Goal: Obtain resource: Obtain resource

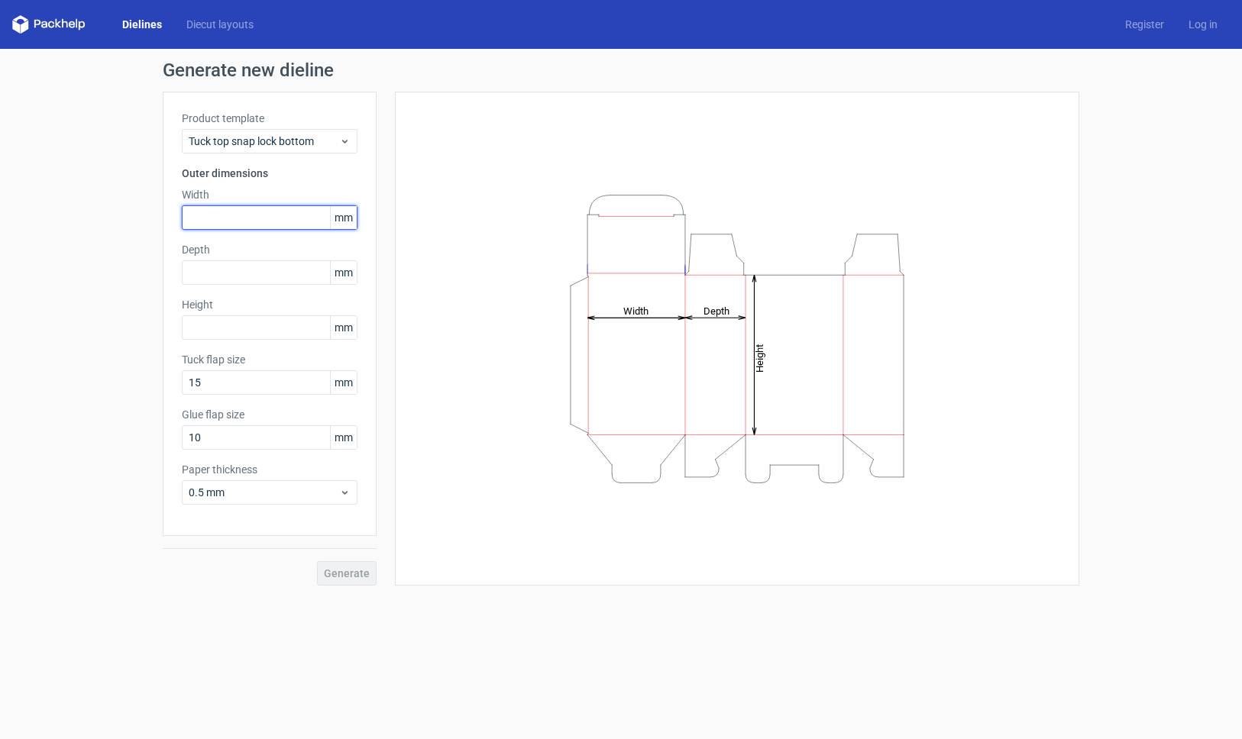
click at [219, 216] on input "text" at bounding box center [270, 217] width 176 height 24
type input "87"
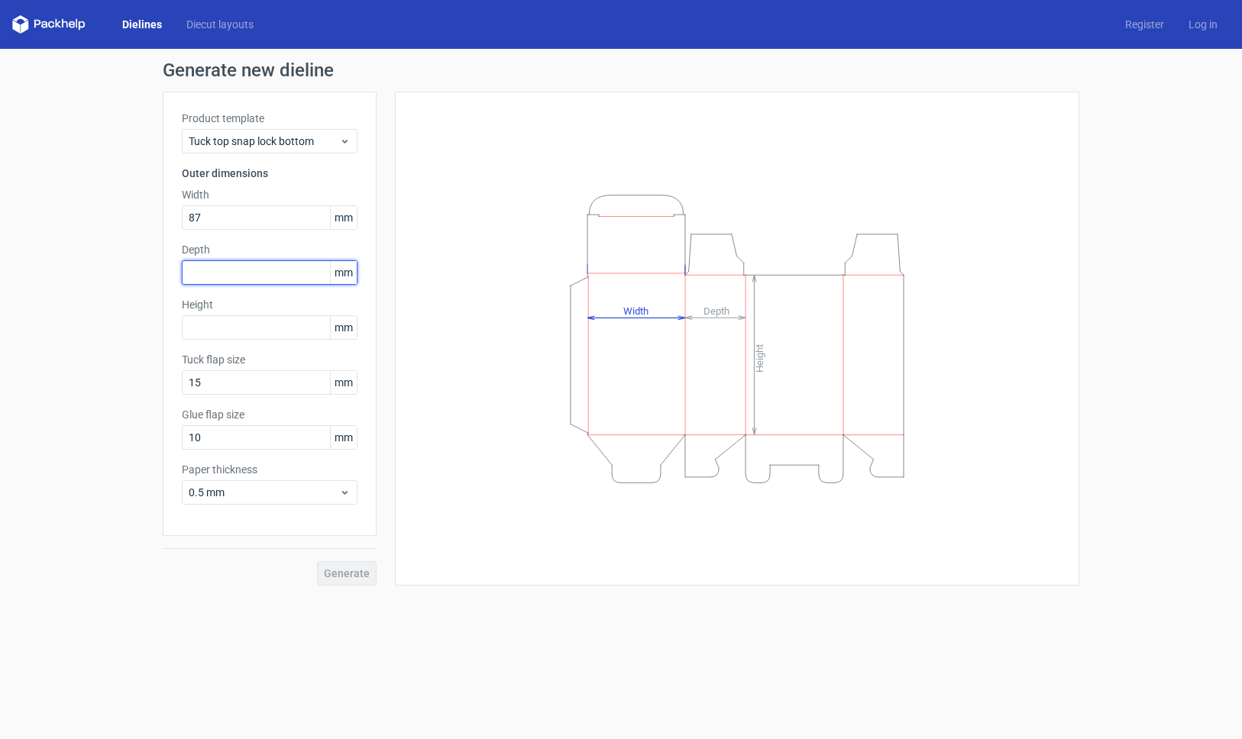
click at [203, 273] on input "text" at bounding box center [270, 272] width 176 height 24
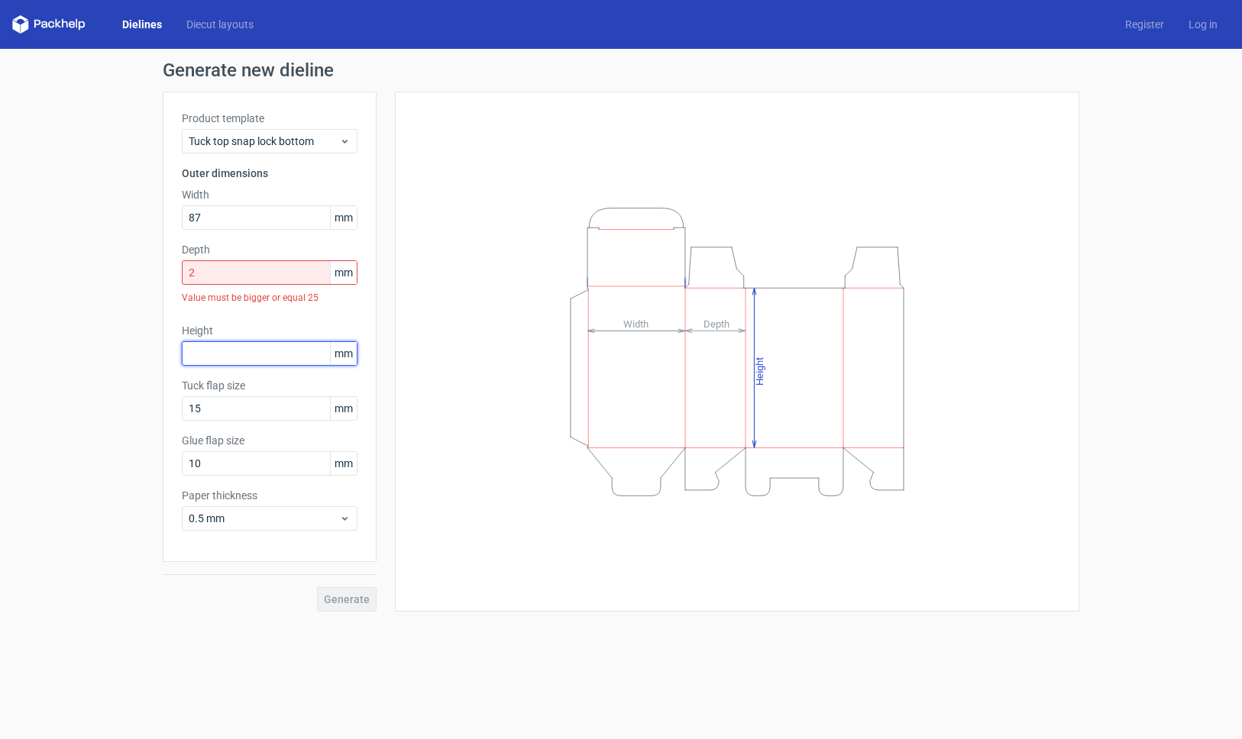
click at [240, 320] on div "Product template Tuck top snap lock bottom Outer dimensions Width 87 mm Depth 2…" at bounding box center [270, 327] width 214 height 470
click at [214, 279] on input "2" at bounding box center [270, 272] width 176 height 24
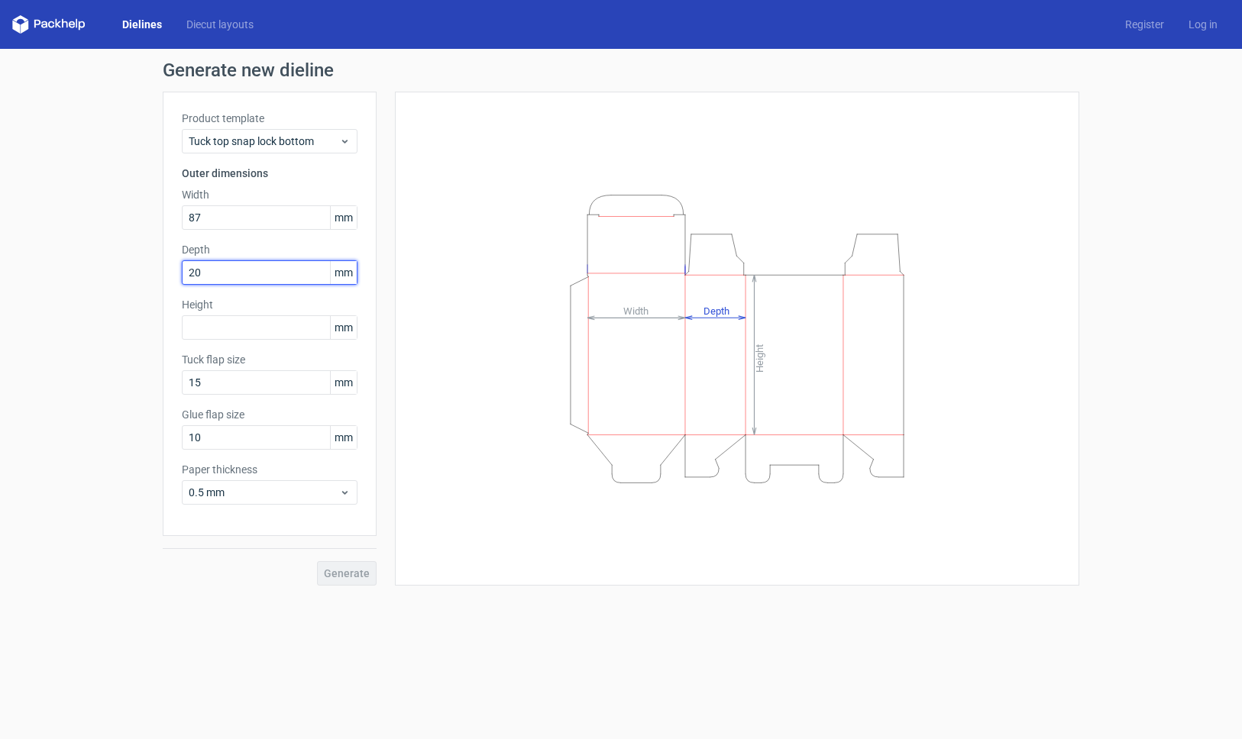
type input "20"
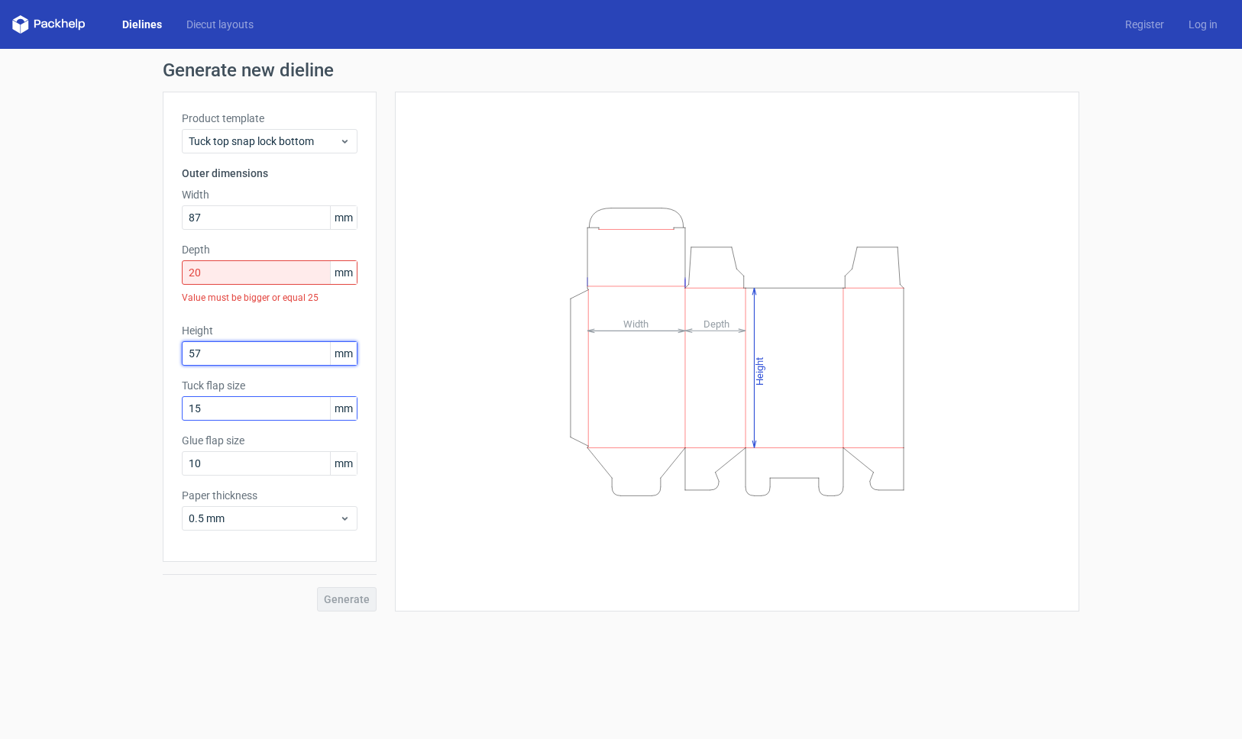
type input "57"
click at [231, 412] on input "15" at bounding box center [270, 408] width 176 height 24
click at [212, 272] on input "20" at bounding box center [270, 272] width 176 height 24
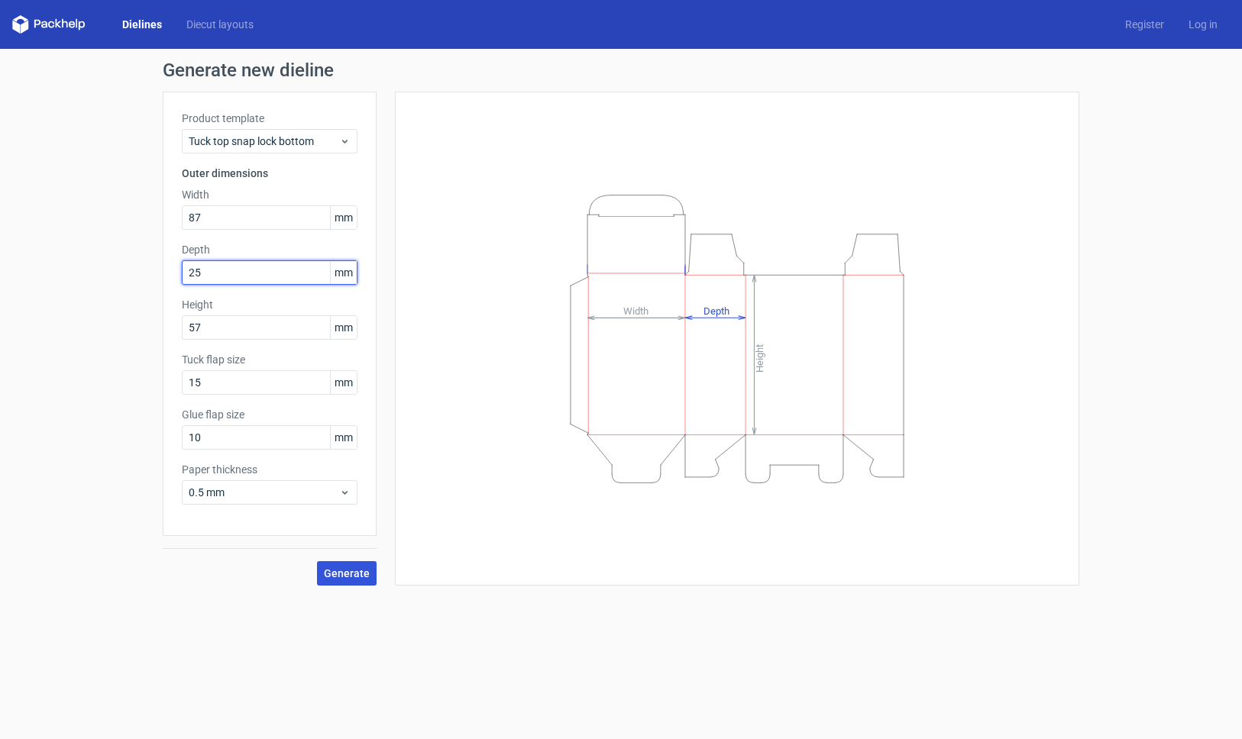
type input "25"
click at [347, 576] on span "Generate" at bounding box center [347, 573] width 46 height 11
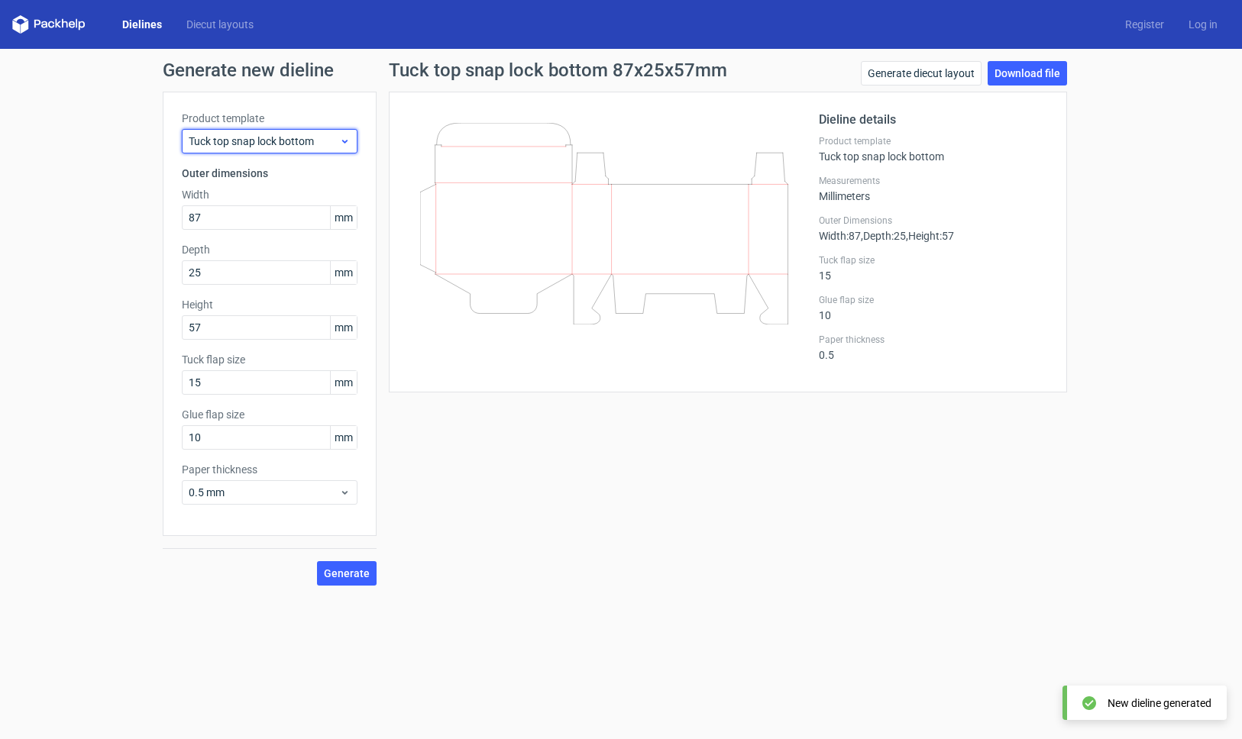
click at [318, 142] on span "Tuck top snap lock bottom" at bounding box center [264, 141] width 150 height 15
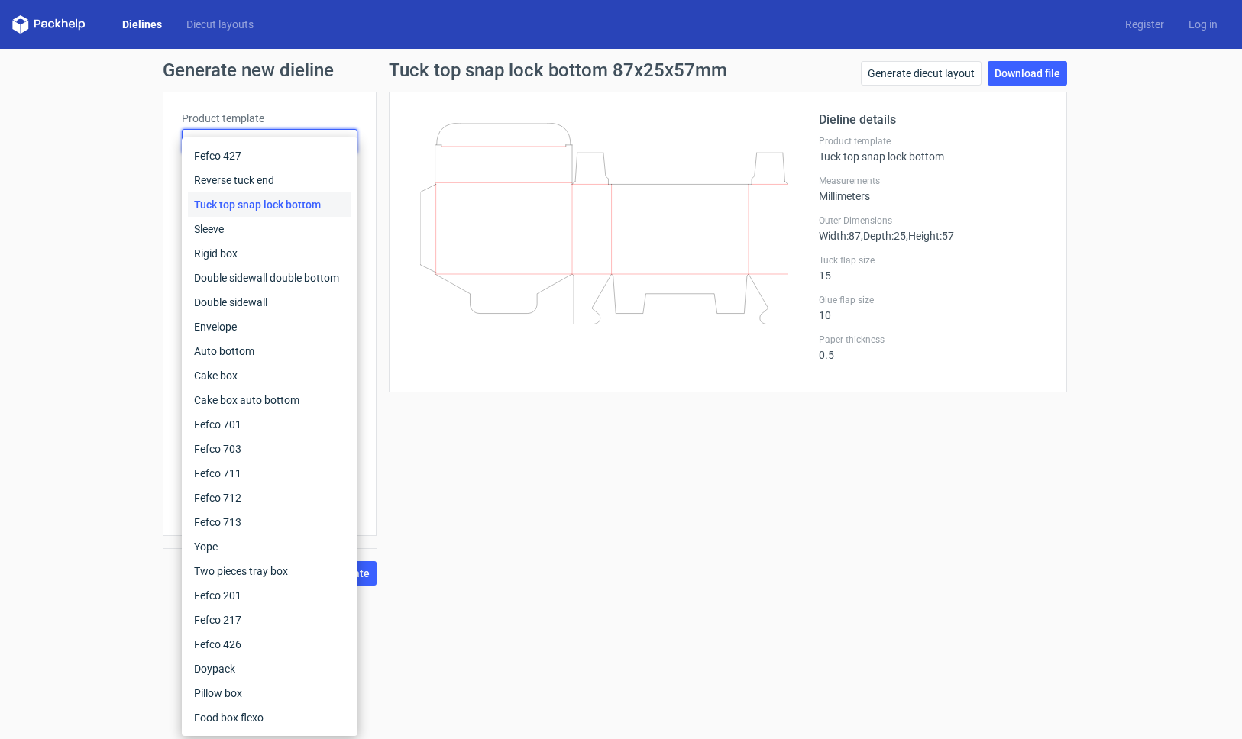
click at [318, 142] on div "Fefco 427 Reverse tuck end Tuck top snap lock bottom Sleeve Rigid box Double si…" at bounding box center [270, 436] width 176 height 599
click at [327, 92] on div "Product template Tuck top snap lock bottom Outer dimensions Width 87 mm Depth 2…" at bounding box center [270, 314] width 214 height 444
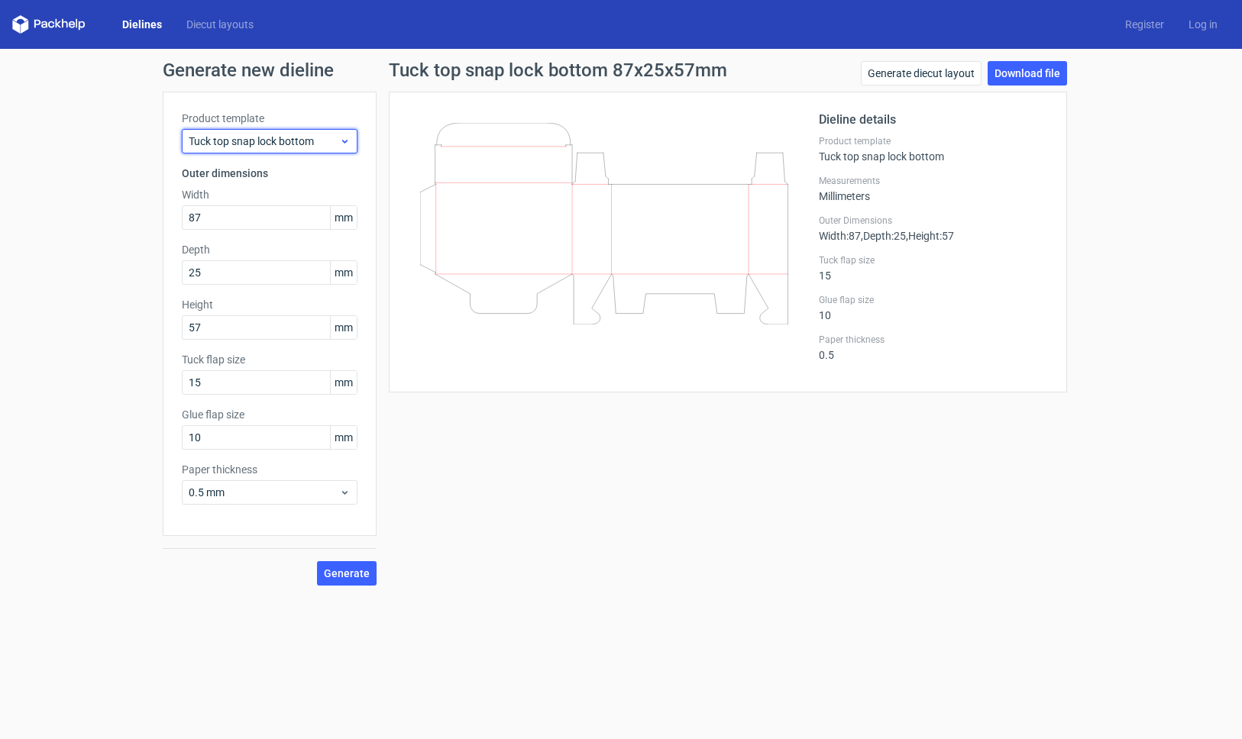
click at [324, 143] on span "Tuck top snap lock bottom" at bounding box center [264, 141] width 150 height 15
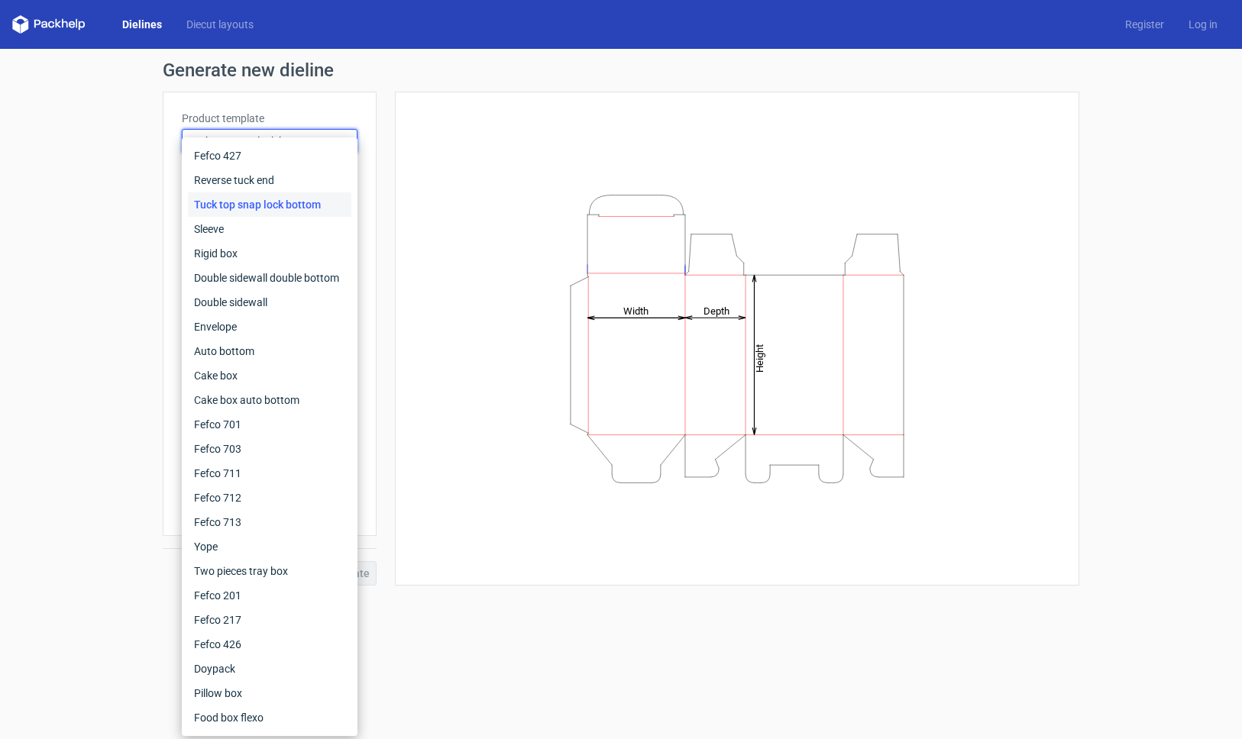
click at [115, 215] on div "Generate new dieline Product template Tuck top snap lock bottom Outer dimension…" at bounding box center [621, 323] width 1242 height 549
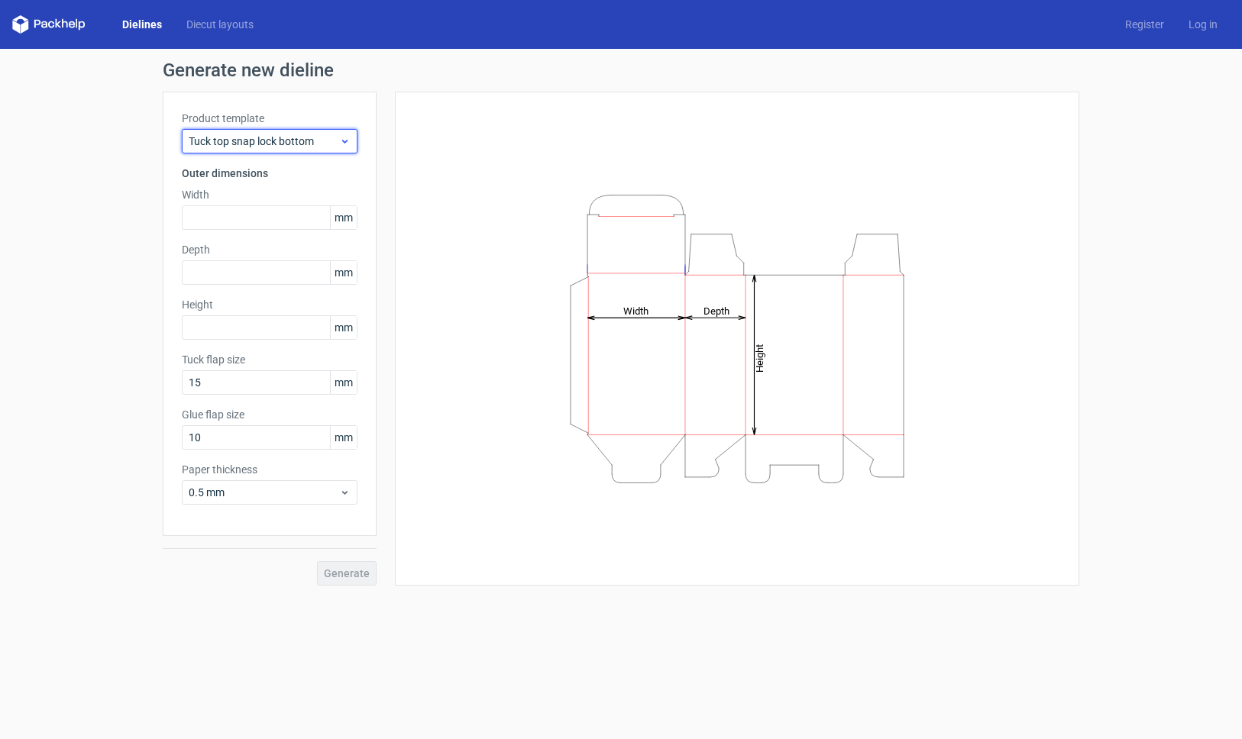
click at [238, 144] on span "Tuck top snap lock bottom" at bounding box center [264, 141] width 150 height 15
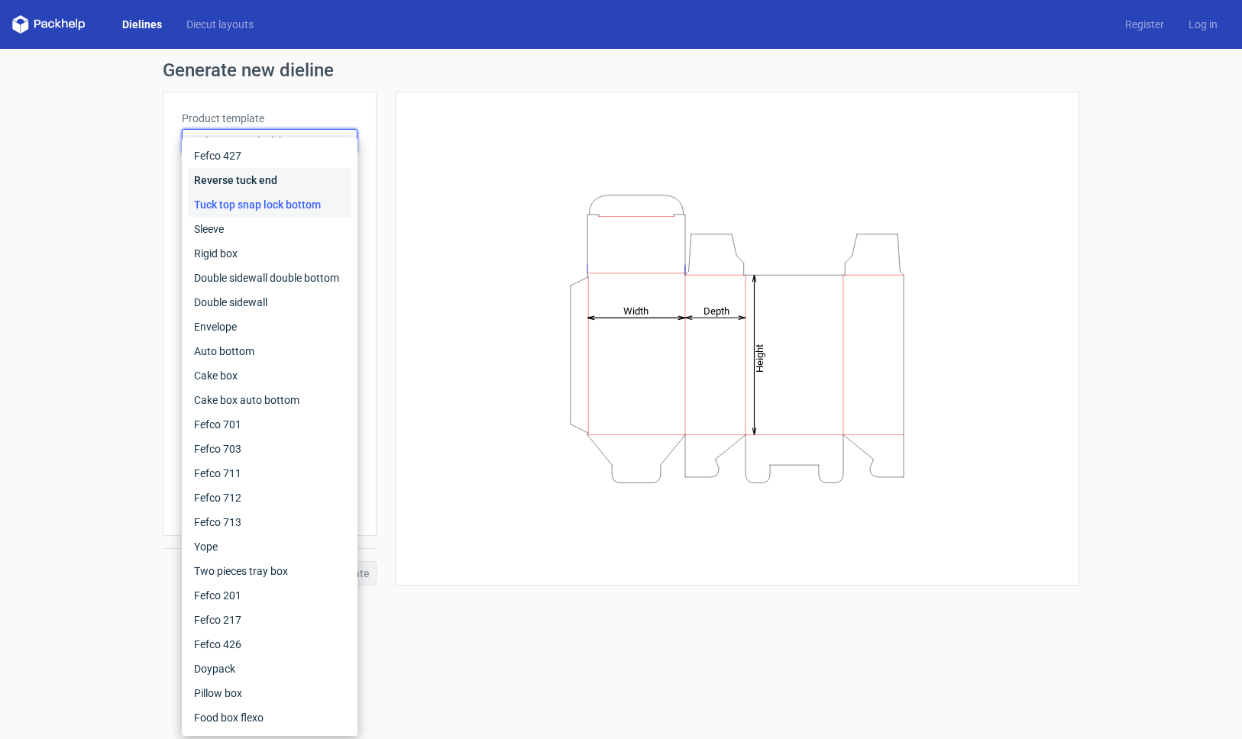
click at [241, 184] on div "Reverse tuck end" at bounding box center [269, 180] width 163 height 24
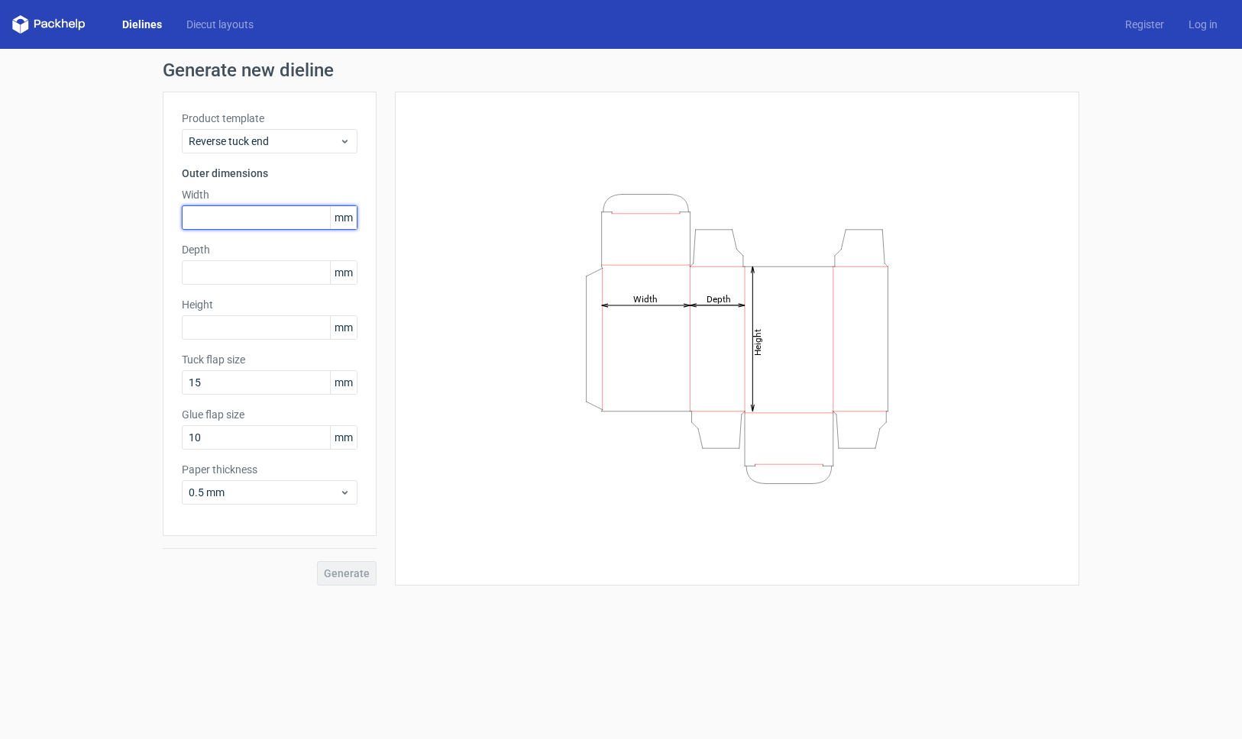
click at [242, 218] on input "text" at bounding box center [270, 217] width 176 height 24
type input "87"
type input "20"
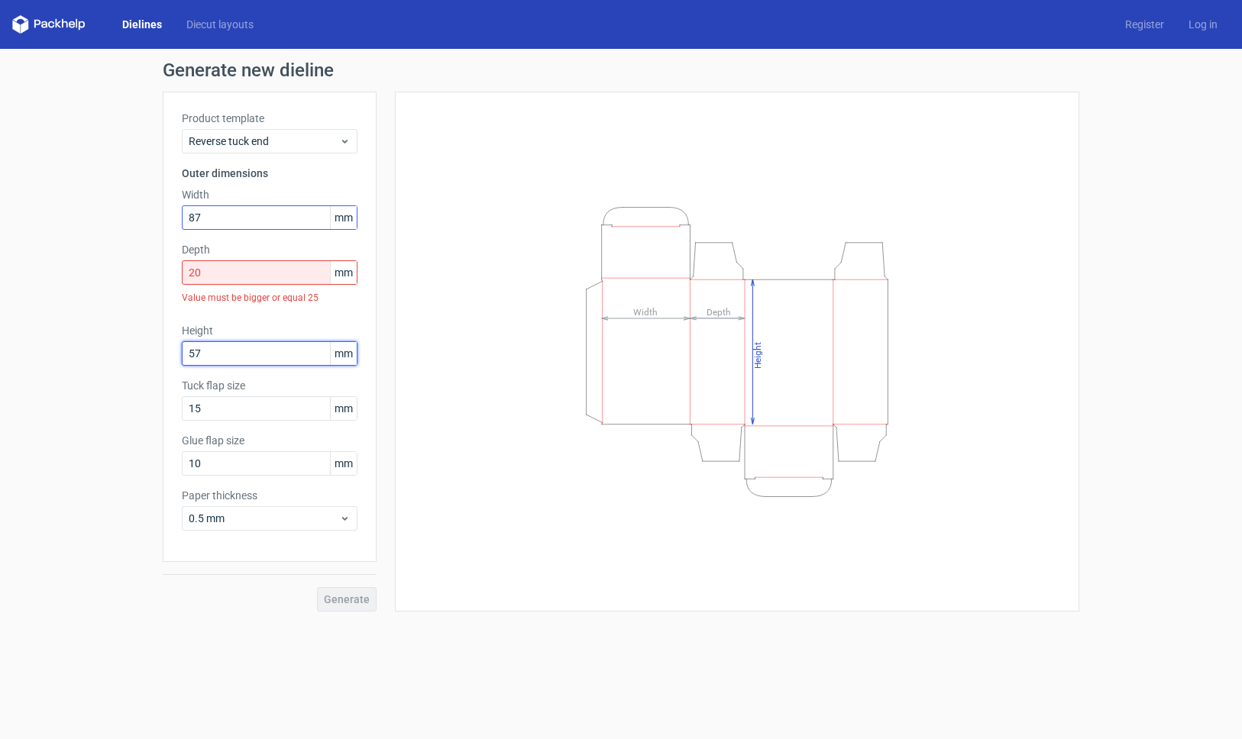
type input "57"
click at [257, 279] on input "20" at bounding box center [270, 272] width 176 height 24
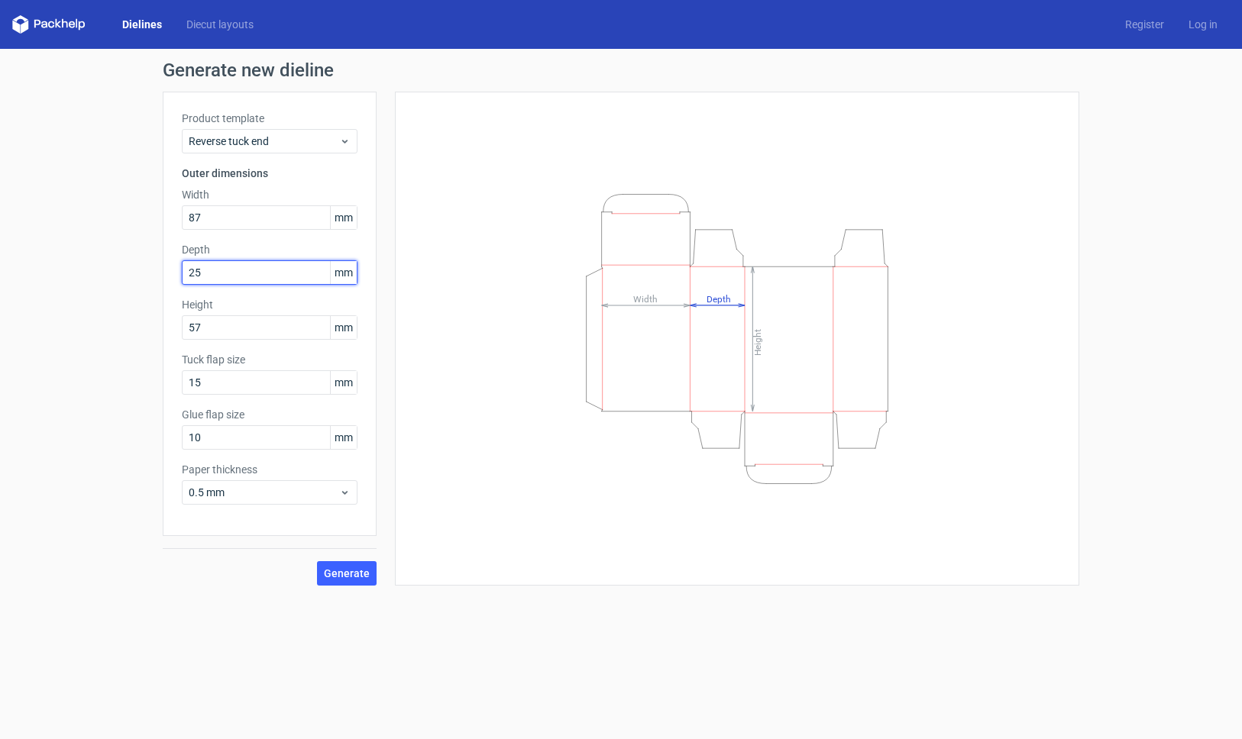
type input "25"
click at [354, 570] on span "Generate" at bounding box center [347, 573] width 46 height 11
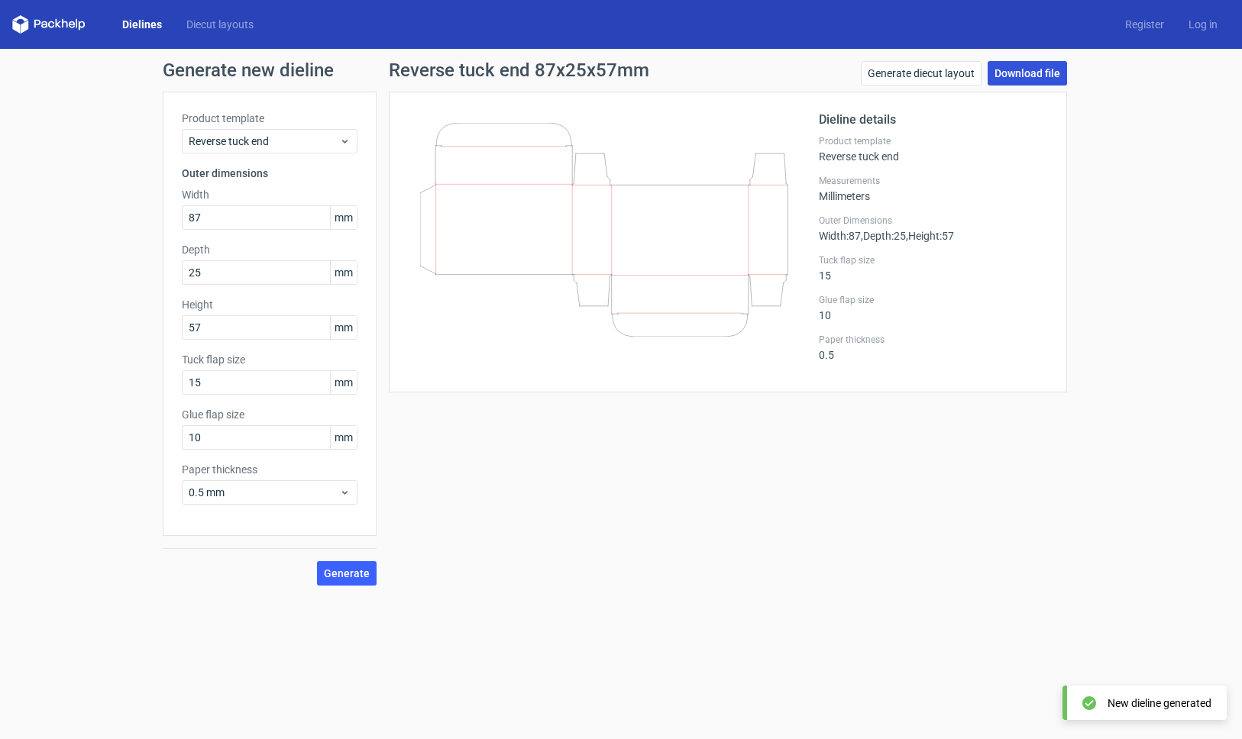
click at [1037, 79] on link "Download file" at bounding box center [1026, 73] width 79 height 24
click at [215, 216] on input "87" at bounding box center [270, 217] width 176 height 24
type input "8"
type input "57"
click at [221, 328] on input "57" at bounding box center [270, 327] width 176 height 24
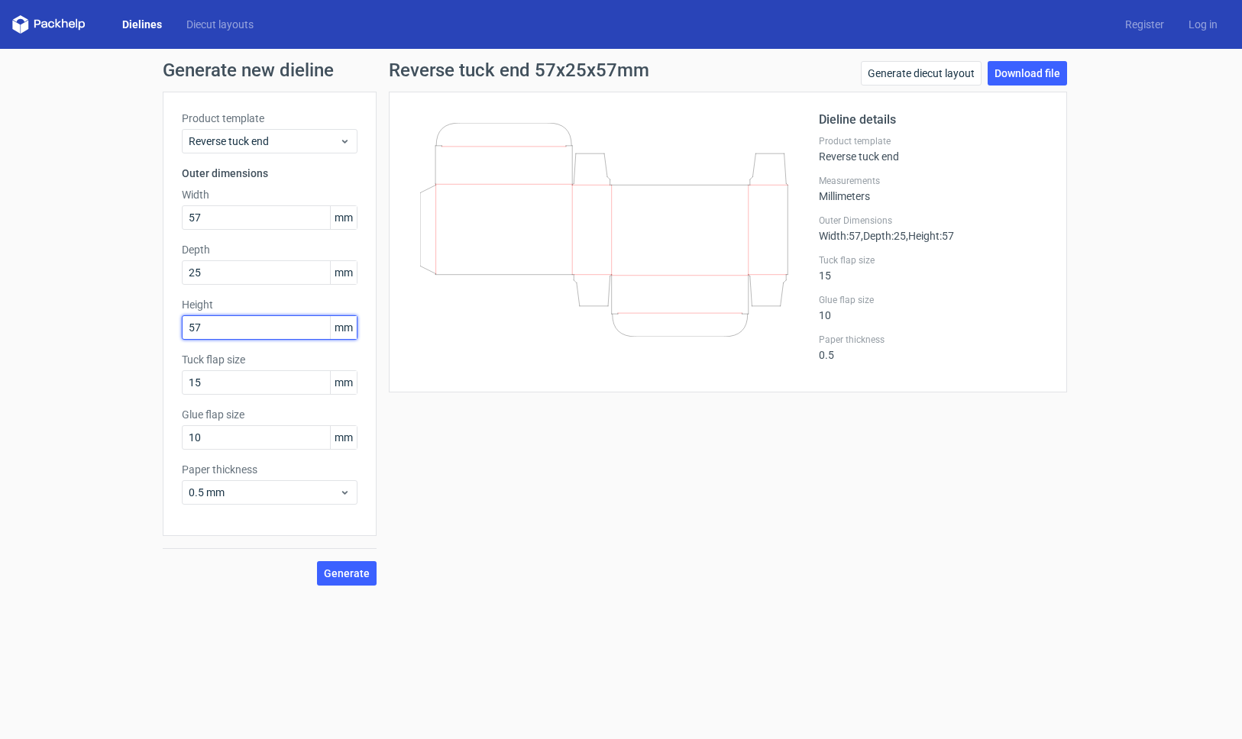
type input "5"
type input "87"
click at [241, 264] on input "25" at bounding box center [270, 272] width 176 height 24
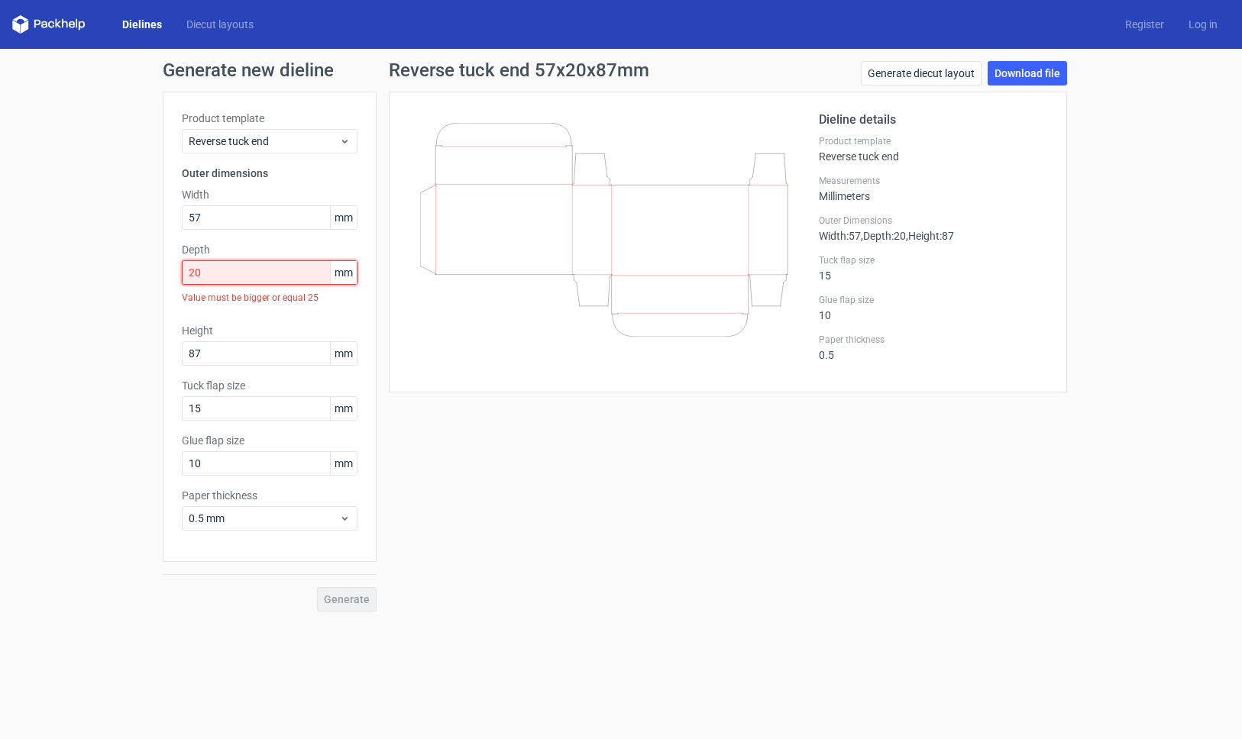
click at [250, 276] on input "20" at bounding box center [270, 272] width 176 height 24
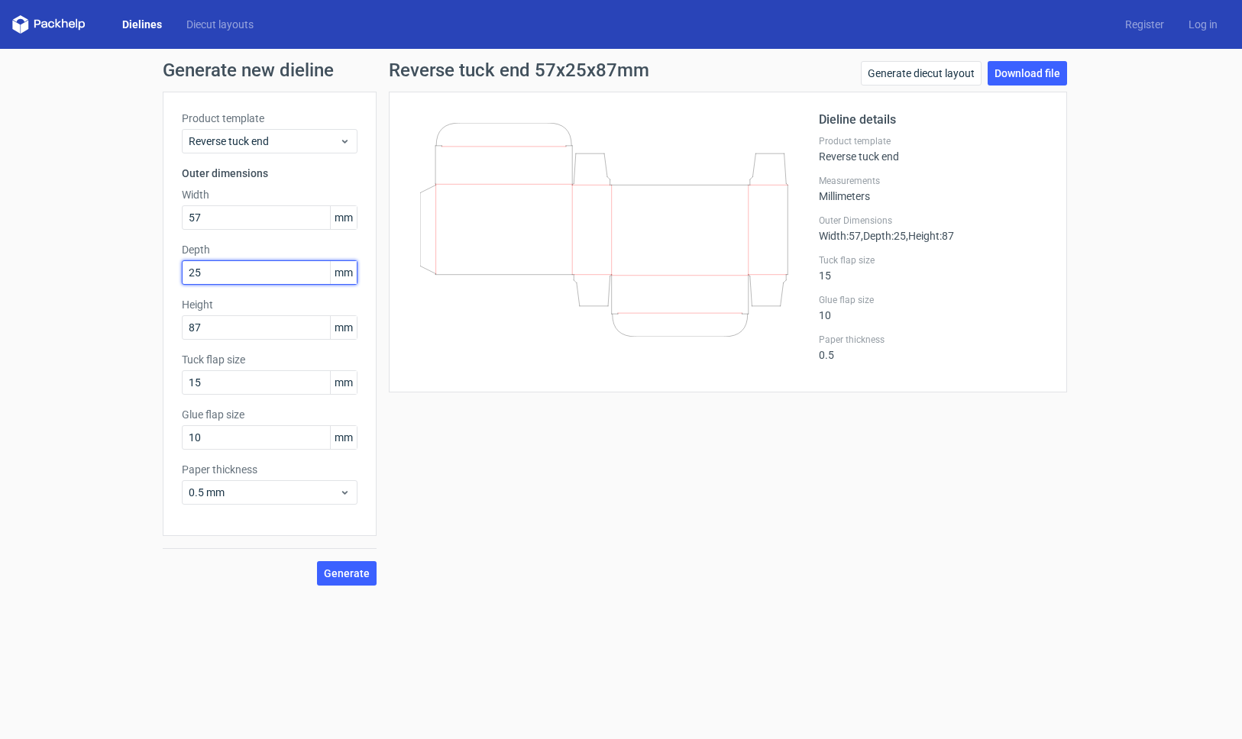
type input "25"
click at [454, 558] on div "Reverse tuck end 57x25x87mm Generate diecut layout Download file Dieline detail…" at bounding box center [727, 323] width 703 height 525
click at [357, 576] on span "Generate" at bounding box center [347, 573] width 46 height 11
click at [1042, 74] on link "Download file" at bounding box center [1026, 73] width 79 height 24
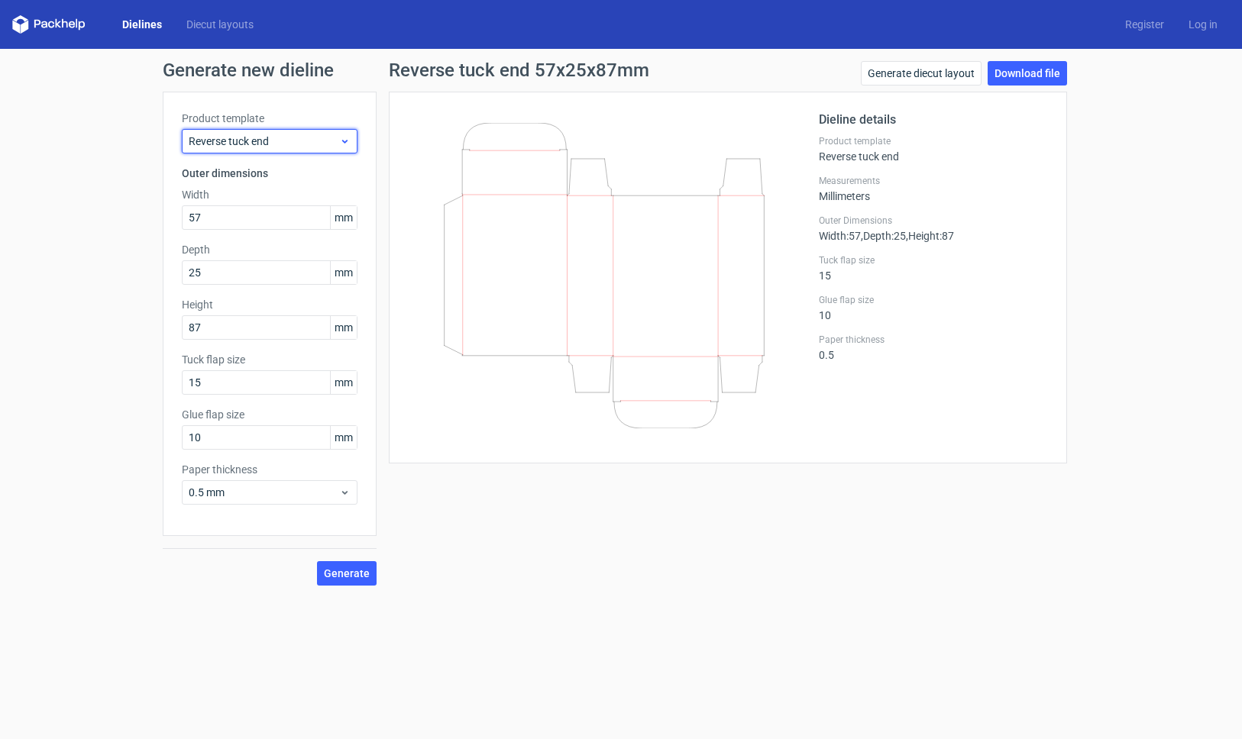
click at [299, 140] on span "Reverse tuck end" at bounding box center [264, 141] width 150 height 15
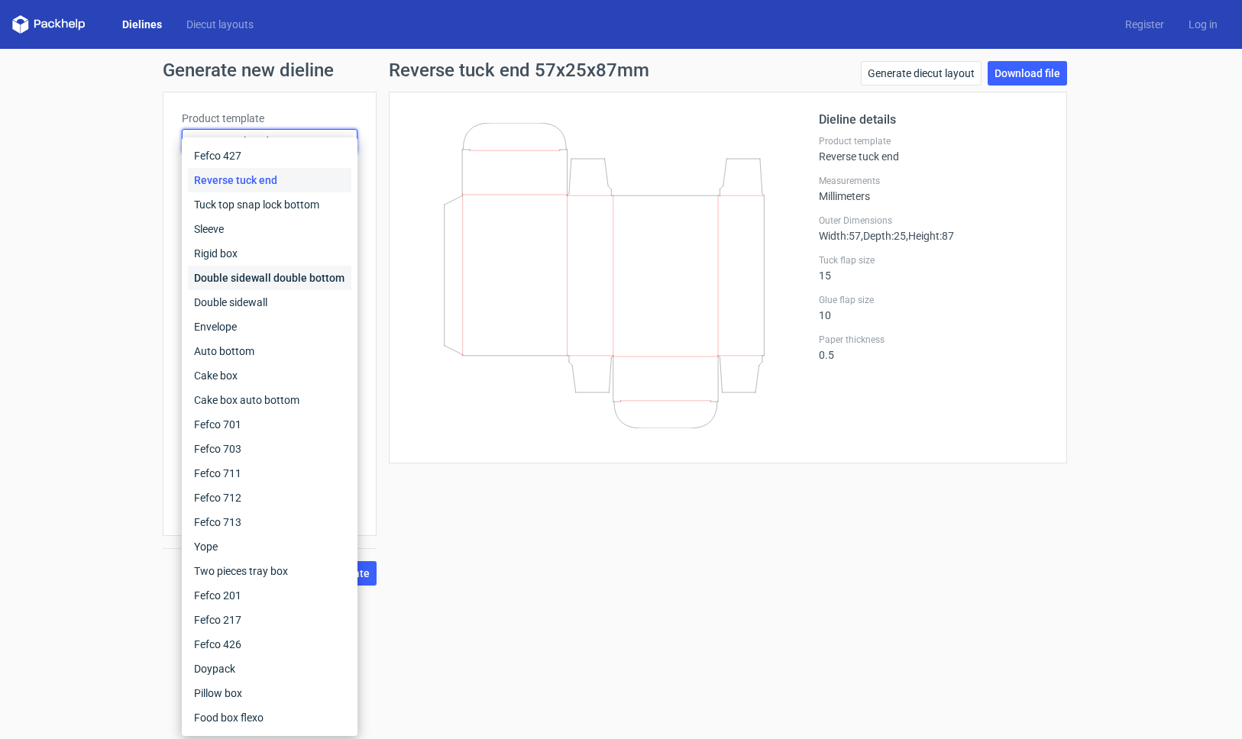
click at [269, 273] on div "Double sidewall double bottom" at bounding box center [269, 278] width 163 height 24
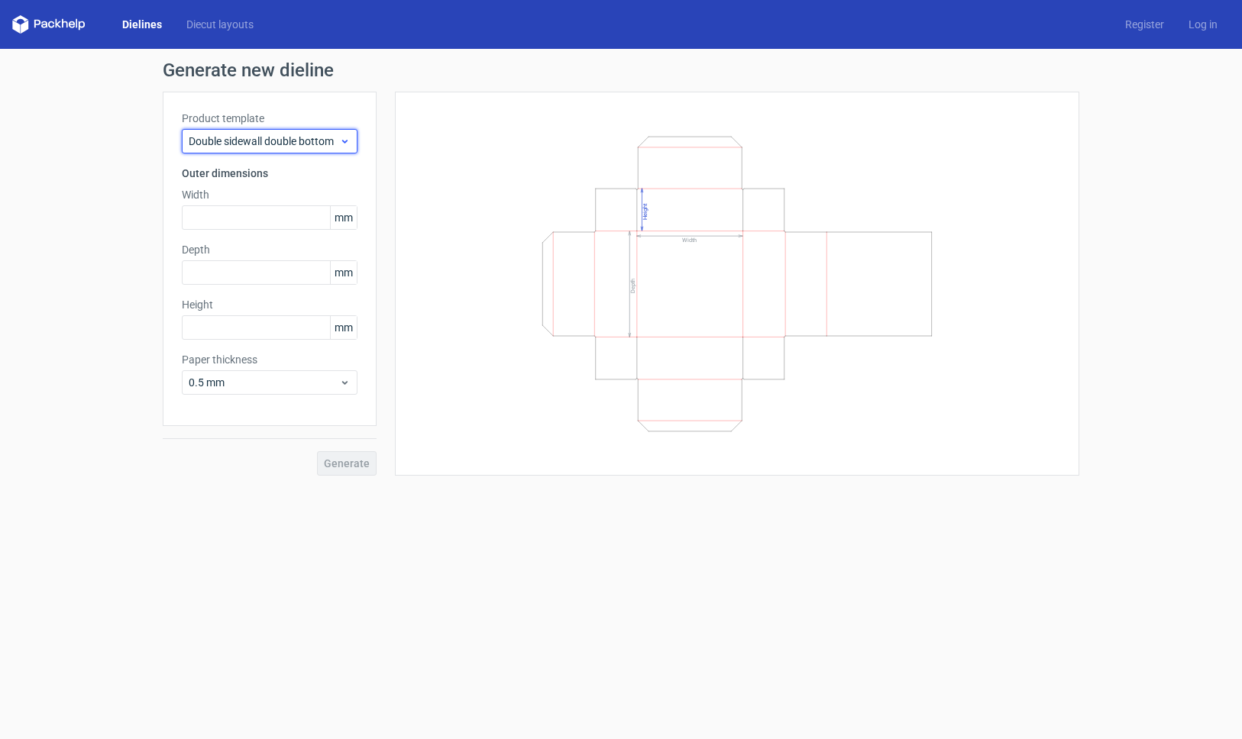
click at [310, 136] on span "Double sidewall double bottom" at bounding box center [264, 141] width 150 height 15
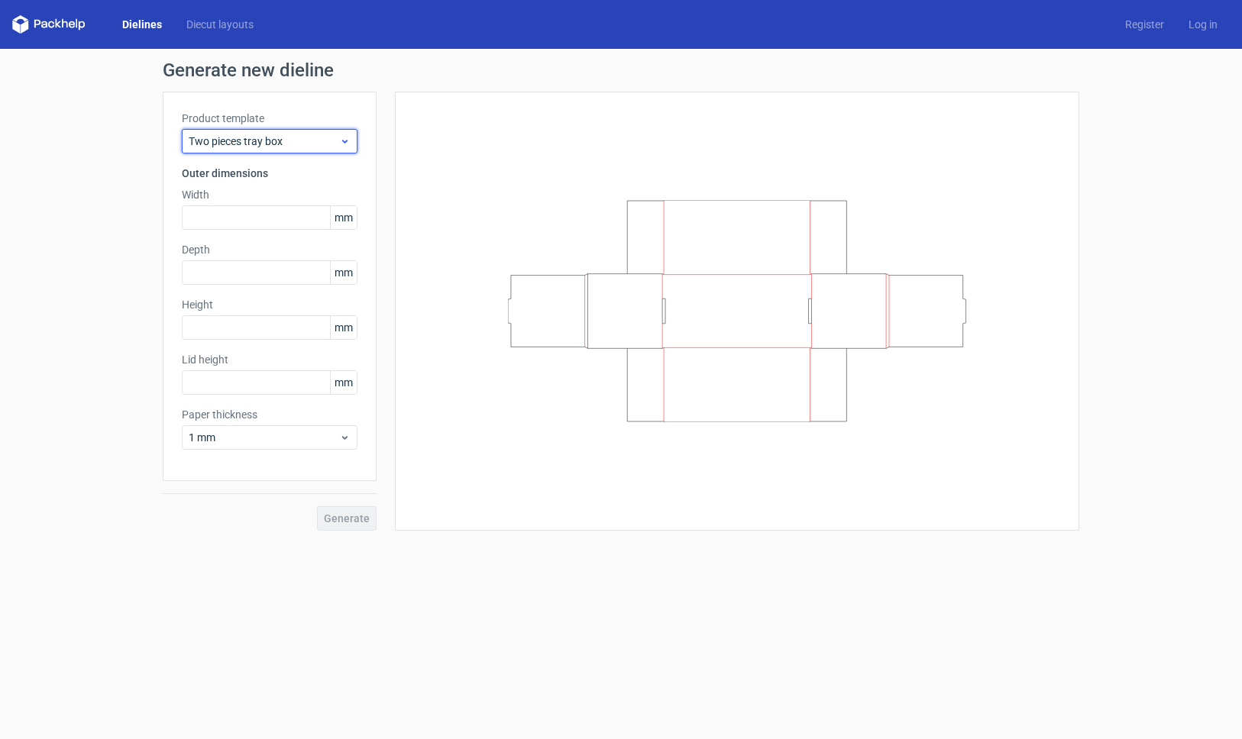
click at [305, 147] on span "Two pieces tray box" at bounding box center [264, 141] width 150 height 15
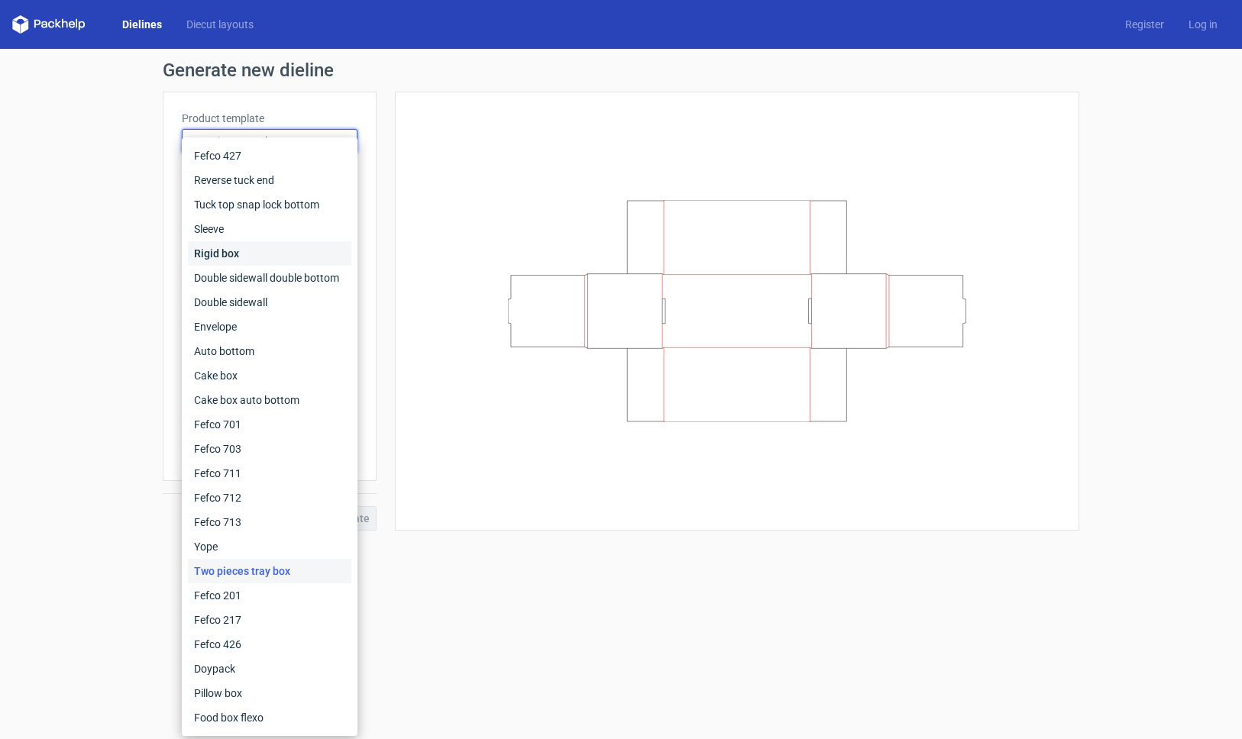
click at [246, 249] on div "Rigid box" at bounding box center [269, 253] width 163 height 24
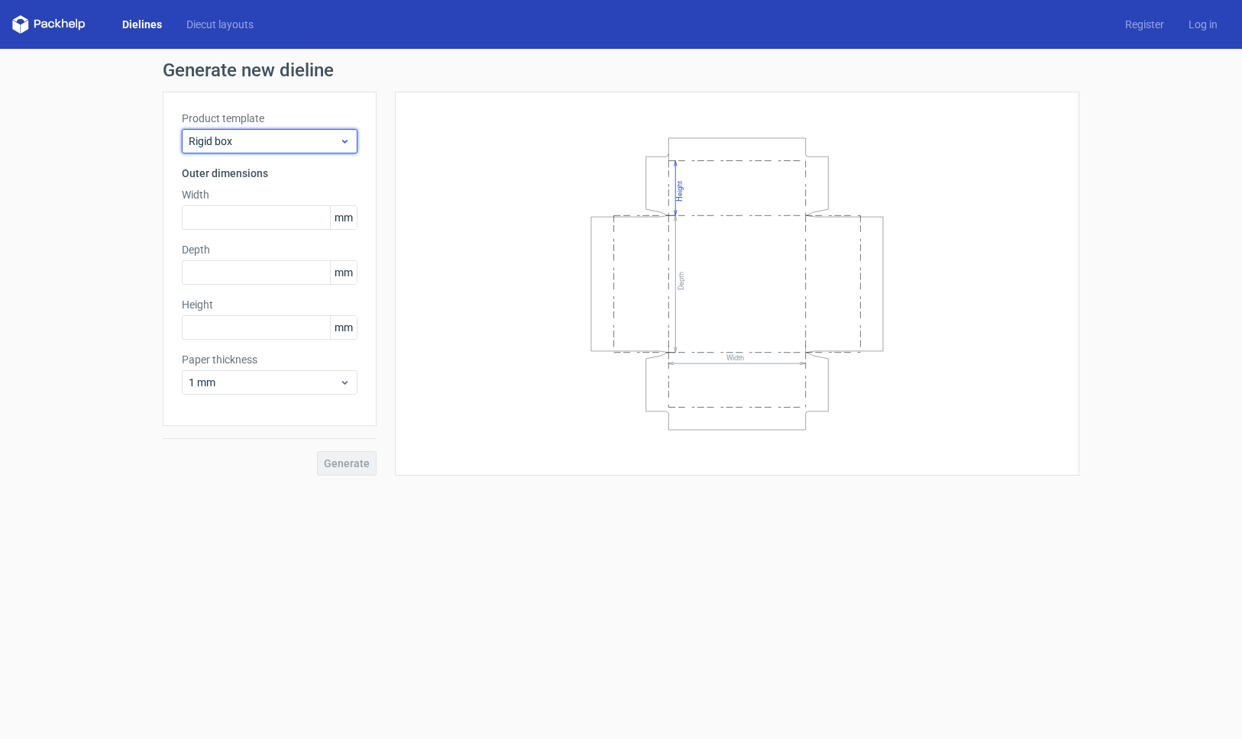
click at [271, 134] on span "Rigid box" at bounding box center [264, 141] width 150 height 15
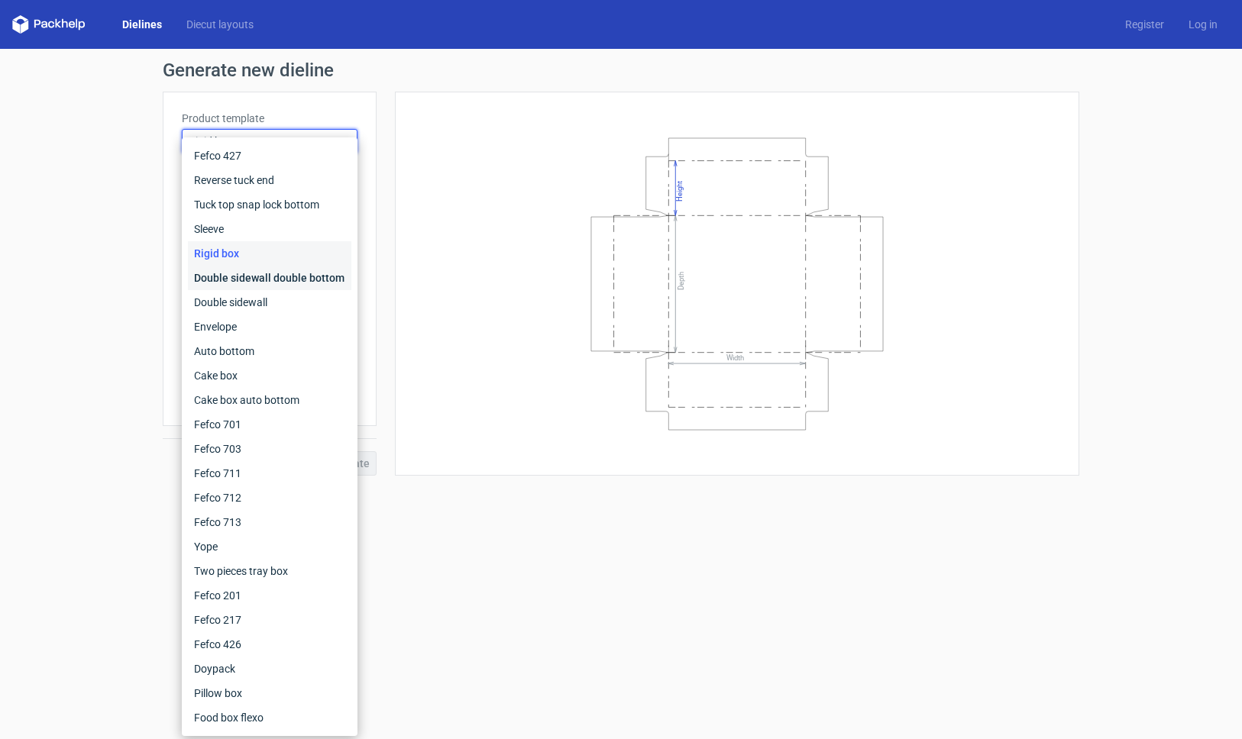
click at [256, 270] on div "Double sidewall double bottom" at bounding box center [269, 278] width 163 height 24
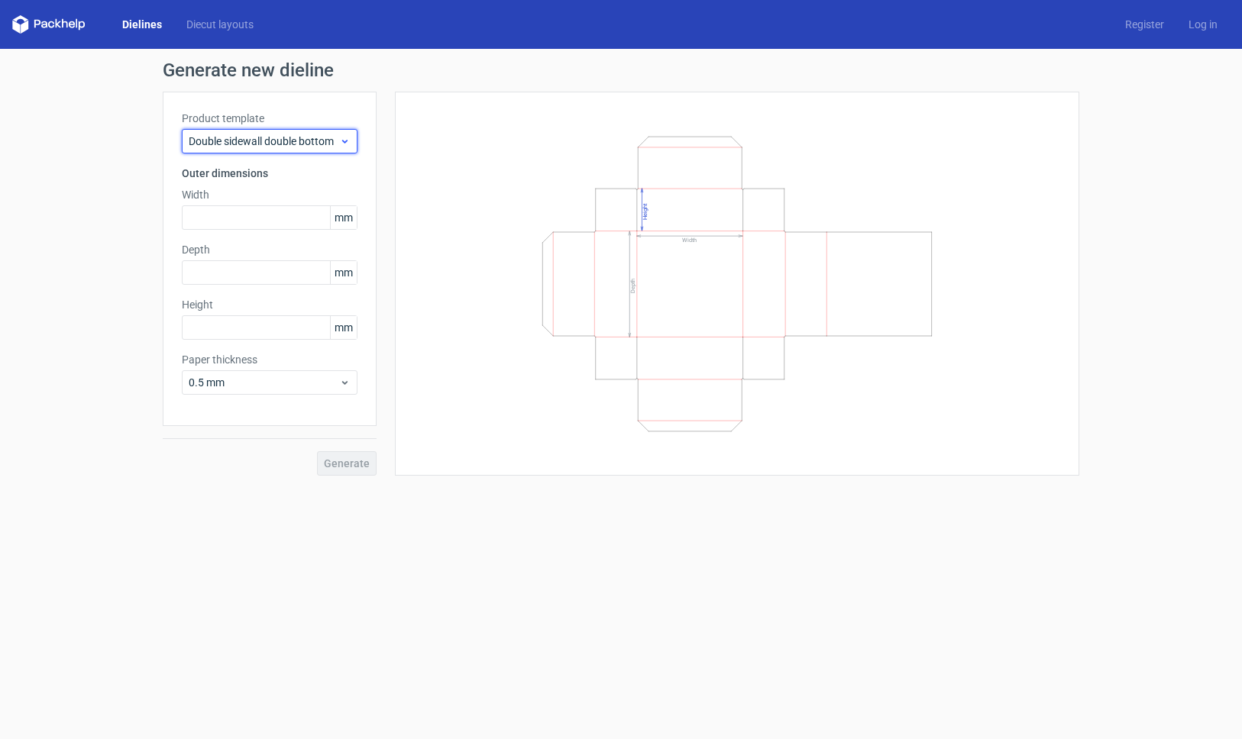
click at [291, 144] on span "Double sidewall double bottom" at bounding box center [264, 141] width 150 height 15
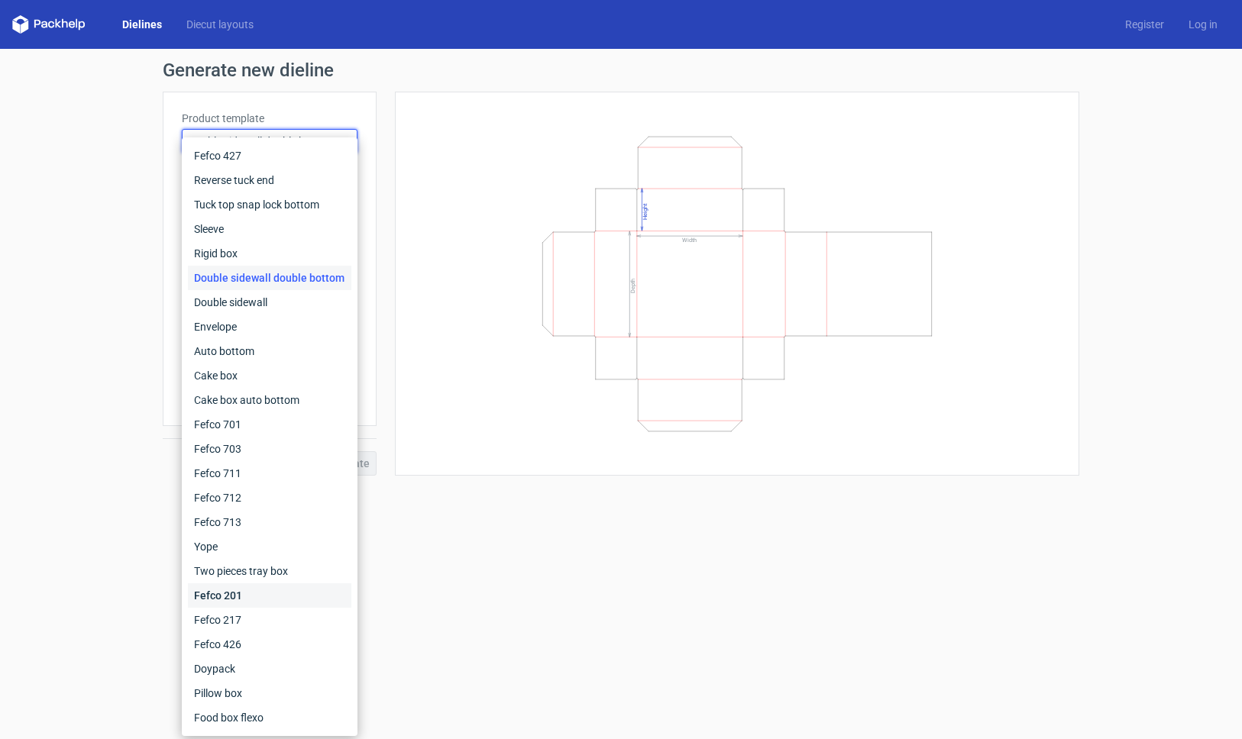
click at [247, 595] on div "Fefco 201" at bounding box center [269, 595] width 163 height 24
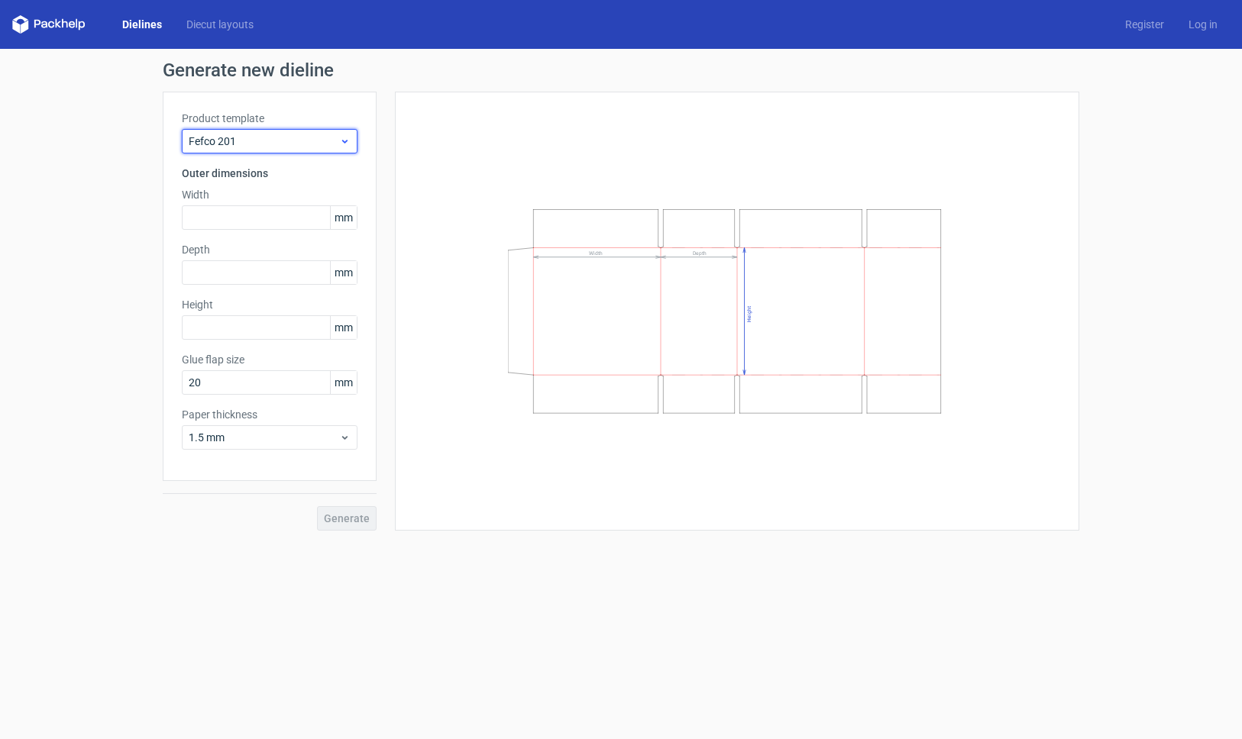
click at [276, 134] on span "Fefco 201" at bounding box center [264, 141] width 150 height 15
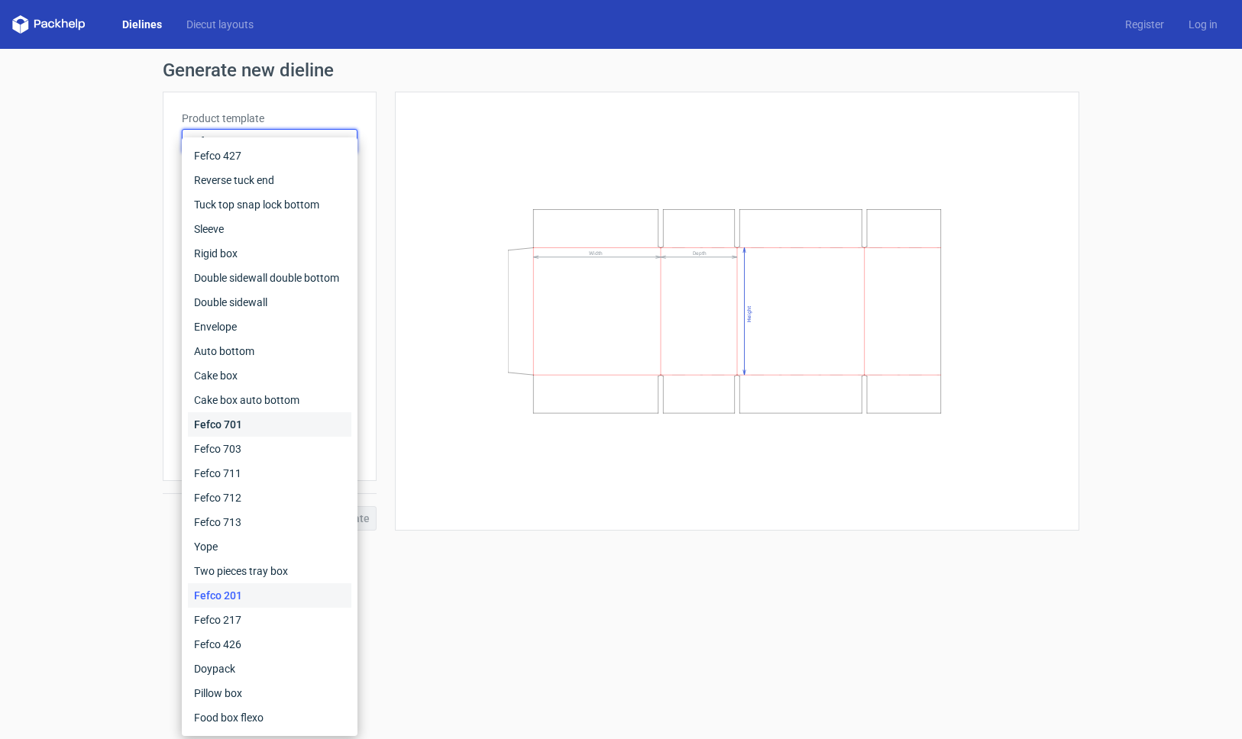
click at [267, 425] on div "Fefco 701" at bounding box center [269, 424] width 163 height 24
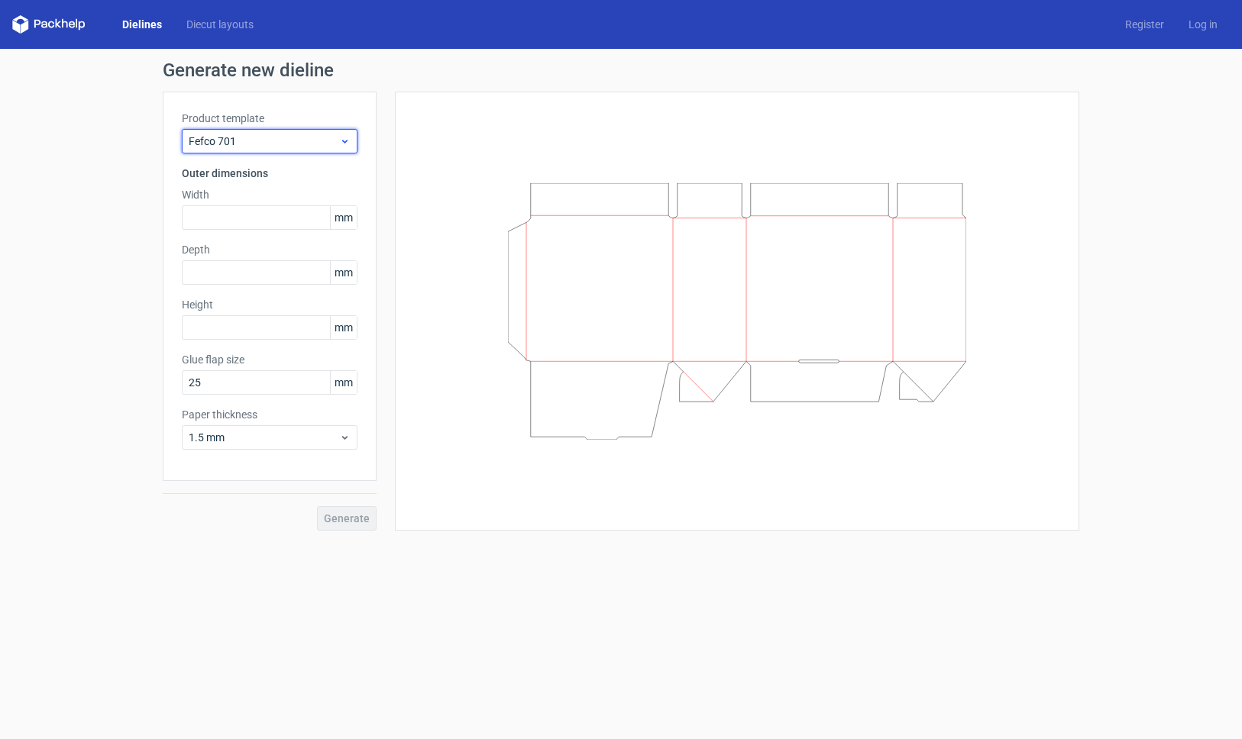
click at [313, 139] on span "Fefco 701" at bounding box center [264, 141] width 150 height 15
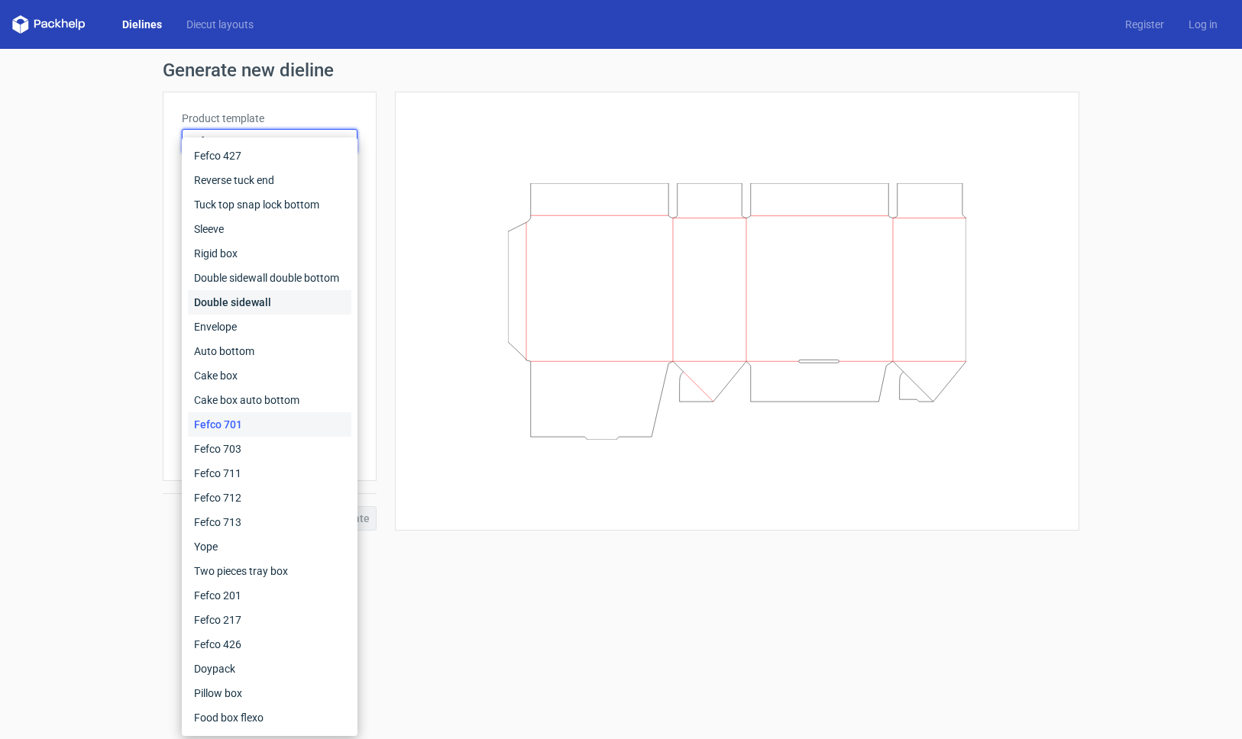
click at [270, 301] on div "Double sidewall" at bounding box center [269, 302] width 163 height 24
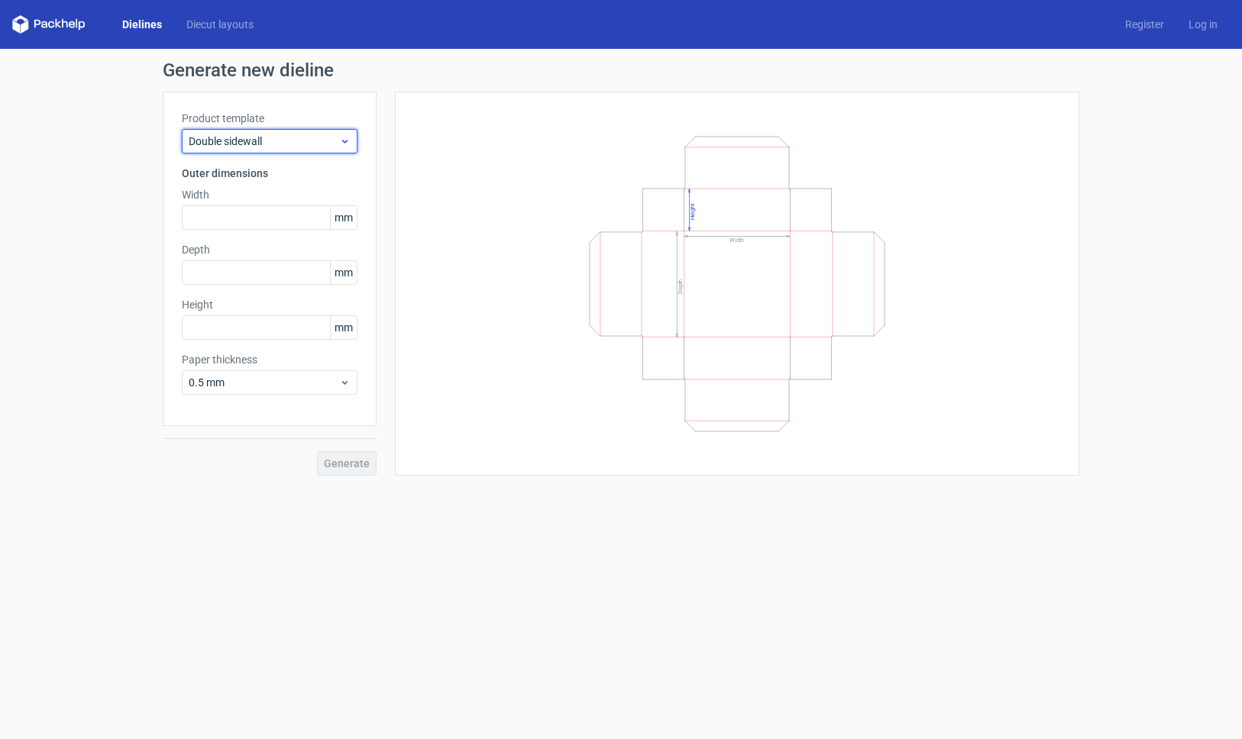
click at [299, 137] on span "Double sidewall" at bounding box center [264, 141] width 150 height 15
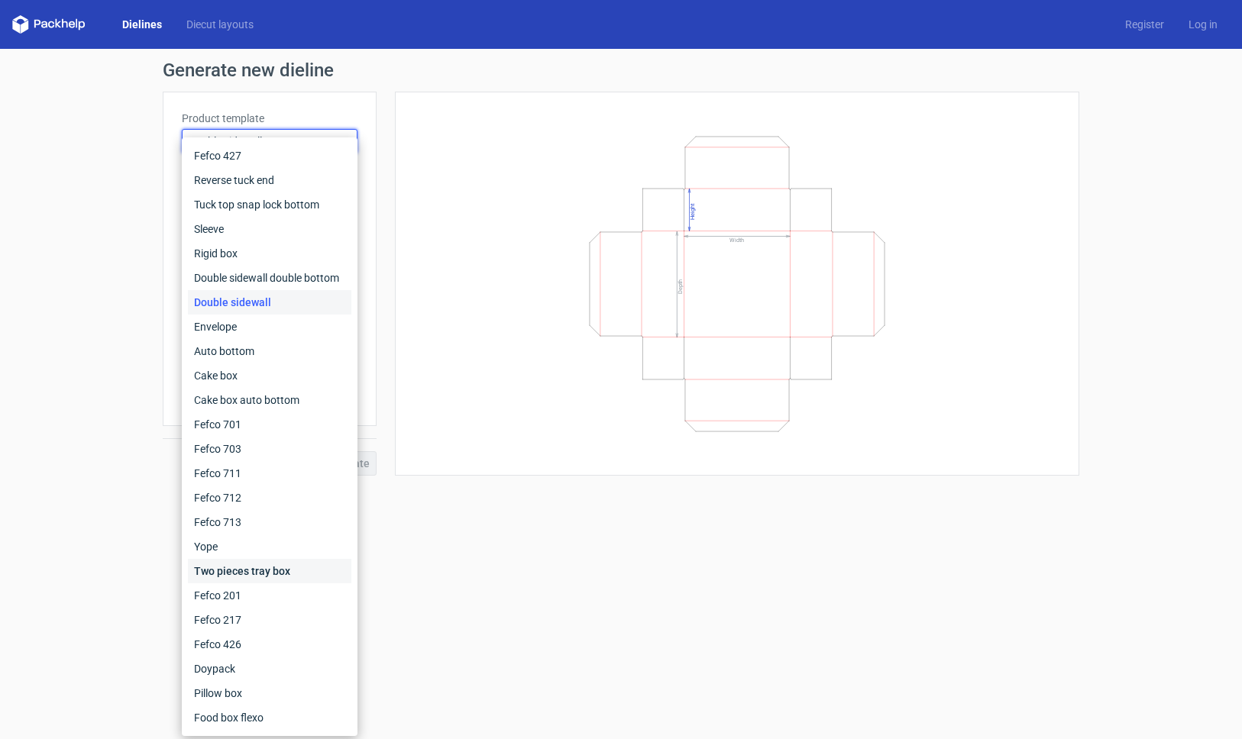
click at [231, 562] on div "Two pieces tray box" at bounding box center [269, 571] width 163 height 24
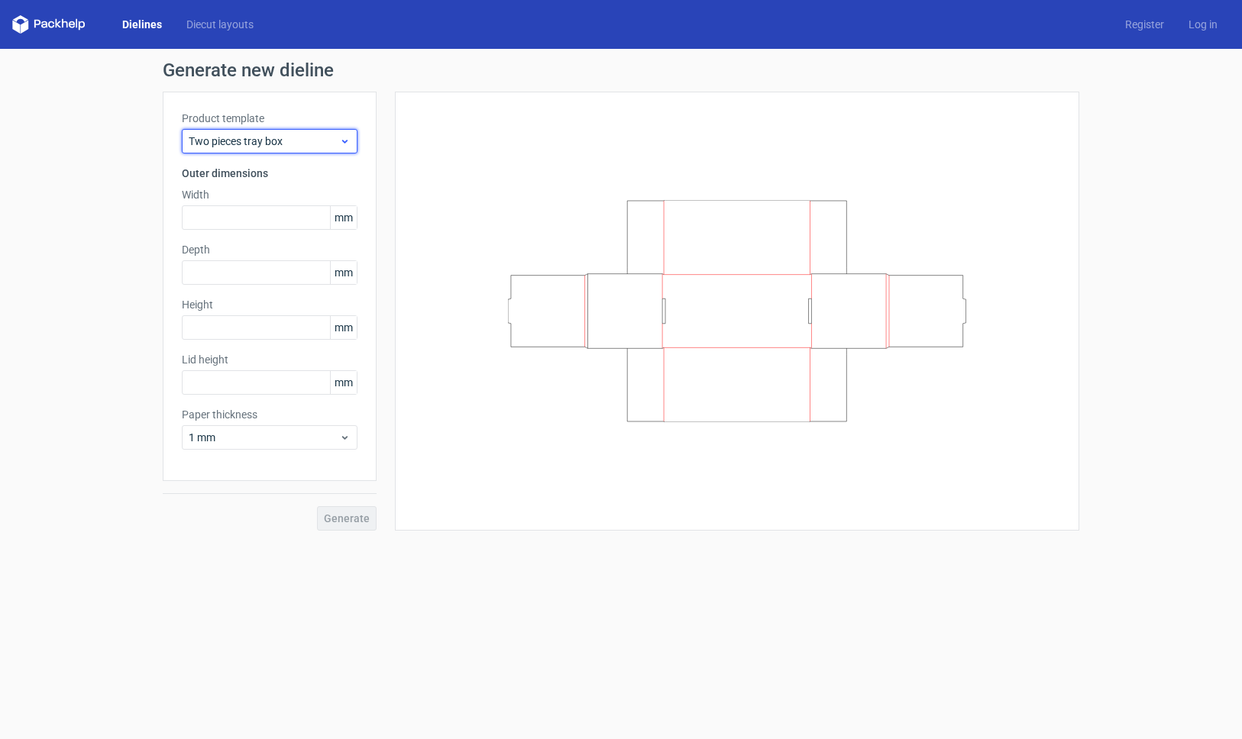
click at [271, 136] on span "Two pieces tray box" at bounding box center [264, 141] width 150 height 15
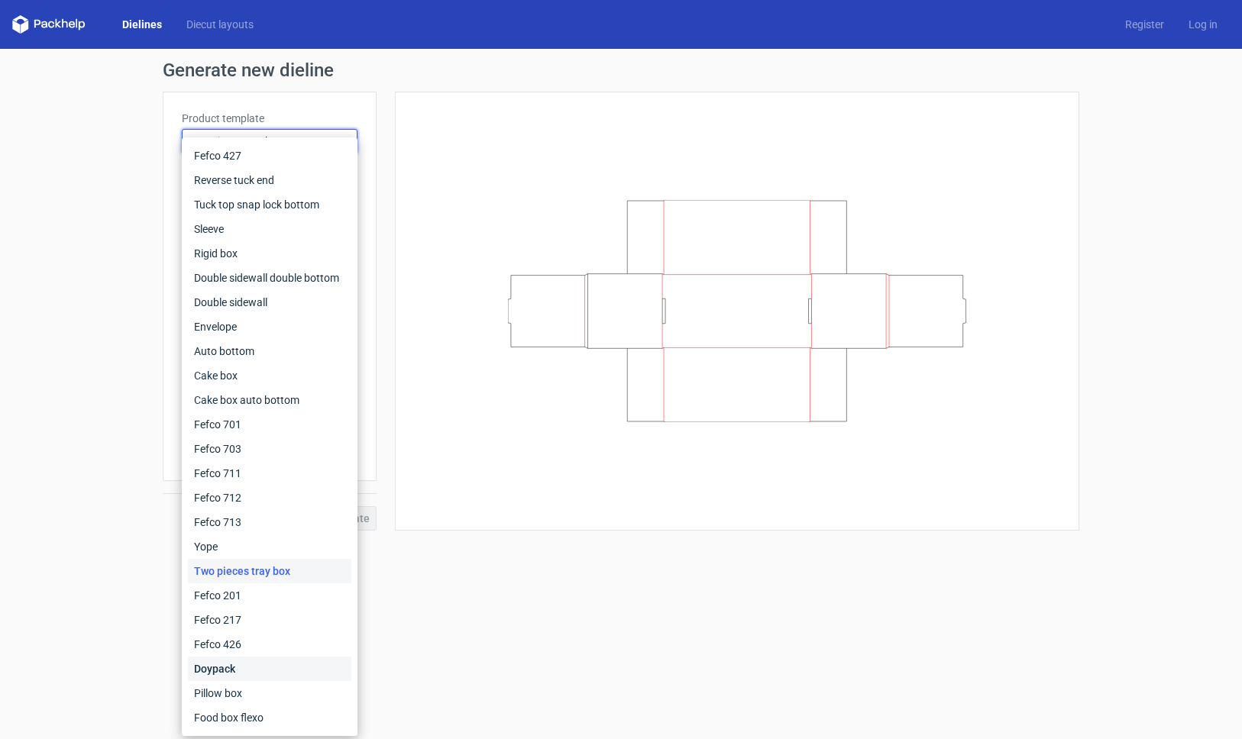
click at [245, 675] on div "Doypack" at bounding box center [269, 669] width 163 height 24
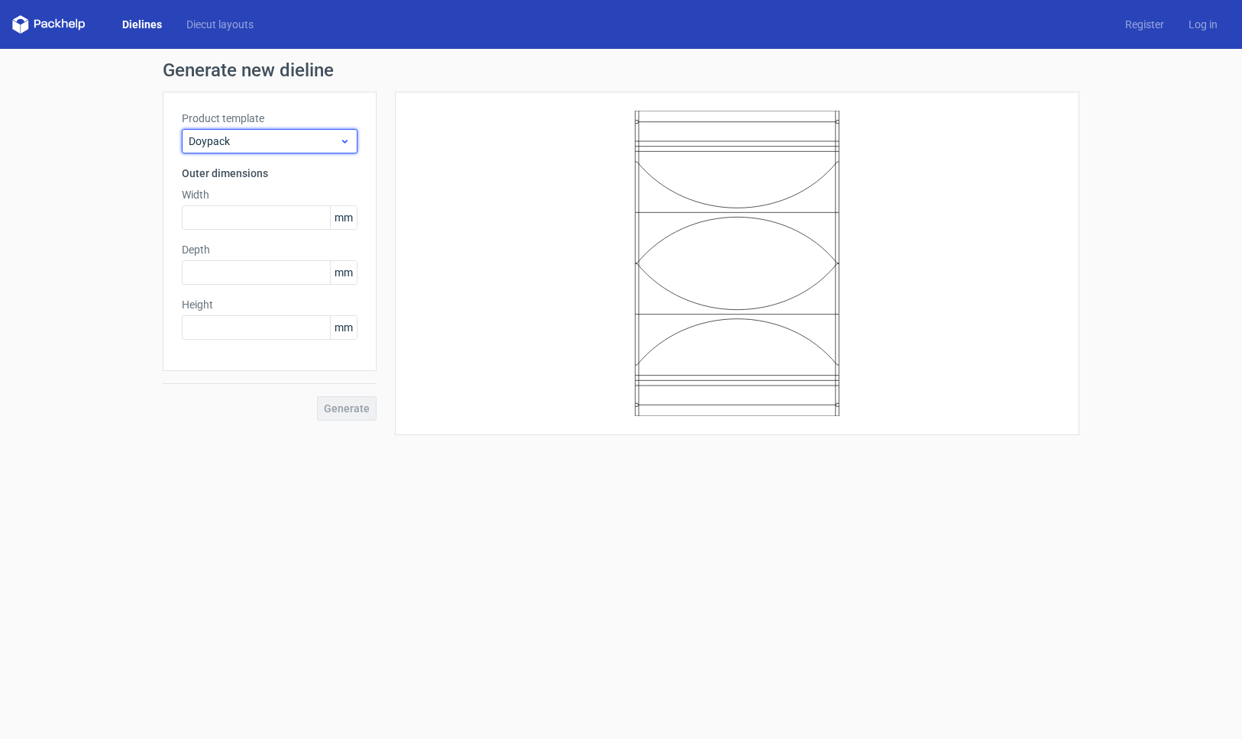
click at [304, 131] on div "Doypack" at bounding box center [270, 141] width 176 height 24
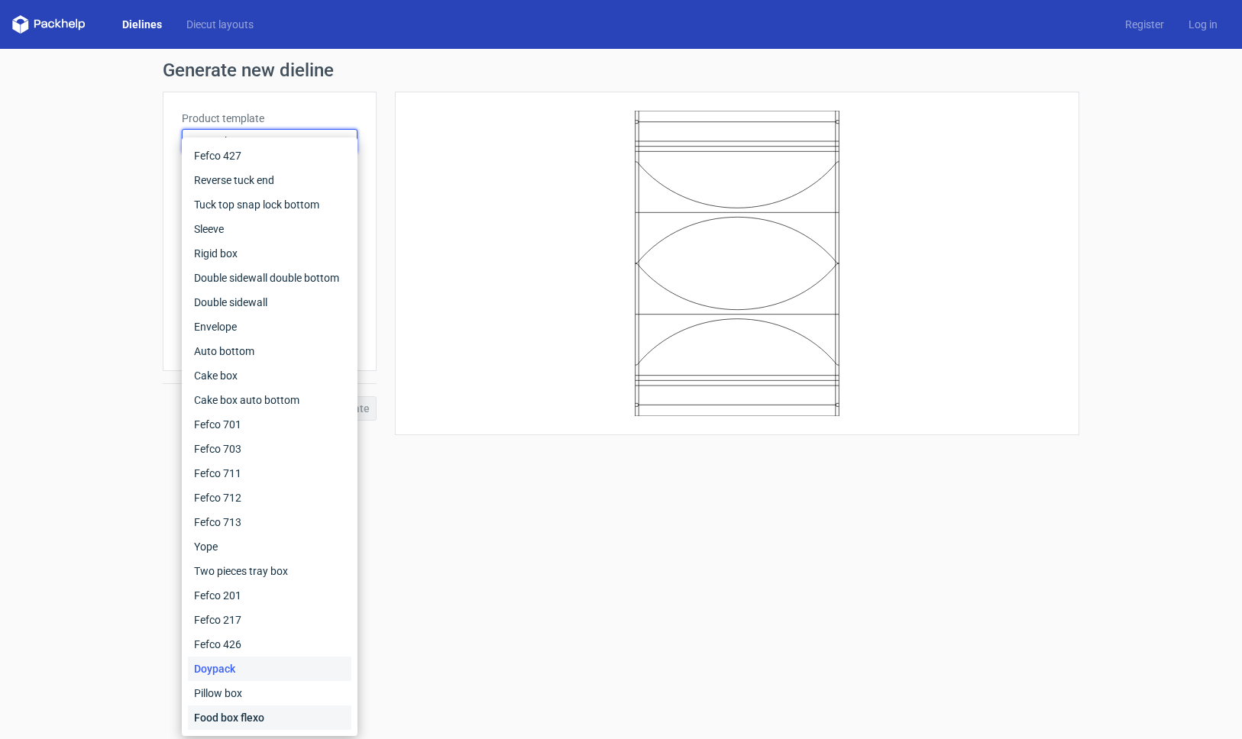
click at [250, 713] on div "Food box flexo" at bounding box center [269, 718] width 163 height 24
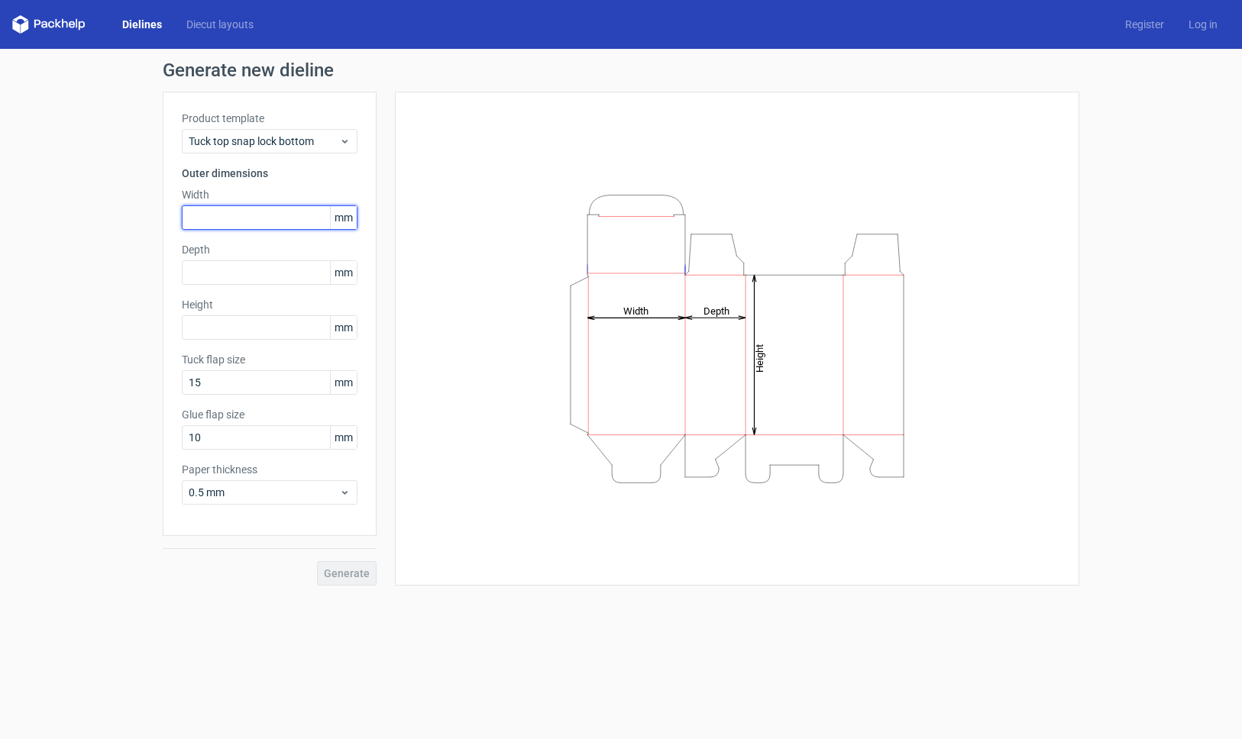
click at [241, 221] on input "text" at bounding box center [270, 217] width 176 height 24
click at [291, 127] on div "Product template Tuck top snap lock bottom" at bounding box center [270, 132] width 176 height 43
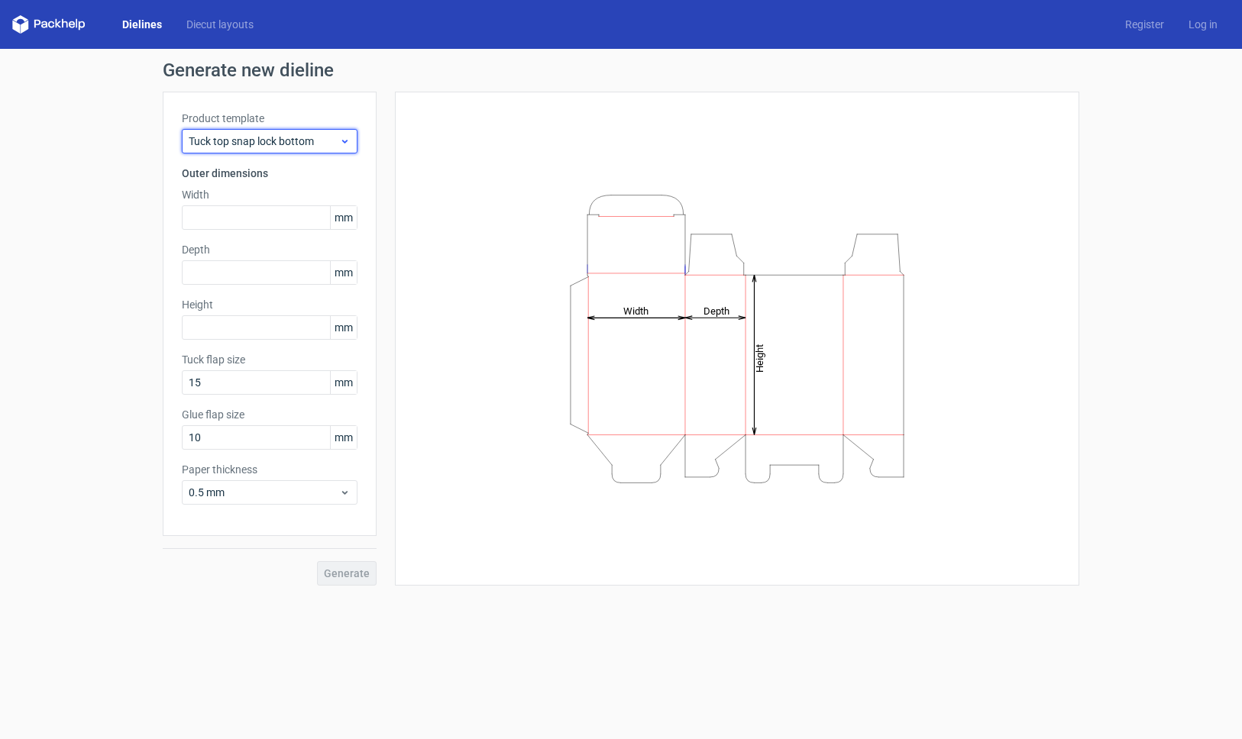
click at [294, 138] on span "Tuck top snap lock bottom" at bounding box center [264, 141] width 150 height 15
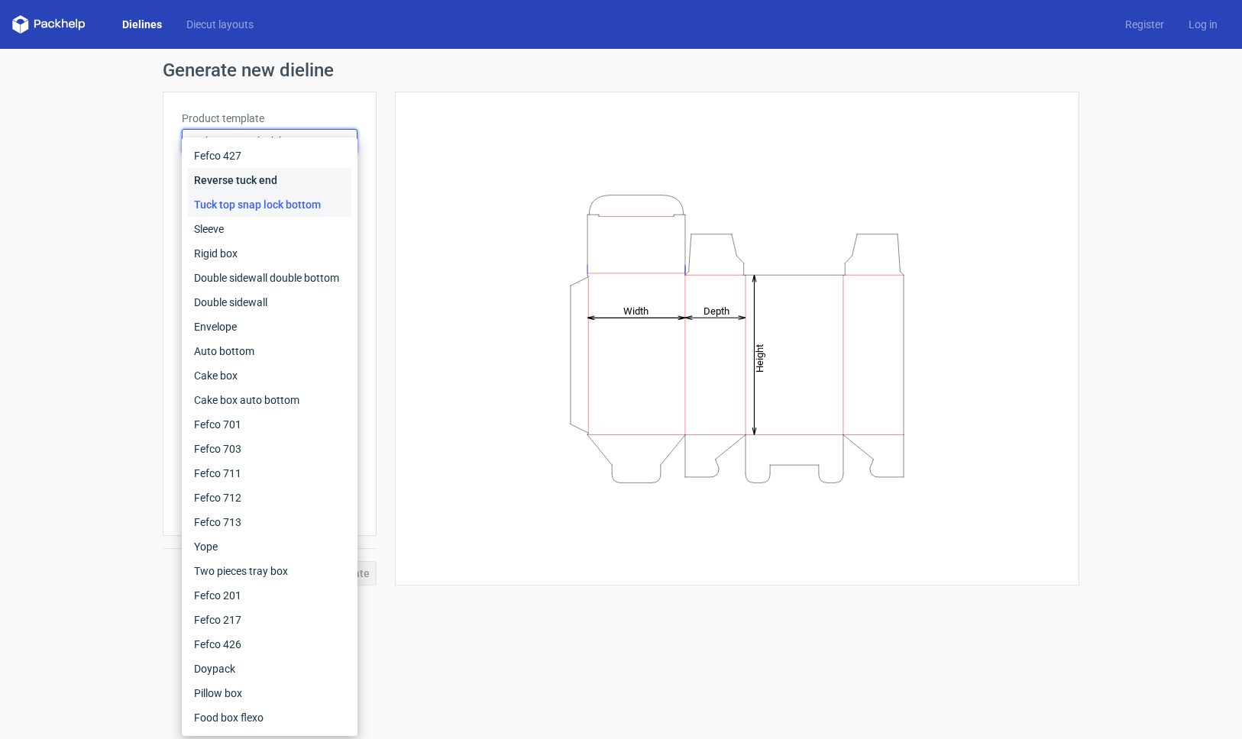
click at [239, 180] on div "Reverse tuck end" at bounding box center [269, 180] width 163 height 24
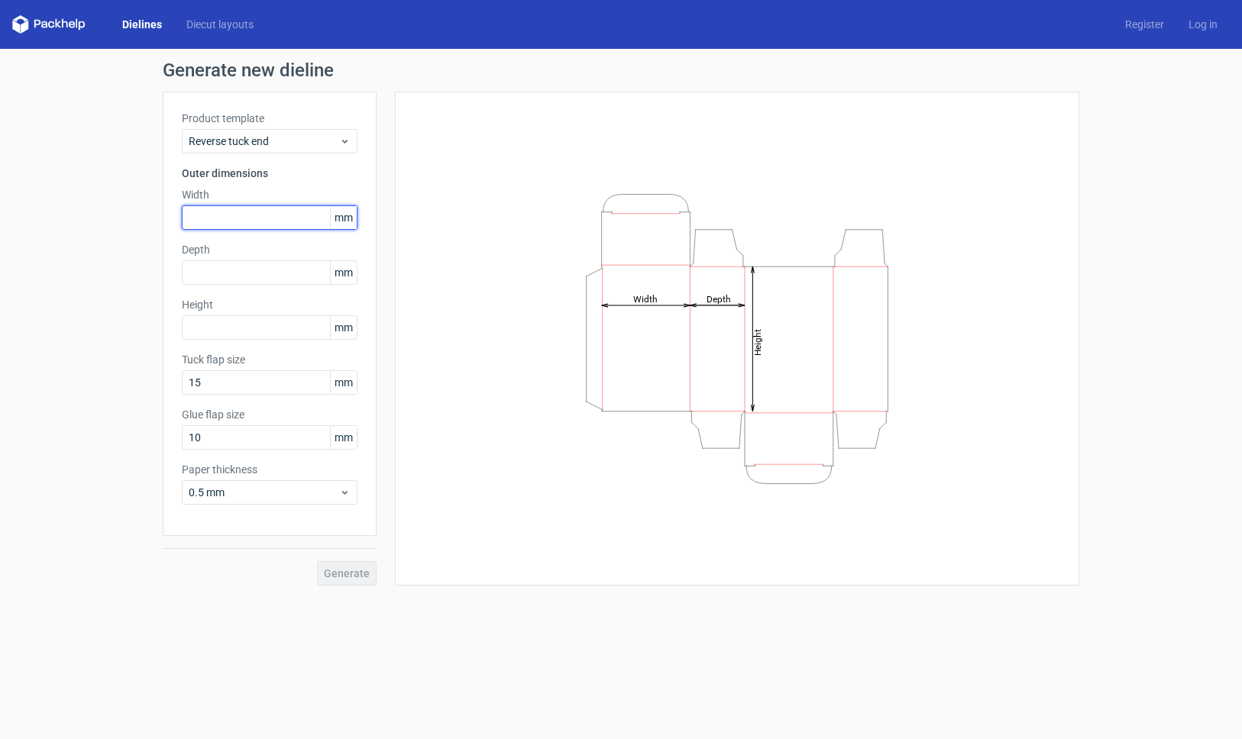
click at [218, 221] on input "text" at bounding box center [270, 217] width 176 height 24
type input "65"
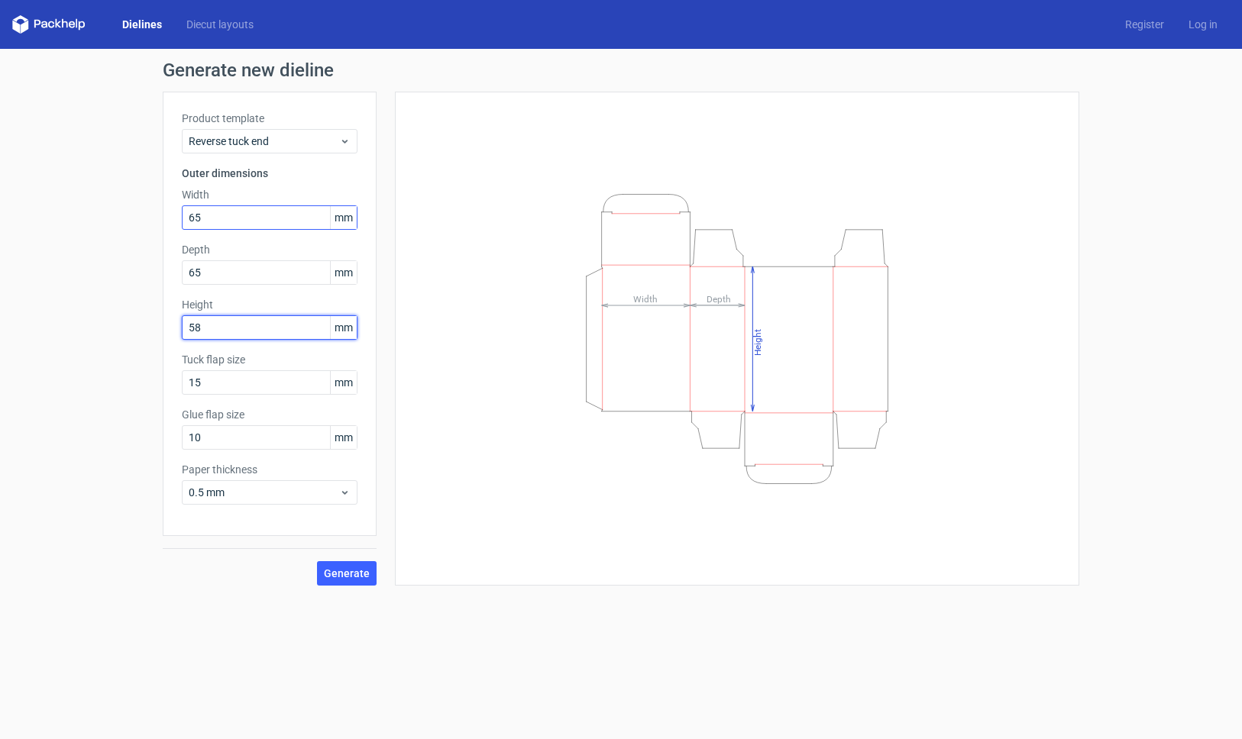
type input "58"
click at [213, 224] on input "65" at bounding box center [270, 217] width 176 height 24
type input "70"
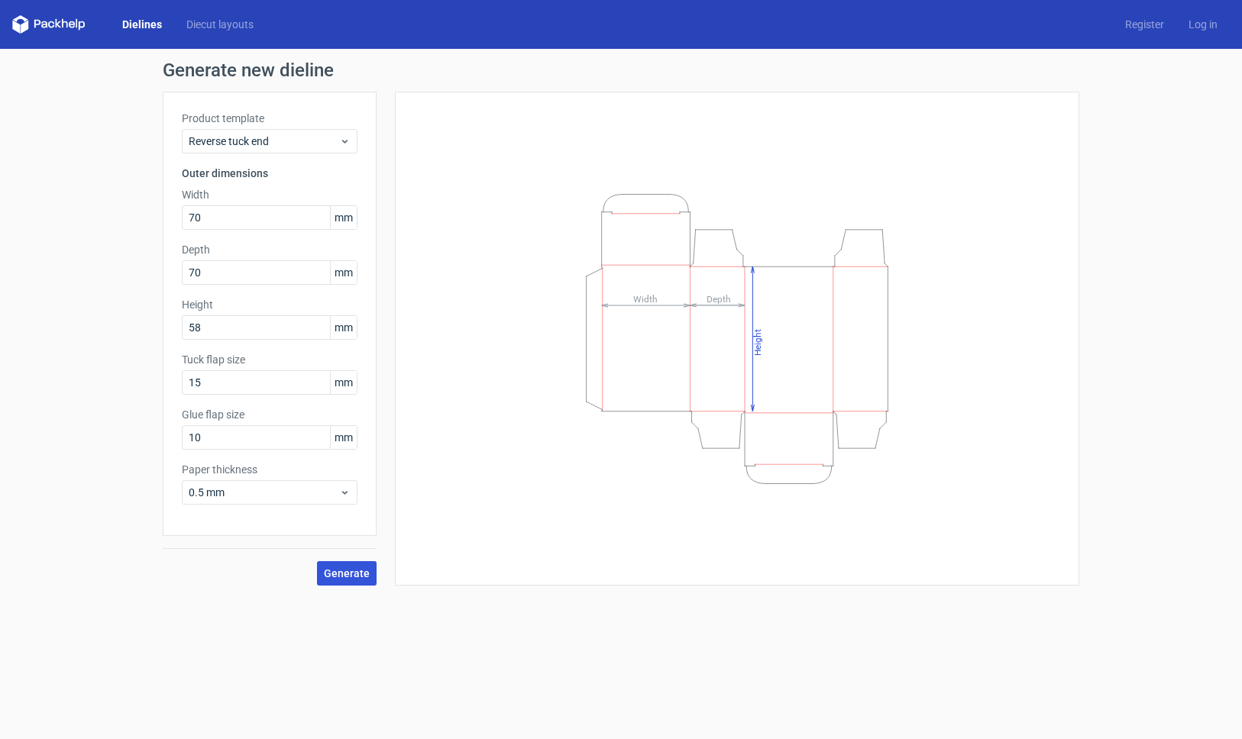
click at [359, 572] on span "Generate" at bounding box center [347, 573] width 46 height 11
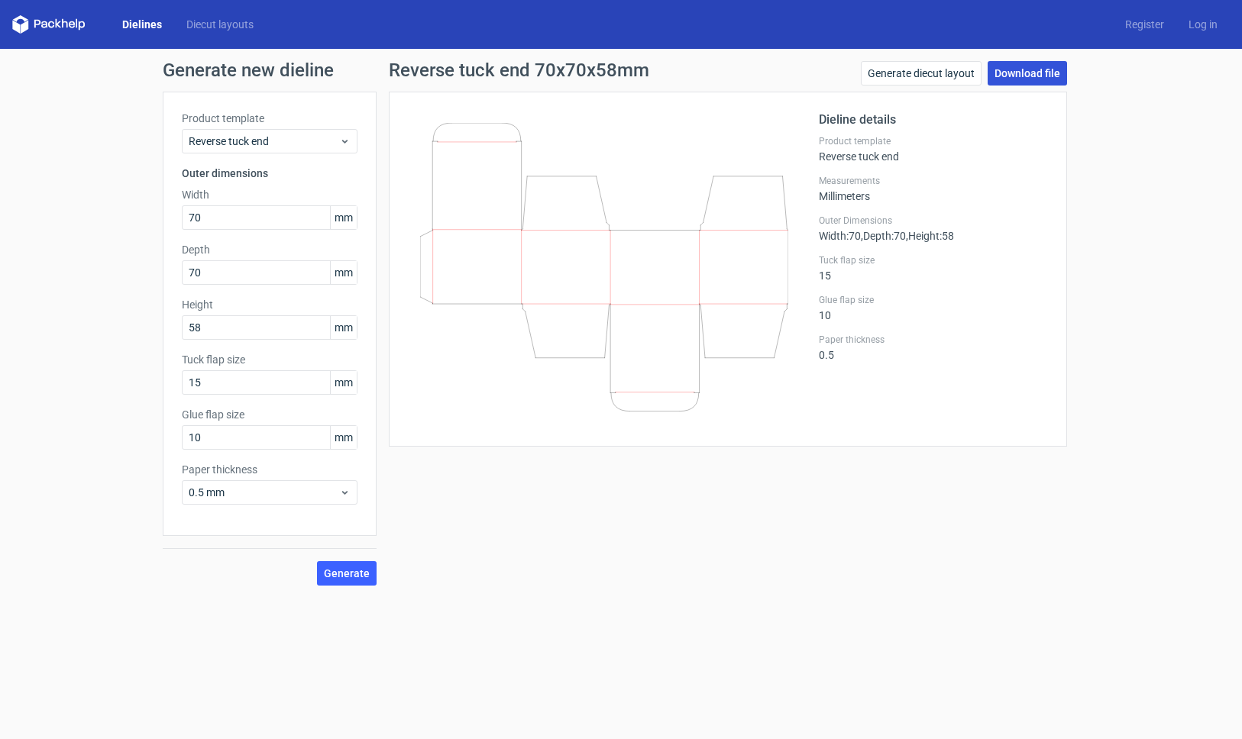
click at [1025, 75] on link "Download file" at bounding box center [1026, 73] width 79 height 24
click at [221, 218] on input "70" at bounding box center [270, 217] width 176 height 24
click at [231, 222] on input "40" at bounding box center [270, 217] width 176 height 24
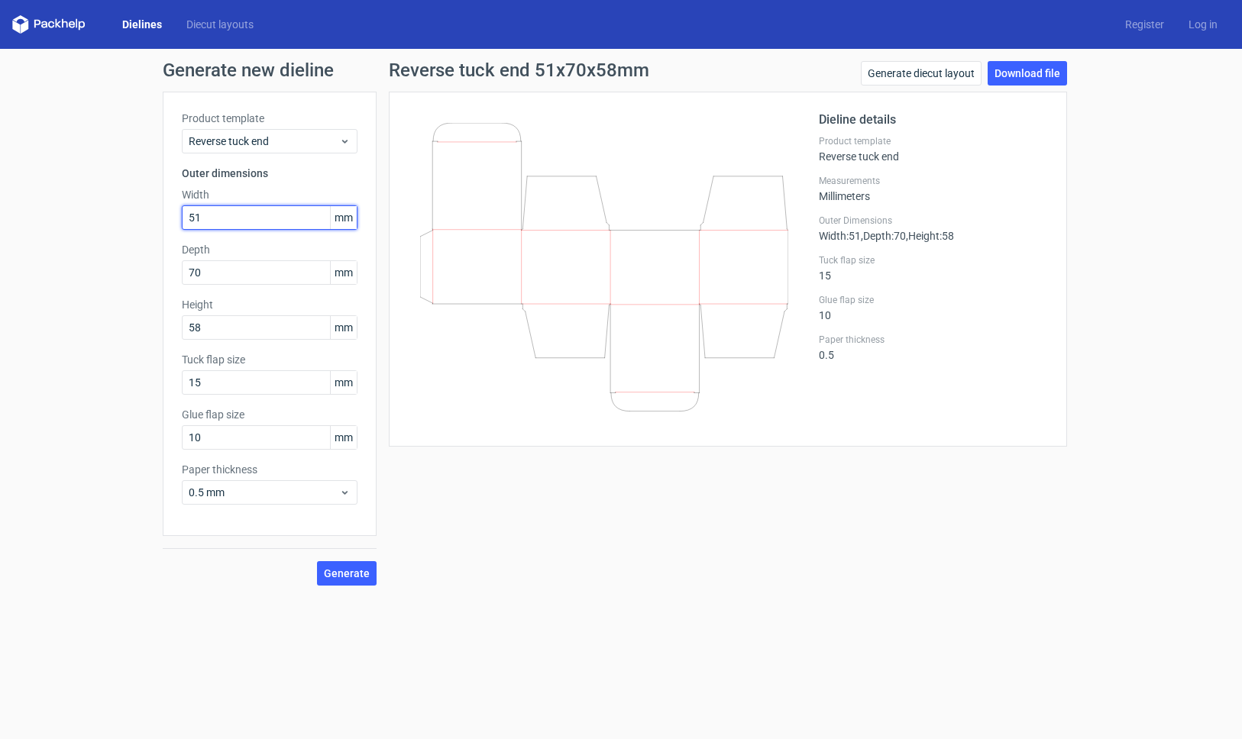
type input "51"
click at [359, 572] on span "Generate" at bounding box center [347, 573] width 46 height 11
click at [1052, 76] on link "Download file" at bounding box center [1026, 73] width 79 height 24
click at [243, 219] on input "51" at bounding box center [270, 217] width 176 height 24
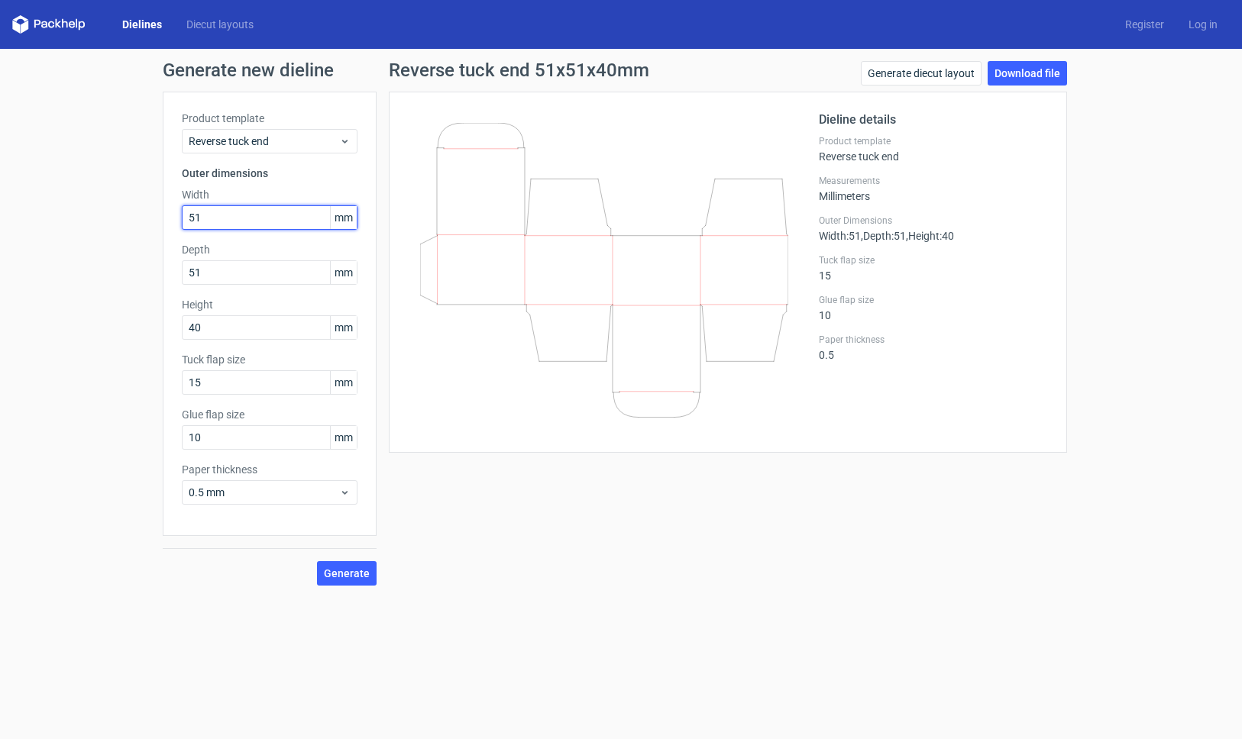
click at [242, 219] on input "51" at bounding box center [270, 217] width 176 height 24
click at [233, 333] on input "40" at bounding box center [270, 327] width 176 height 24
type input "46"
click at [228, 212] on input "51" at bounding box center [270, 217] width 176 height 24
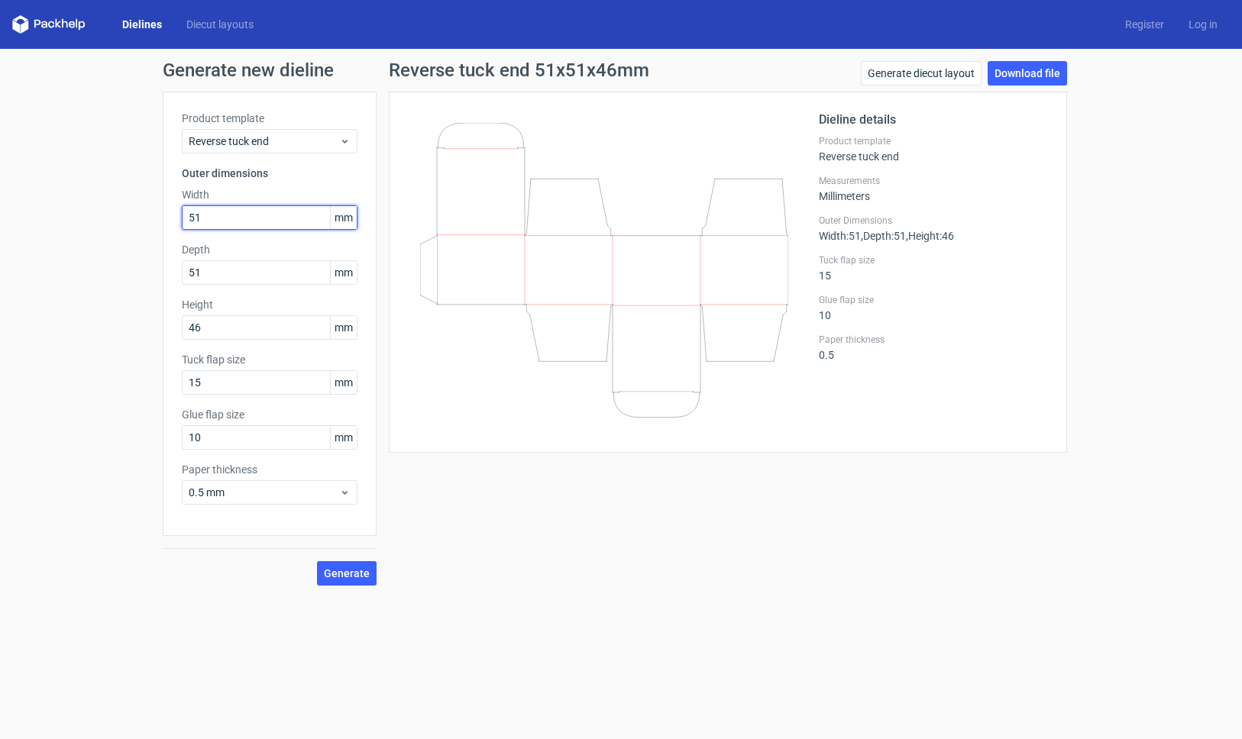
click at [228, 212] on input "51" at bounding box center [270, 217] width 176 height 24
type input "56"
click at [360, 576] on span "Generate" at bounding box center [347, 573] width 46 height 11
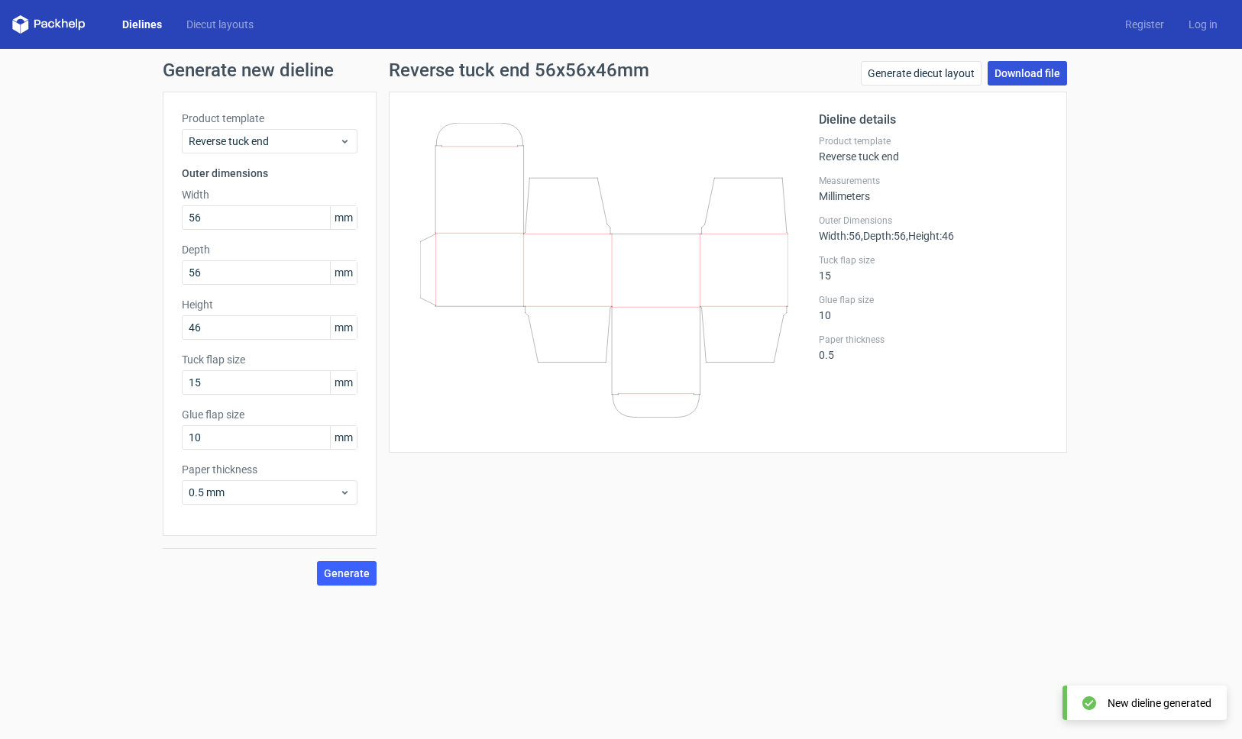
click at [1020, 76] on link "Download file" at bounding box center [1026, 73] width 79 height 24
click at [224, 325] on input "46" at bounding box center [270, 327] width 176 height 24
type input "32"
click at [220, 215] on input "56" at bounding box center [270, 217] width 176 height 24
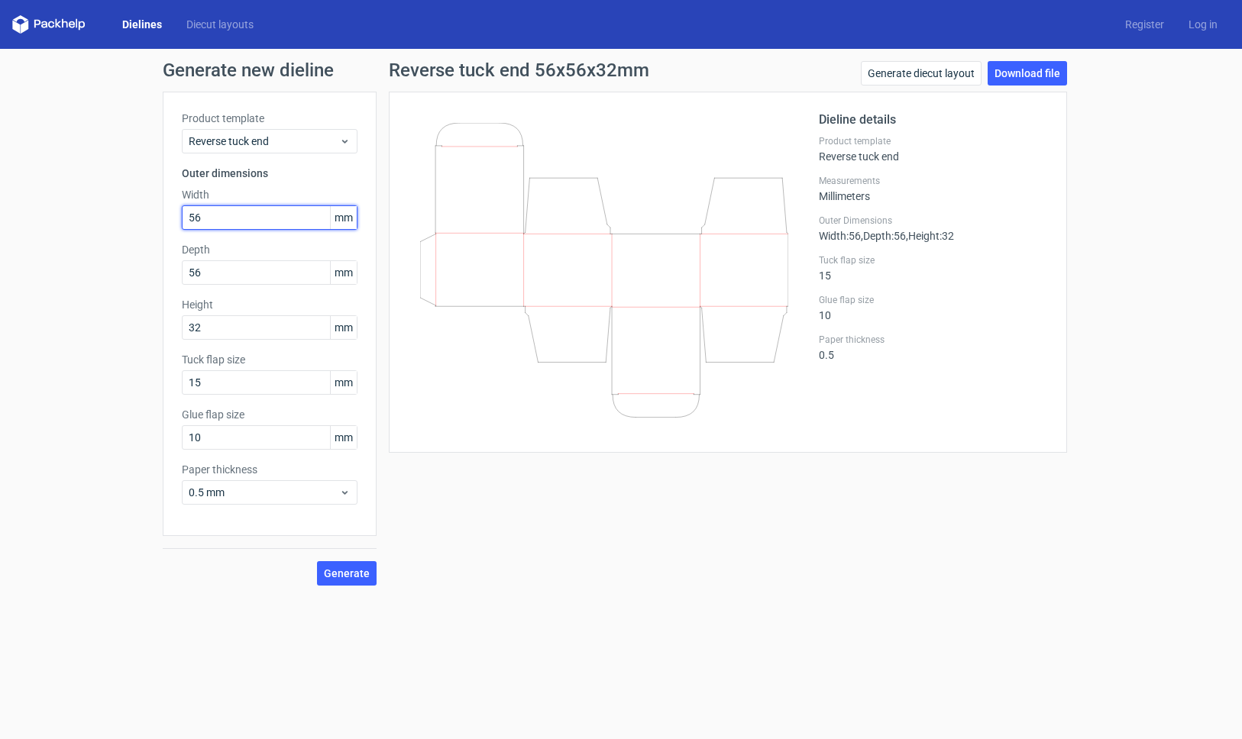
click at [220, 215] on input "56" at bounding box center [270, 217] width 176 height 24
type input "34"
click at [355, 568] on span "Generate" at bounding box center [347, 573] width 46 height 11
click at [267, 381] on input "15" at bounding box center [270, 382] width 176 height 24
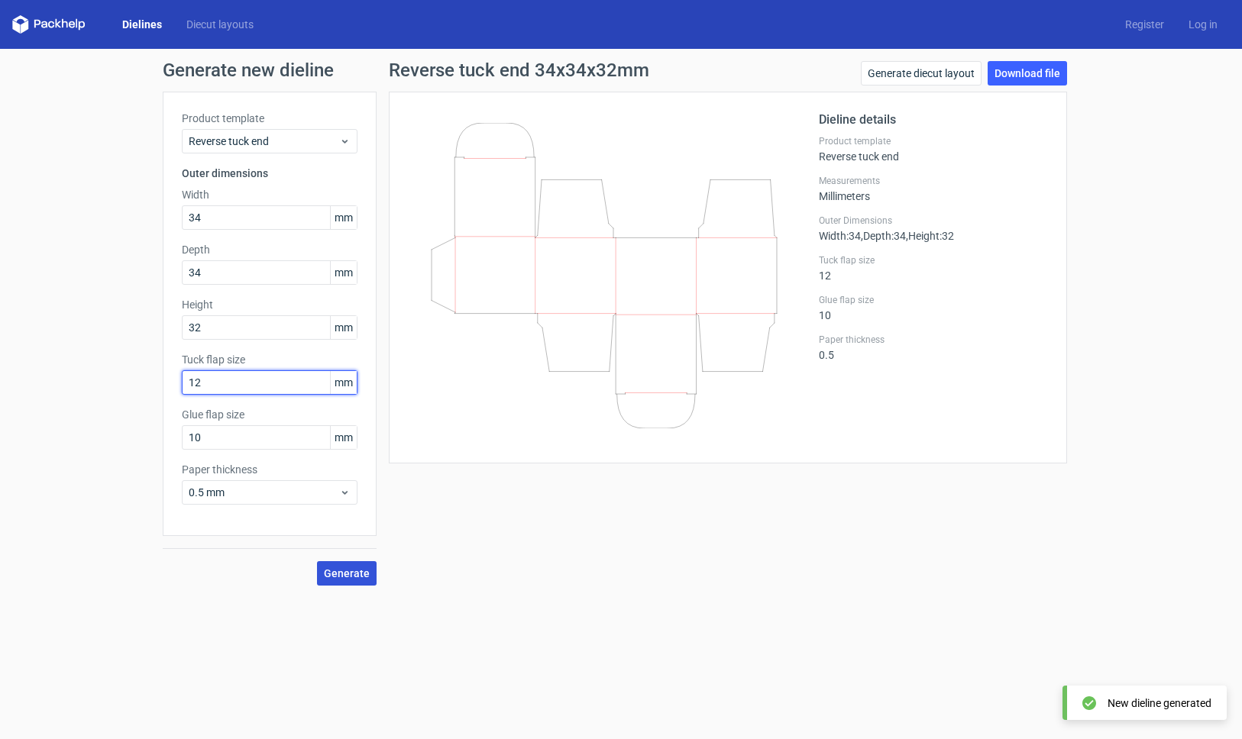
type input "12"
click at [344, 571] on span "Generate" at bounding box center [347, 573] width 46 height 11
click at [351, 573] on span "Generate" at bounding box center [347, 573] width 46 height 11
click at [1026, 72] on link "Download file" at bounding box center [1026, 73] width 79 height 24
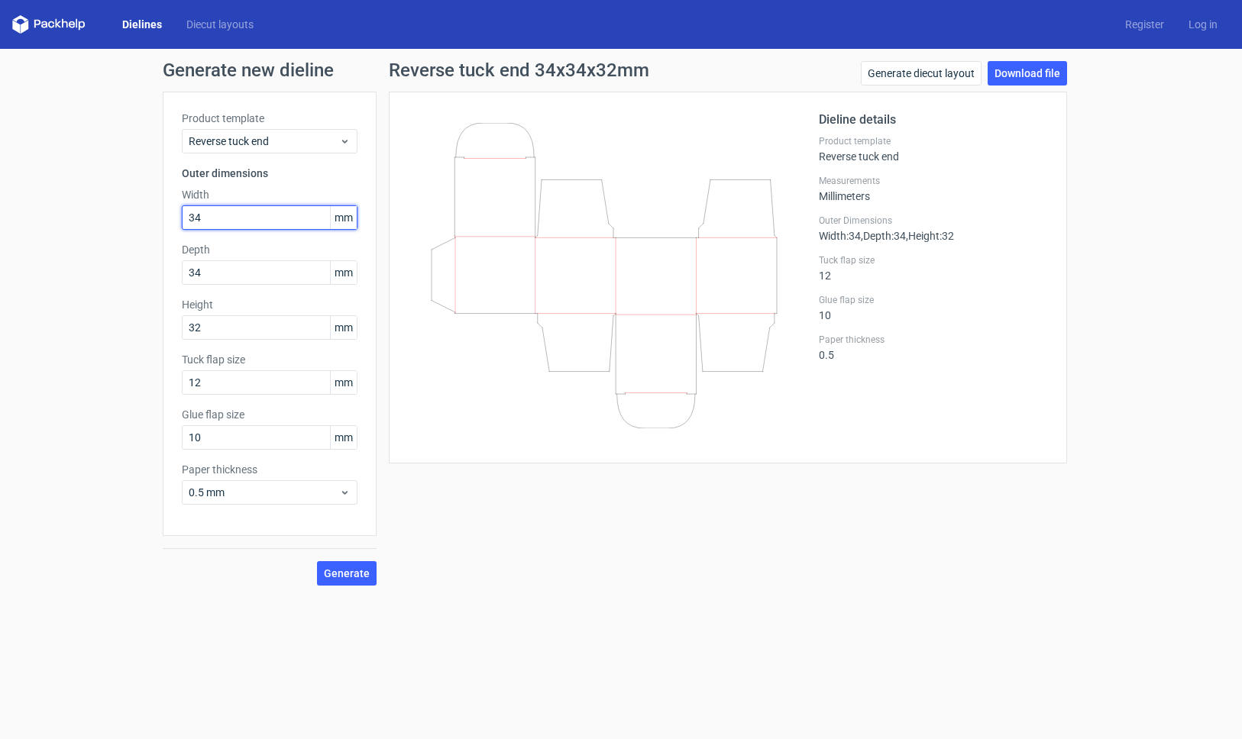
click at [238, 218] on input "34" at bounding box center [270, 217] width 176 height 24
click at [218, 315] on div "Height 32 mm" at bounding box center [270, 318] width 176 height 43
click at [218, 331] on input "32" at bounding box center [270, 327] width 176 height 24
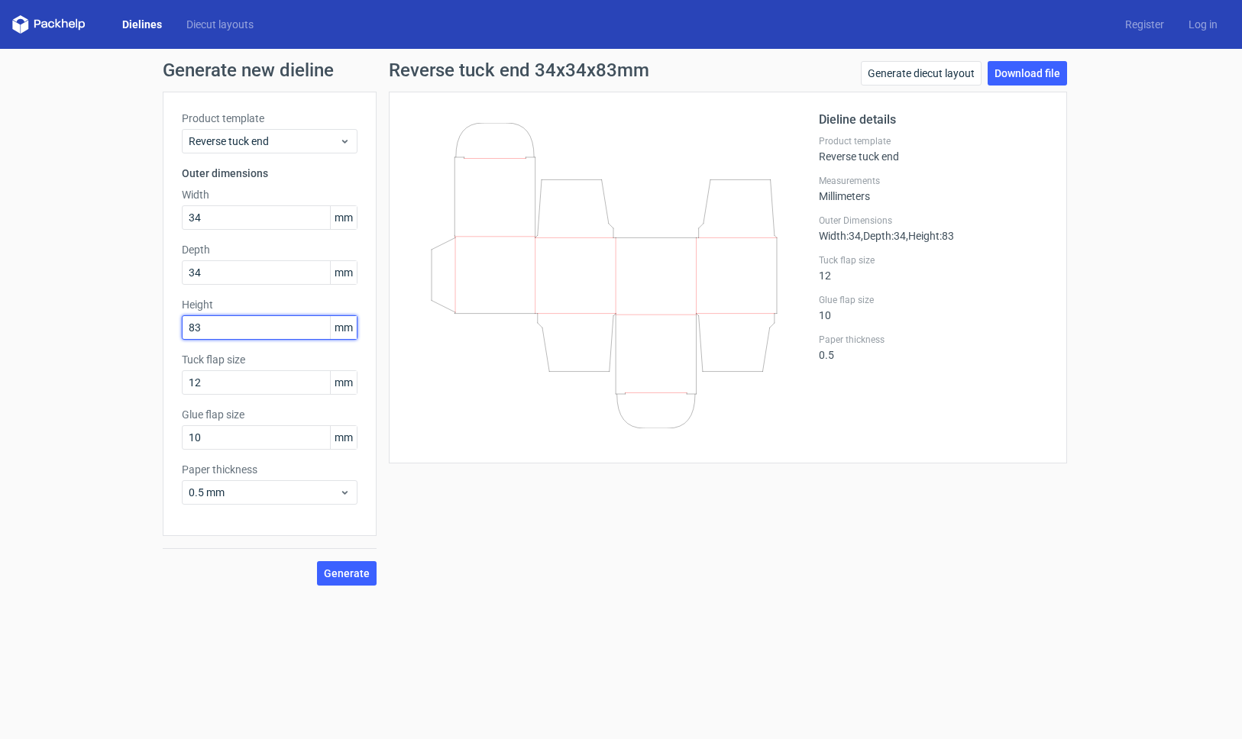
type input "83"
click at [230, 220] on input "34" at bounding box center [270, 217] width 176 height 24
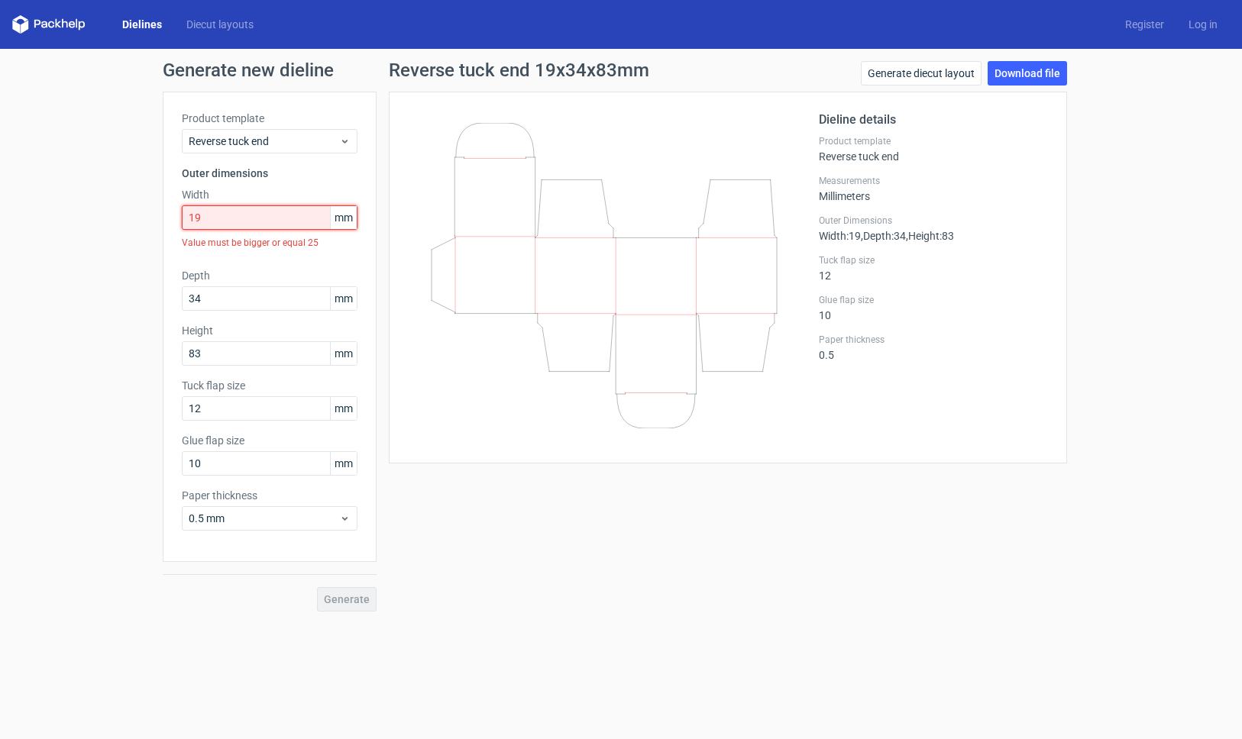
click at [238, 218] on input "19" at bounding box center [270, 217] width 176 height 24
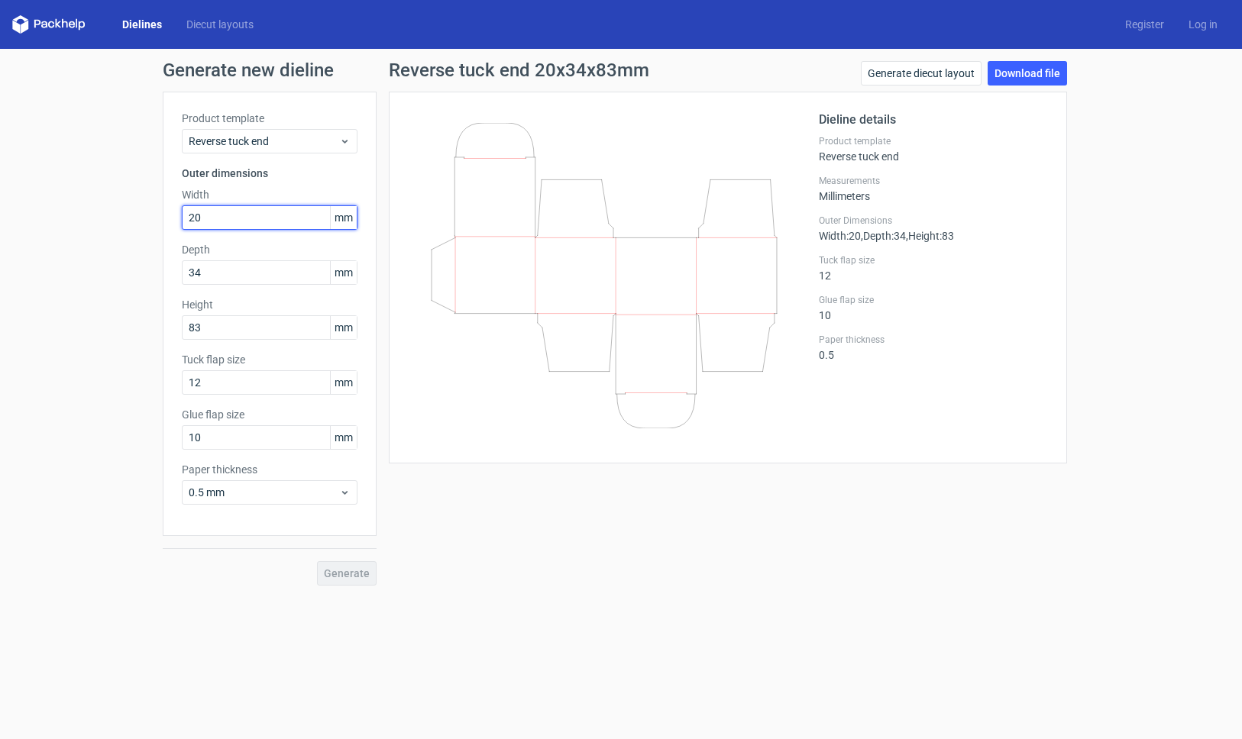
type input "20"
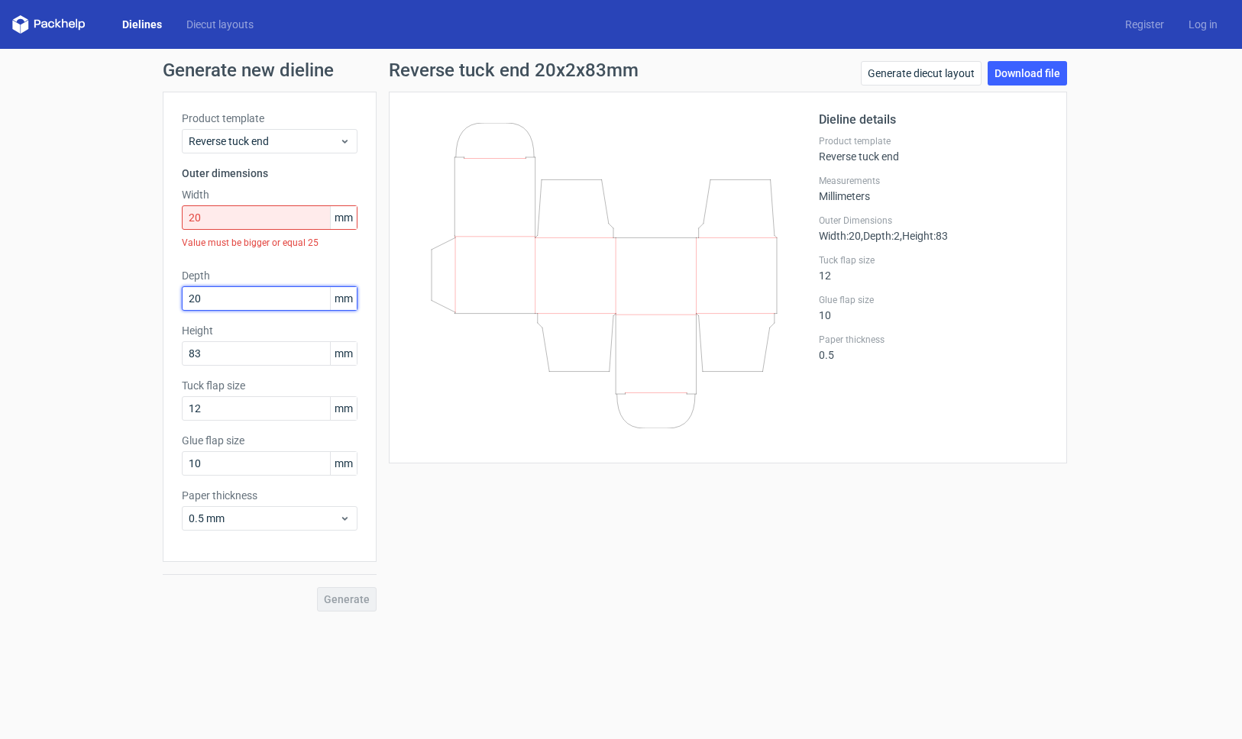
type input "20"
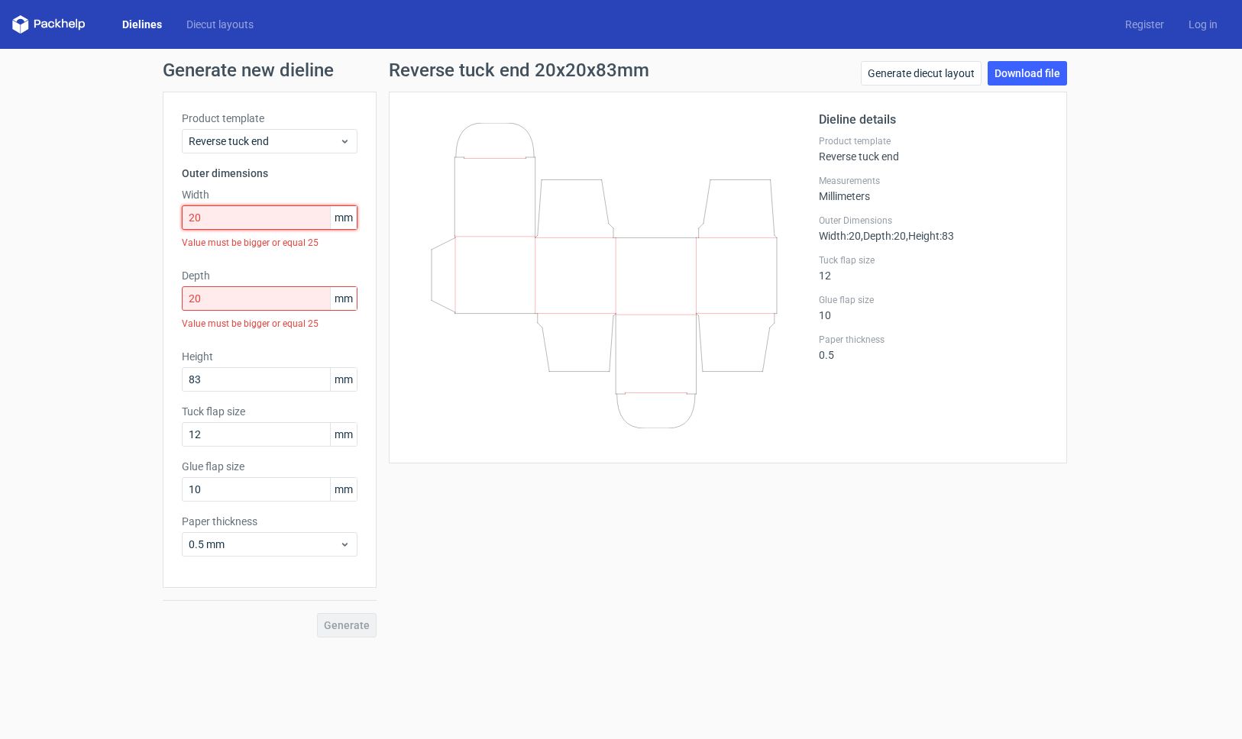
click at [241, 217] on input "20" at bounding box center [270, 217] width 176 height 24
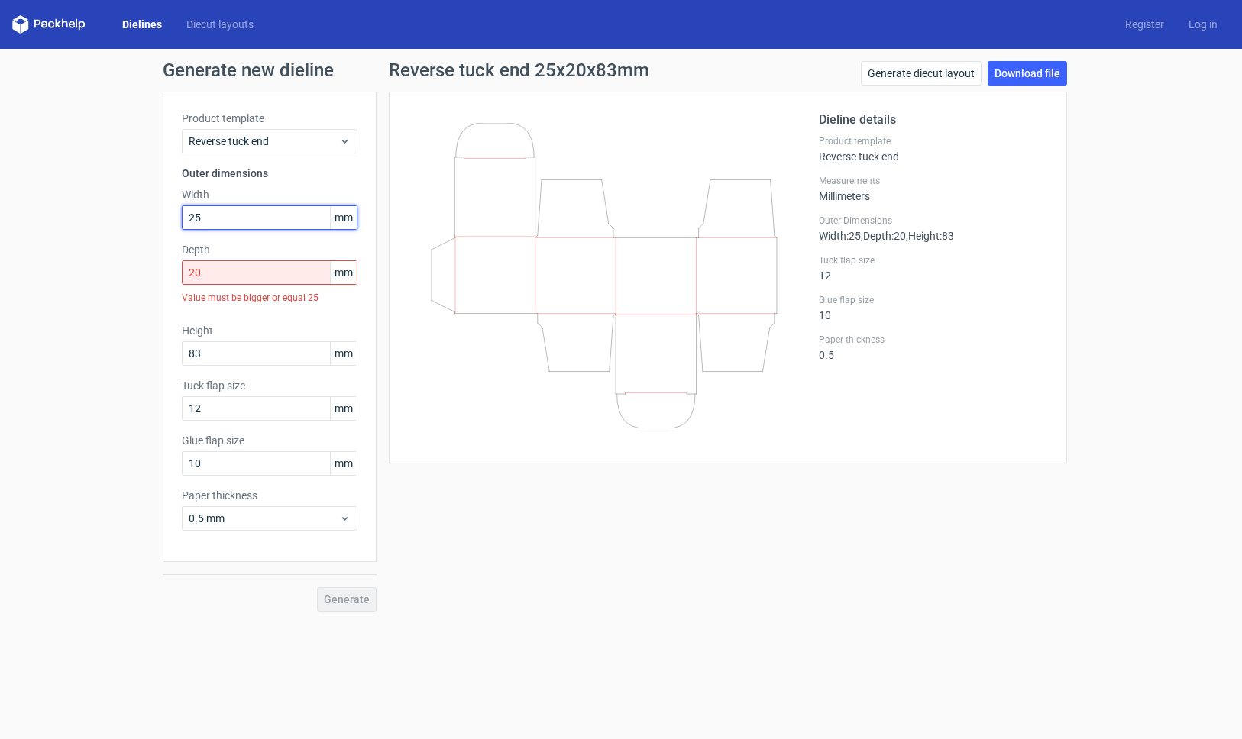
type input "25"
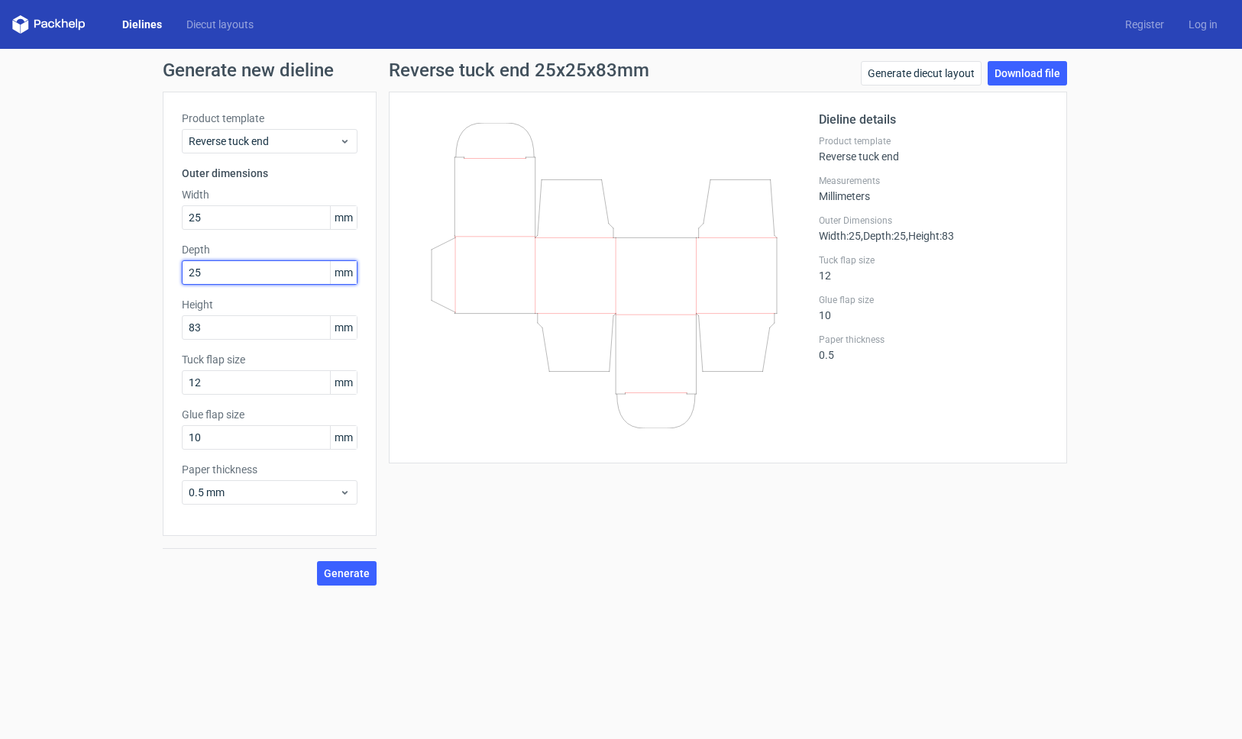
type input "25"
click at [336, 568] on span "Generate" at bounding box center [347, 573] width 46 height 11
click at [1052, 66] on link "Download file" at bounding box center [1026, 73] width 79 height 24
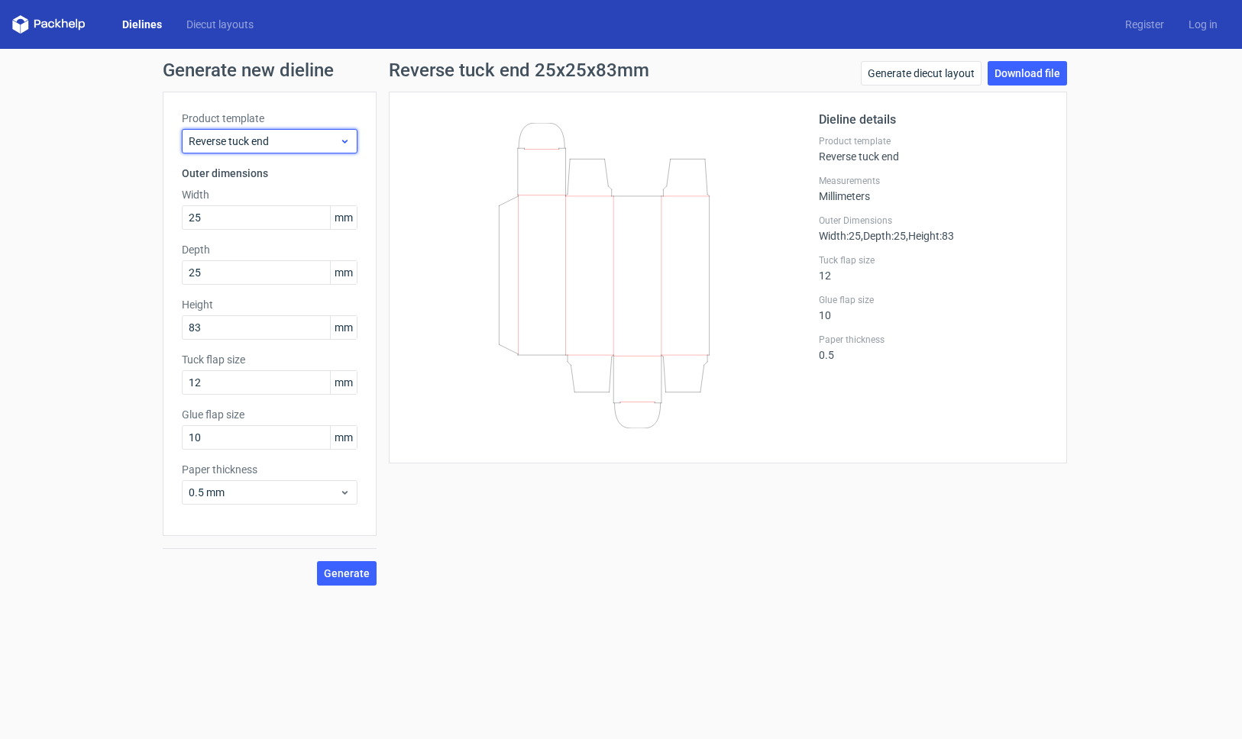
click at [312, 136] on span "Reverse tuck end" at bounding box center [264, 141] width 150 height 15
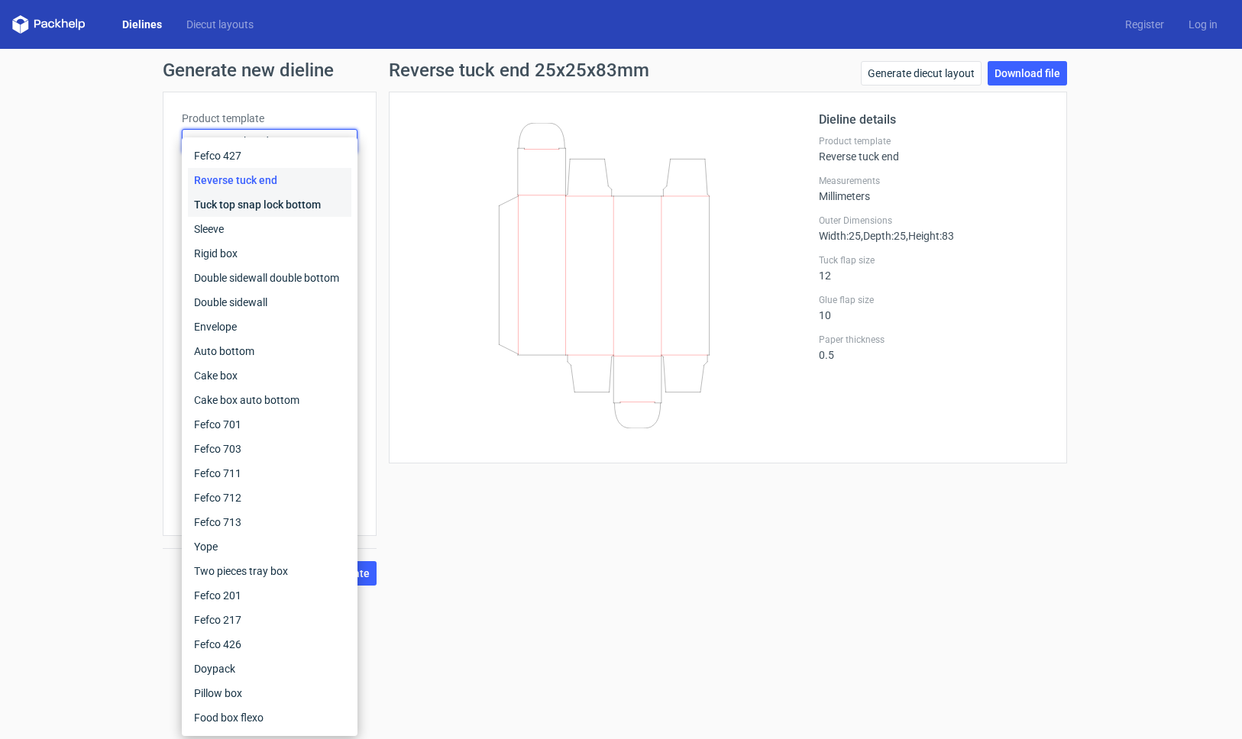
click at [293, 203] on div "Tuck top snap lock bottom" at bounding box center [269, 204] width 163 height 24
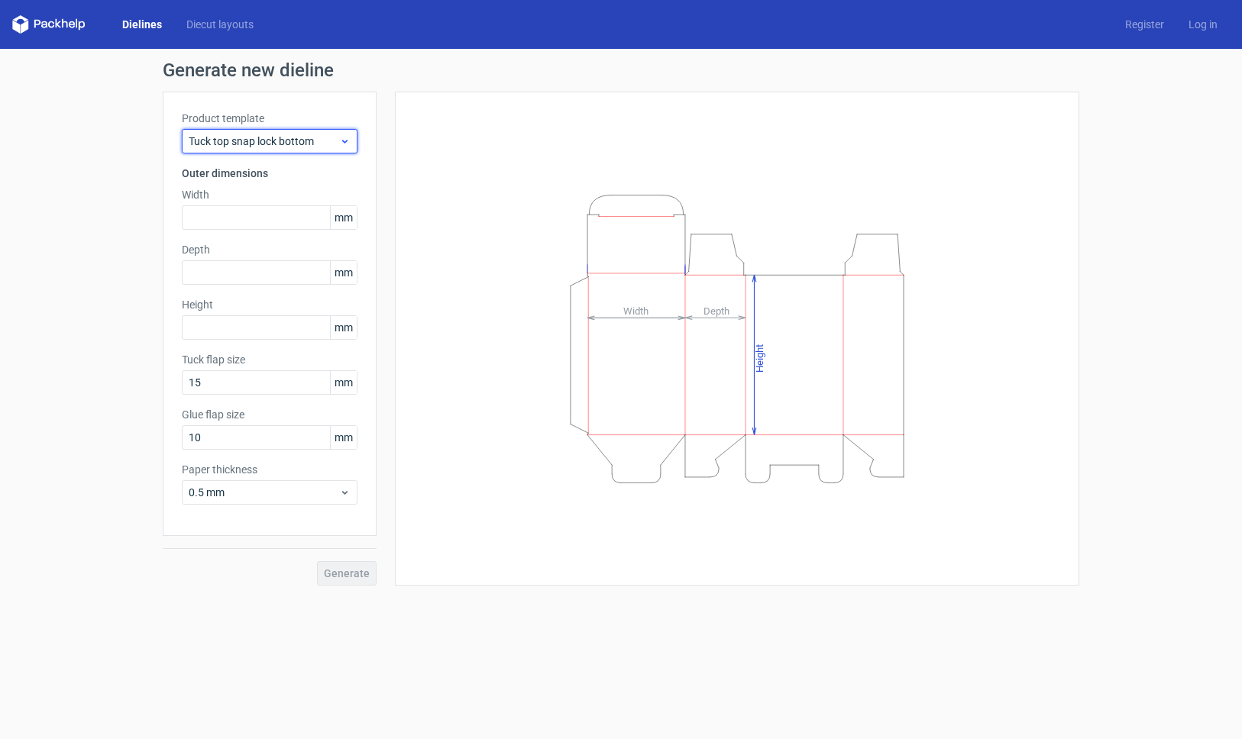
click at [294, 144] on span "Tuck top snap lock bottom" at bounding box center [264, 141] width 150 height 15
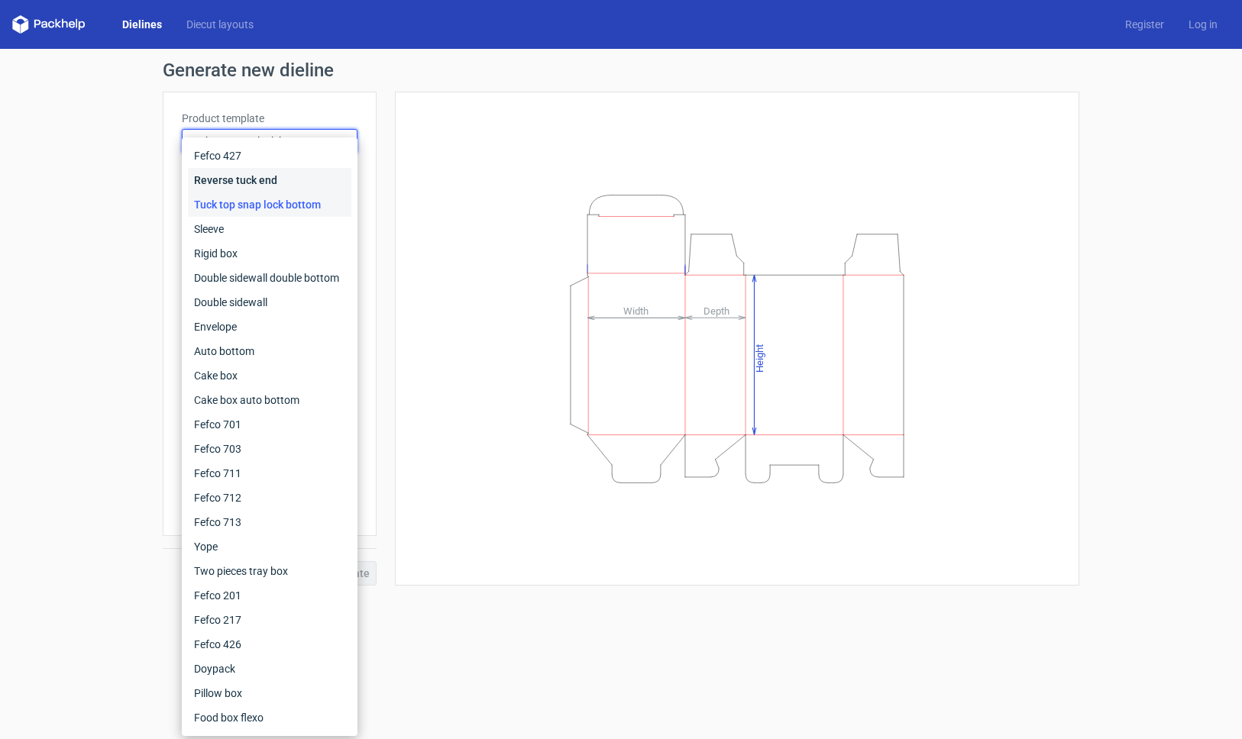
click at [278, 183] on div "Reverse tuck end" at bounding box center [269, 180] width 163 height 24
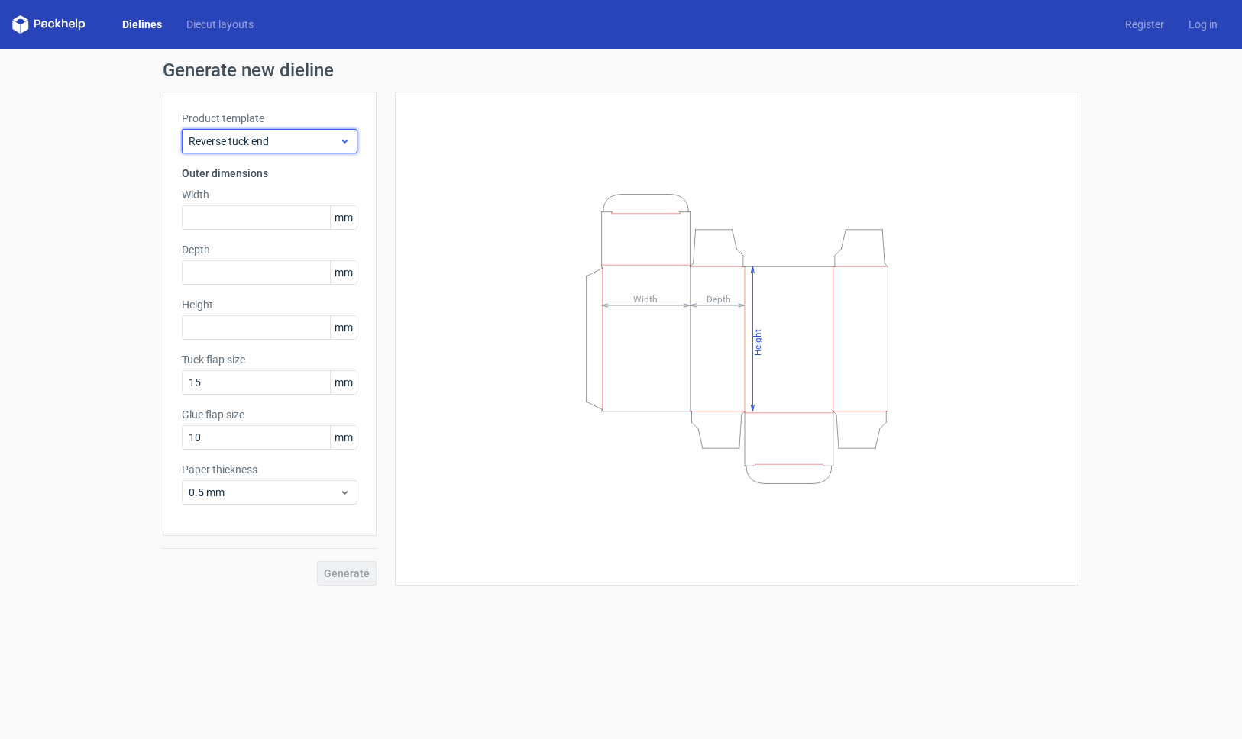
click at [279, 144] on span "Reverse tuck end" at bounding box center [264, 141] width 150 height 15
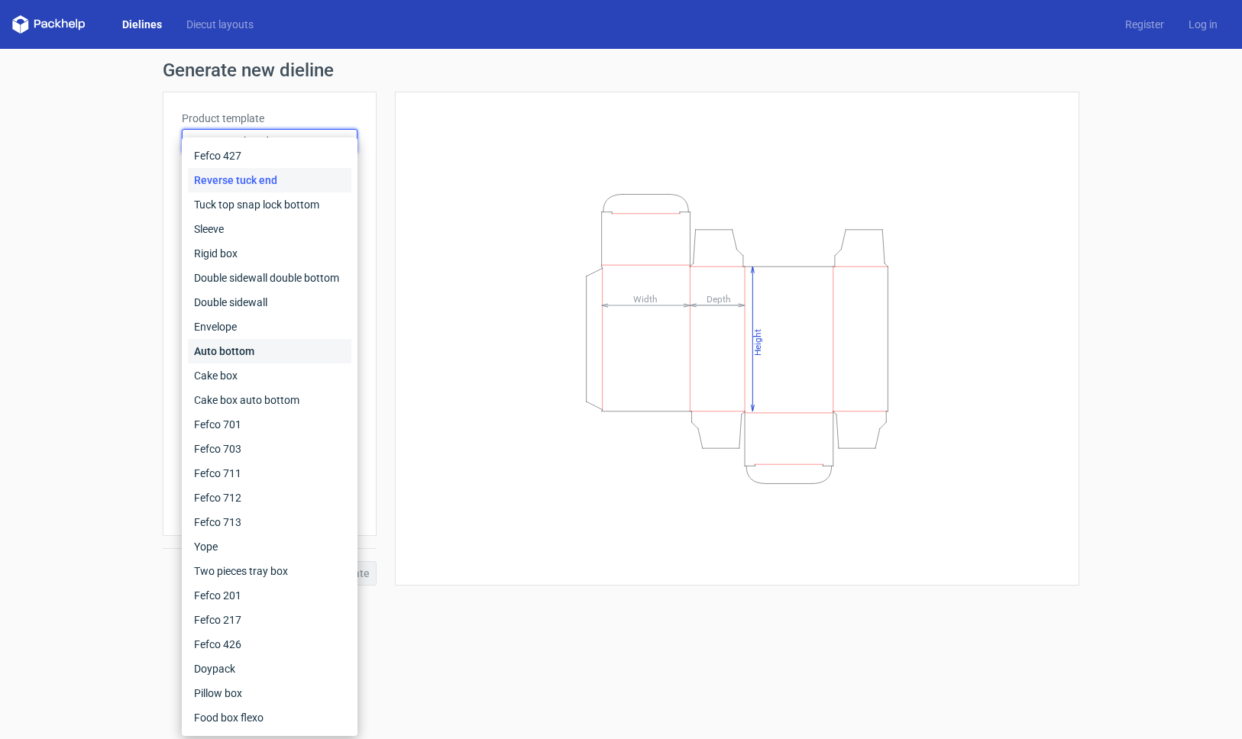
click at [249, 348] on div "Auto bottom" at bounding box center [269, 351] width 163 height 24
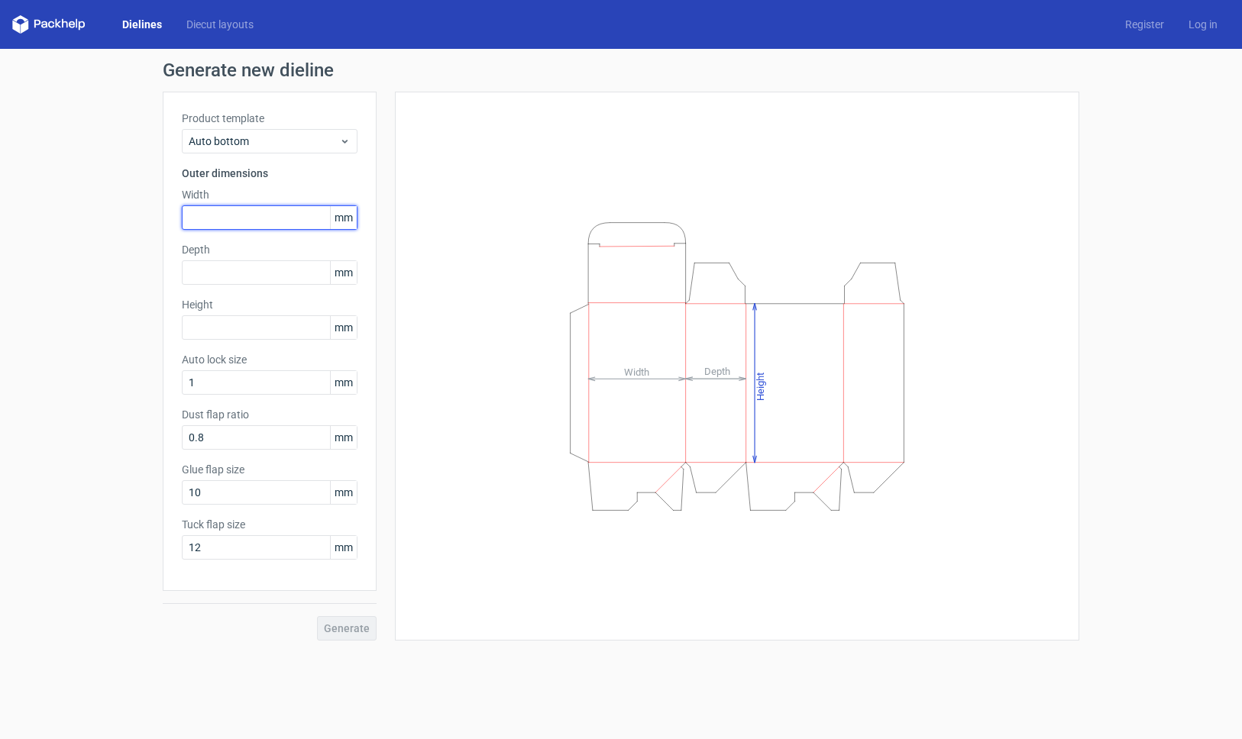
click at [245, 229] on input "text" at bounding box center [270, 217] width 176 height 24
type input "34"
type input "32"
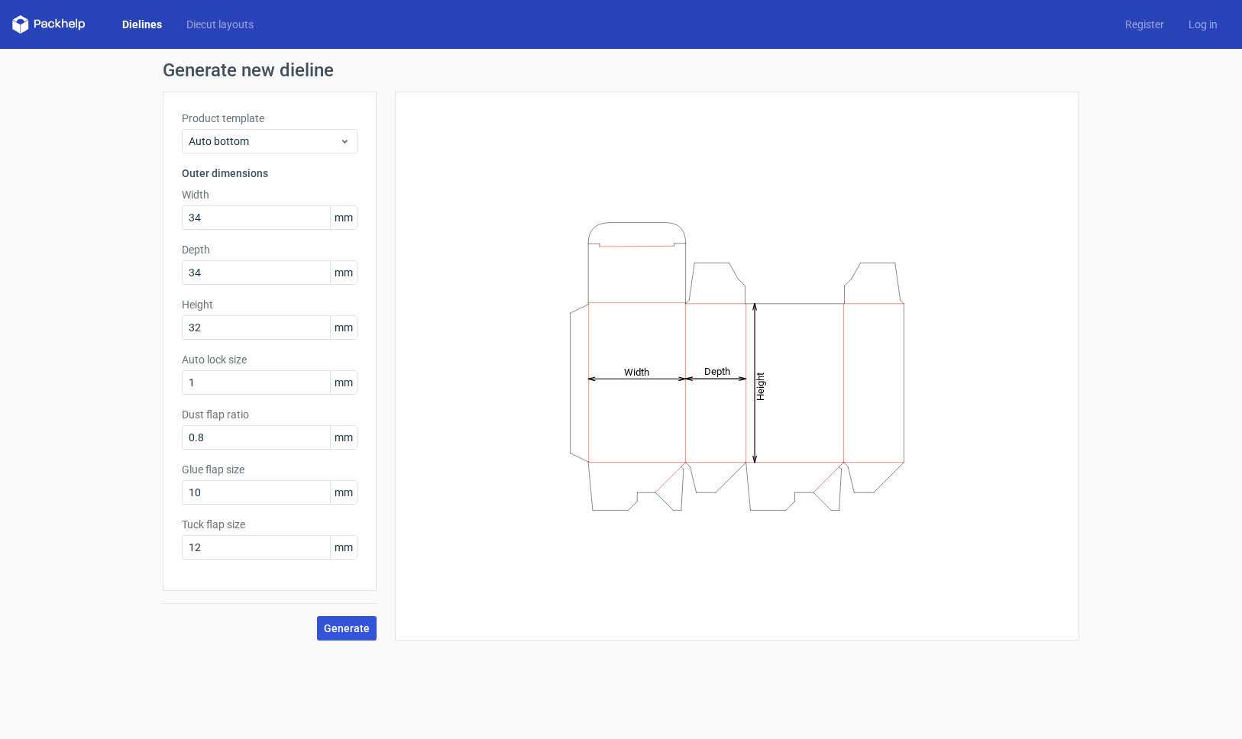
click at [348, 623] on span "Generate" at bounding box center [347, 628] width 46 height 11
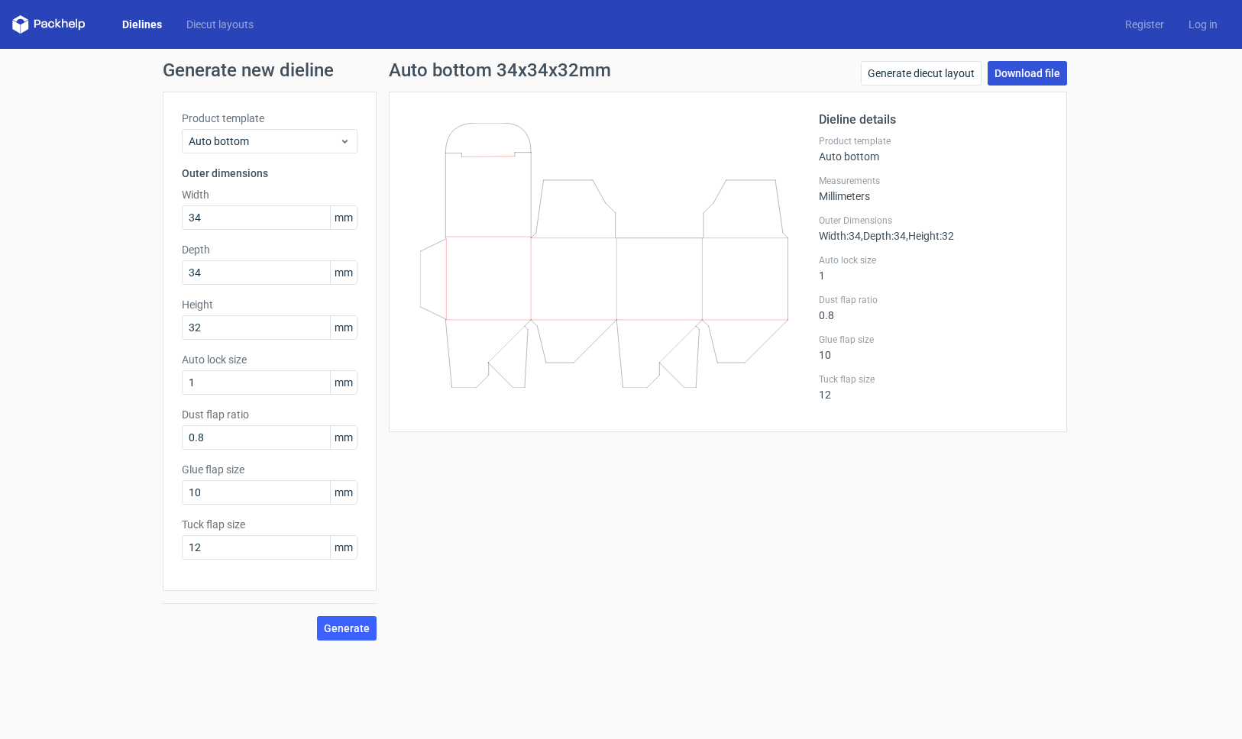
click at [1005, 73] on link "Download file" at bounding box center [1026, 73] width 79 height 24
click at [220, 220] on input "34" at bounding box center [270, 217] width 176 height 24
type input "51"
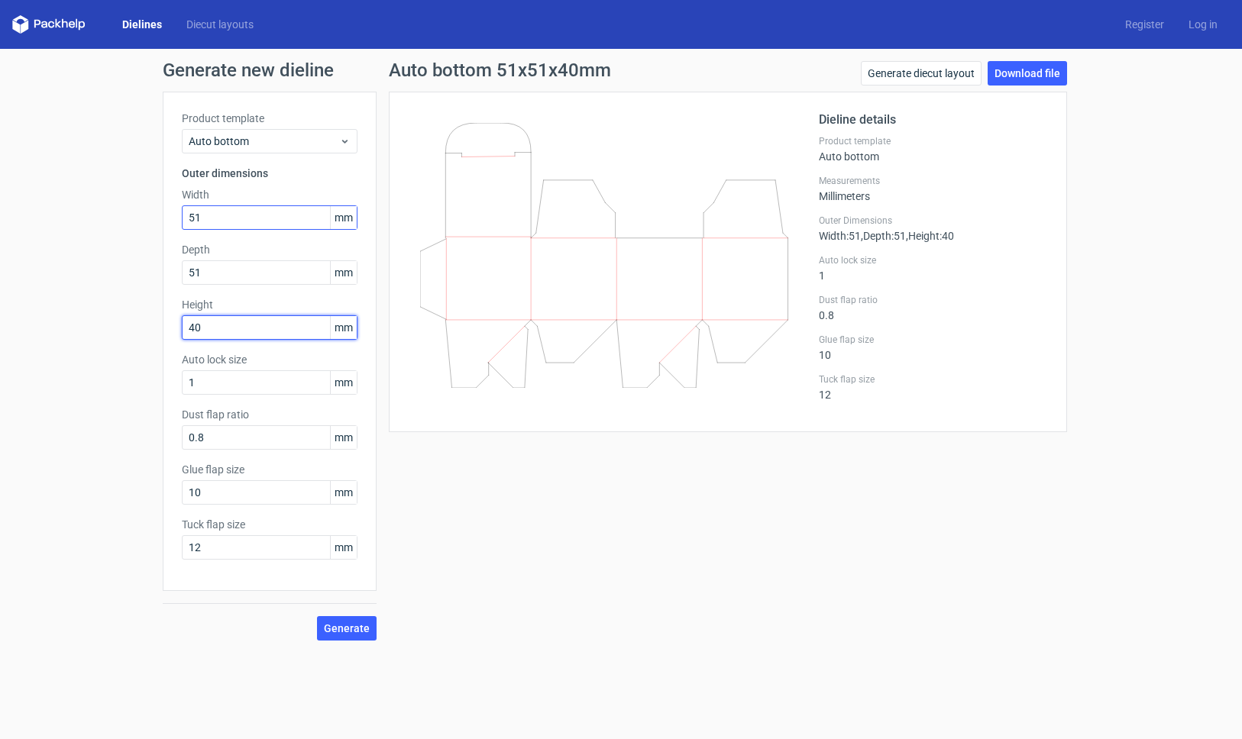
type input "40"
click at [354, 630] on span "Generate" at bounding box center [347, 628] width 46 height 11
click at [1045, 75] on link "Download file" at bounding box center [1026, 73] width 79 height 24
click at [218, 209] on input "51" at bounding box center [270, 217] width 176 height 24
type input "56"
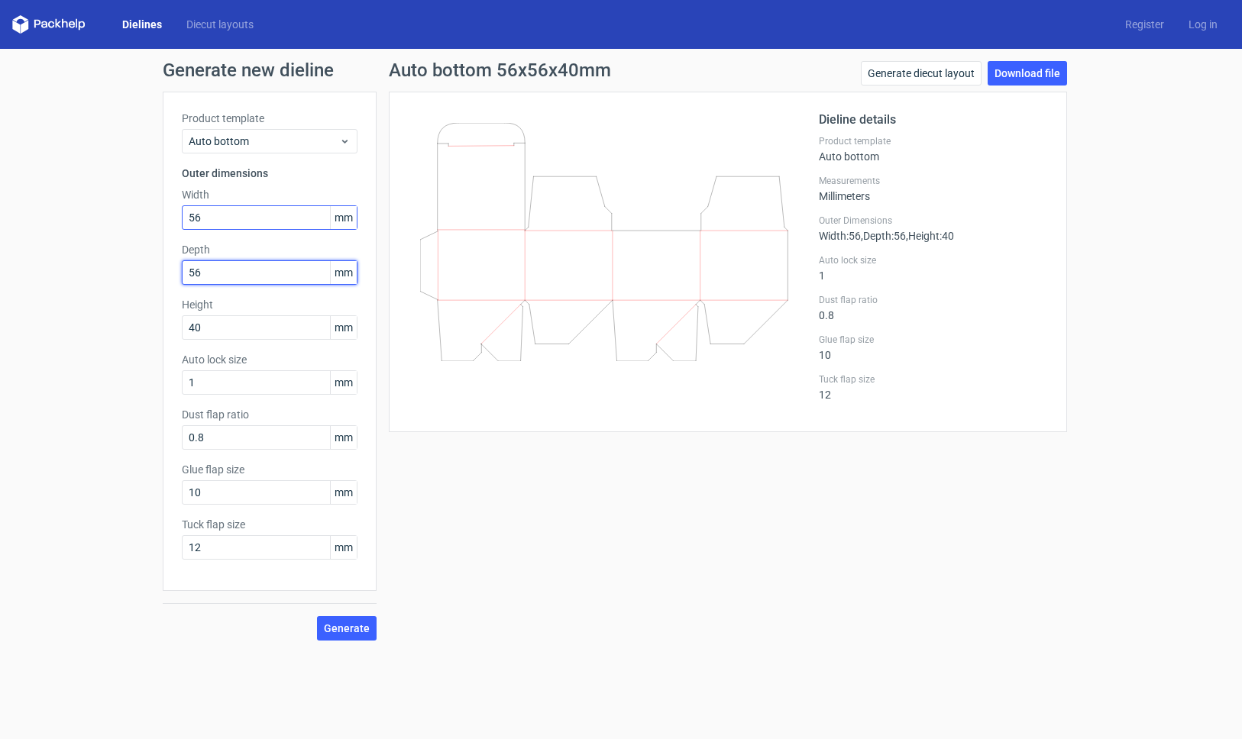
type input "56"
type input "46"
click at [354, 632] on span "Generate" at bounding box center [347, 628] width 46 height 11
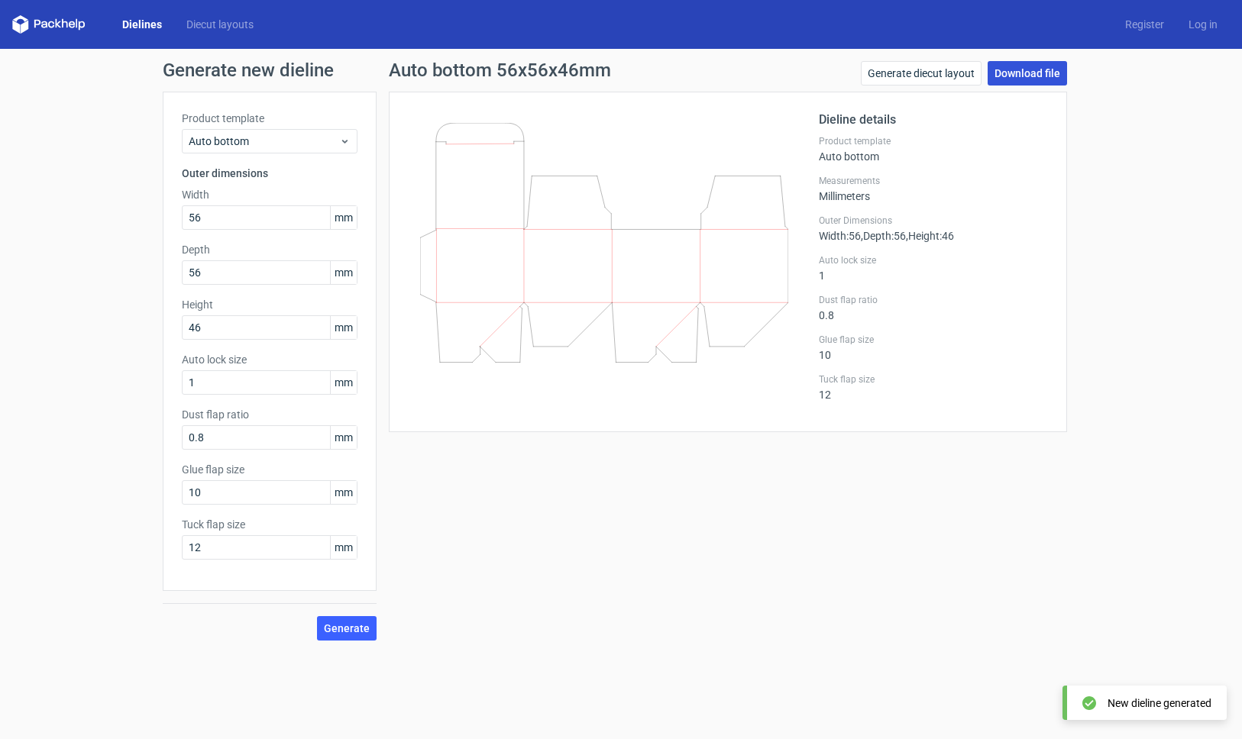
click at [1022, 66] on link "Download file" at bounding box center [1026, 73] width 79 height 24
click at [241, 217] on input "56" at bounding box center [270, 217] width 176 height 24
click at [66, 485] on div "Generate new dieline Product template Auto bottom Outer dimensions Width 56 mm …" at bounding box center [621, 351] width 1242 height 604
click at [234, 214] on input "56" at bounding box center [270, 217] width 176 height 24
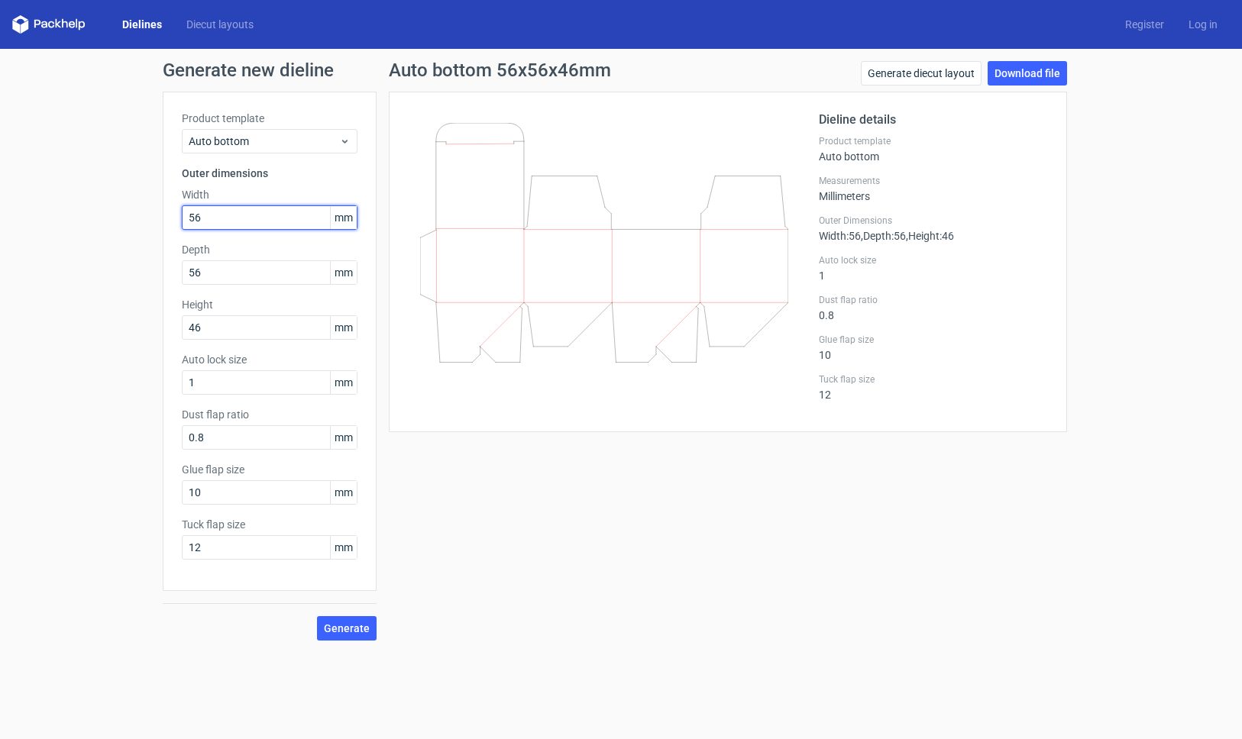
click at [234, 214] on input "56" at bounding box center [270, 217] width 176 height 24
type input "70"
type input "58"
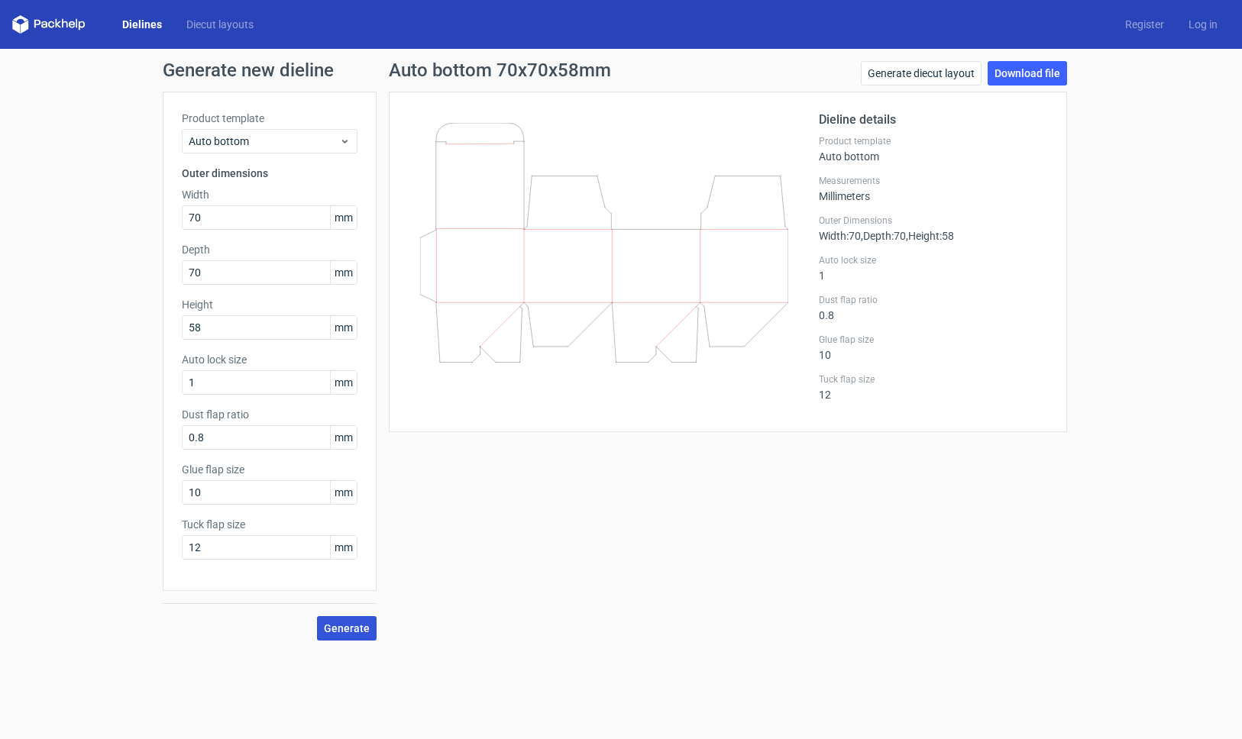
click at [352, 630] on span "Generate" at bounding box center [347, 628] width 46 height 11
click at [1027, 76] on link "Download file" at bounding box center [1026, 73] width 79 height 24
click at [209, 215] on input "70" at bounding box center [270, 217] width 176 height 24
type input "37"
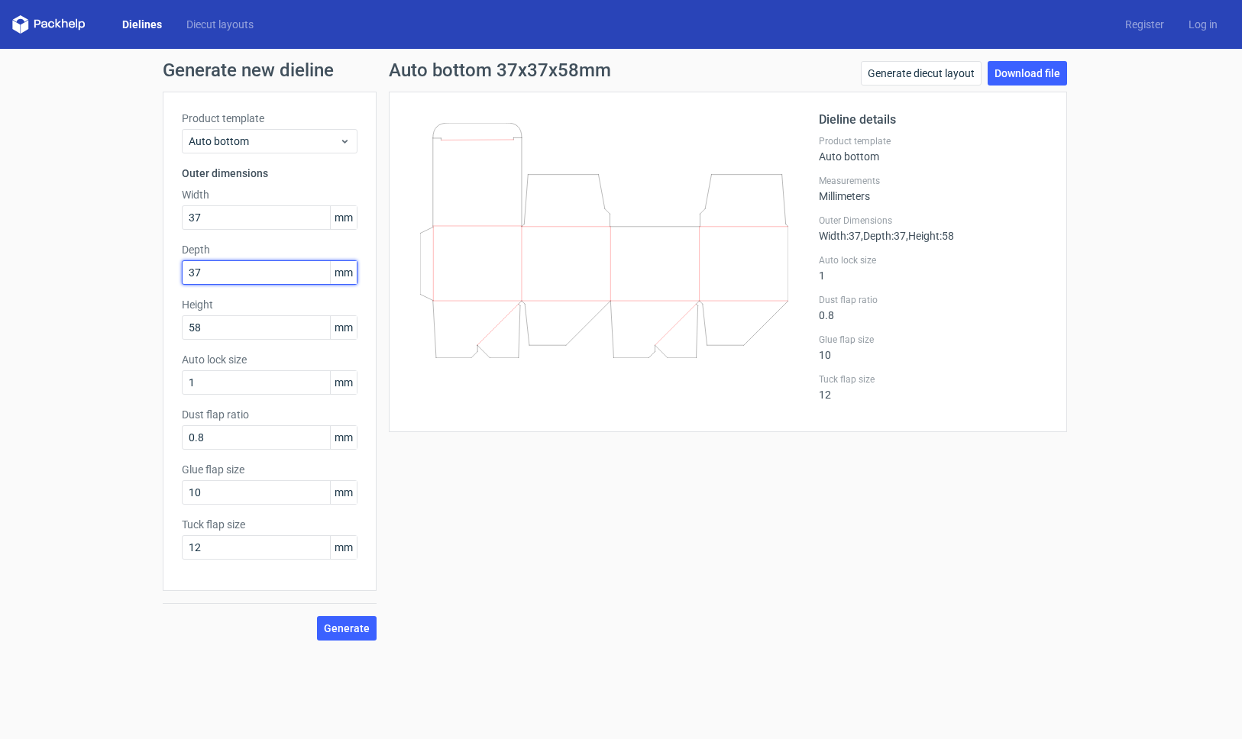
type input "37"
click at [338, 637] on button "Generate" at bounding box center [347, 628] width 60 height 24
click at [1029, 66] on link "Download file" at bounding box center [1026, 73] width 79 height 24
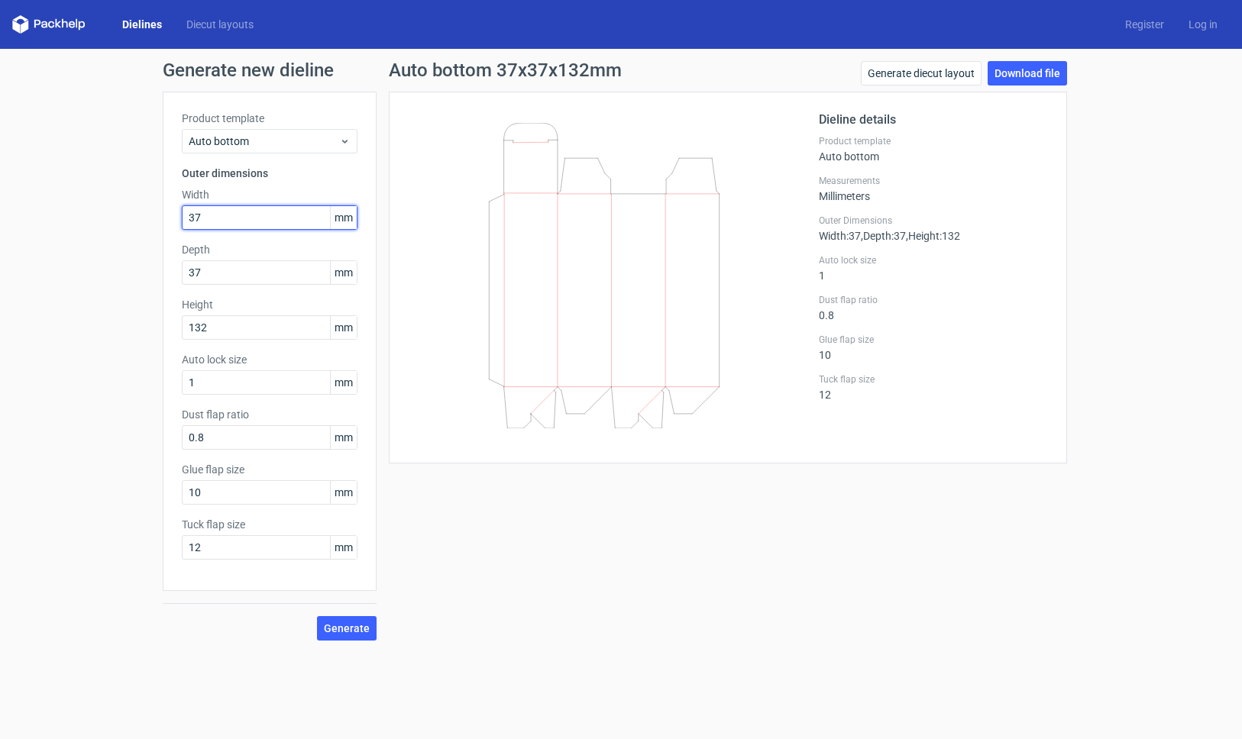
click at [219, 221] on input "37" at bounding box center [270, 217] width 176 height 24
click at [215, 338] on input "132" at bounding box center [270, 327] width 176 height 24
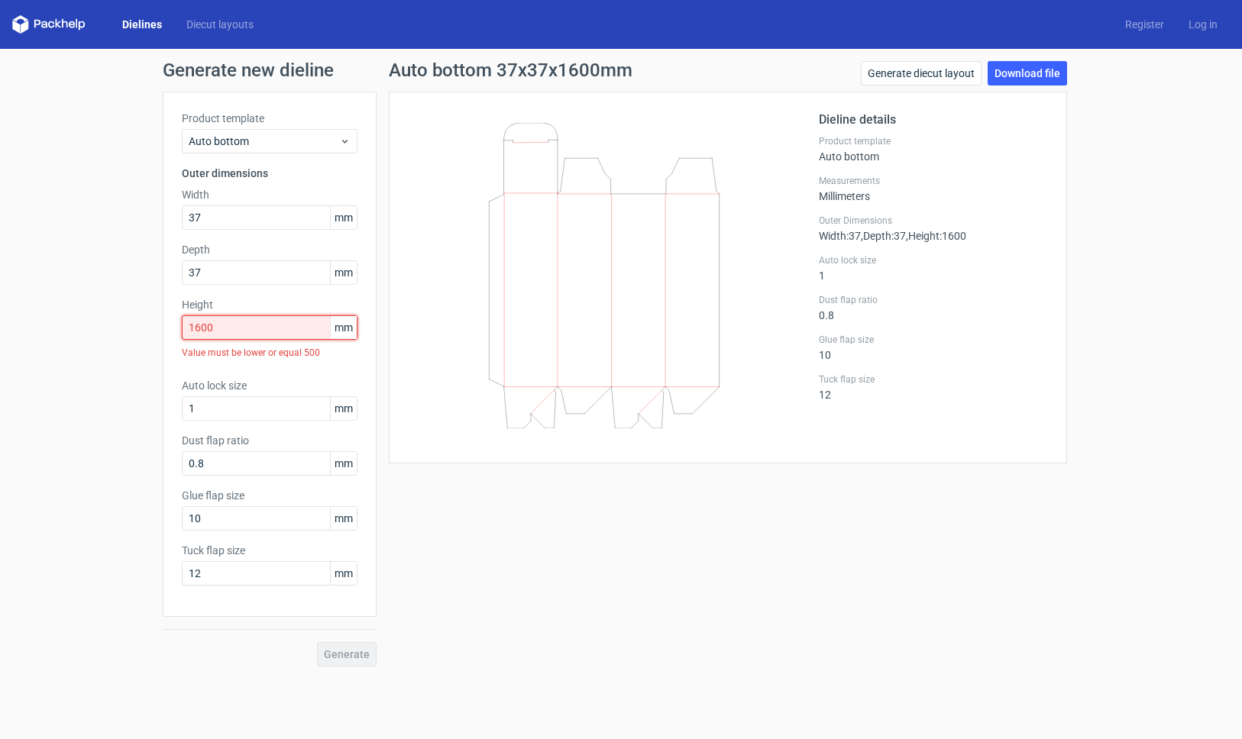
click at [238, 321] on input "1600" at bounding box center [270, 327] width 176 height 24
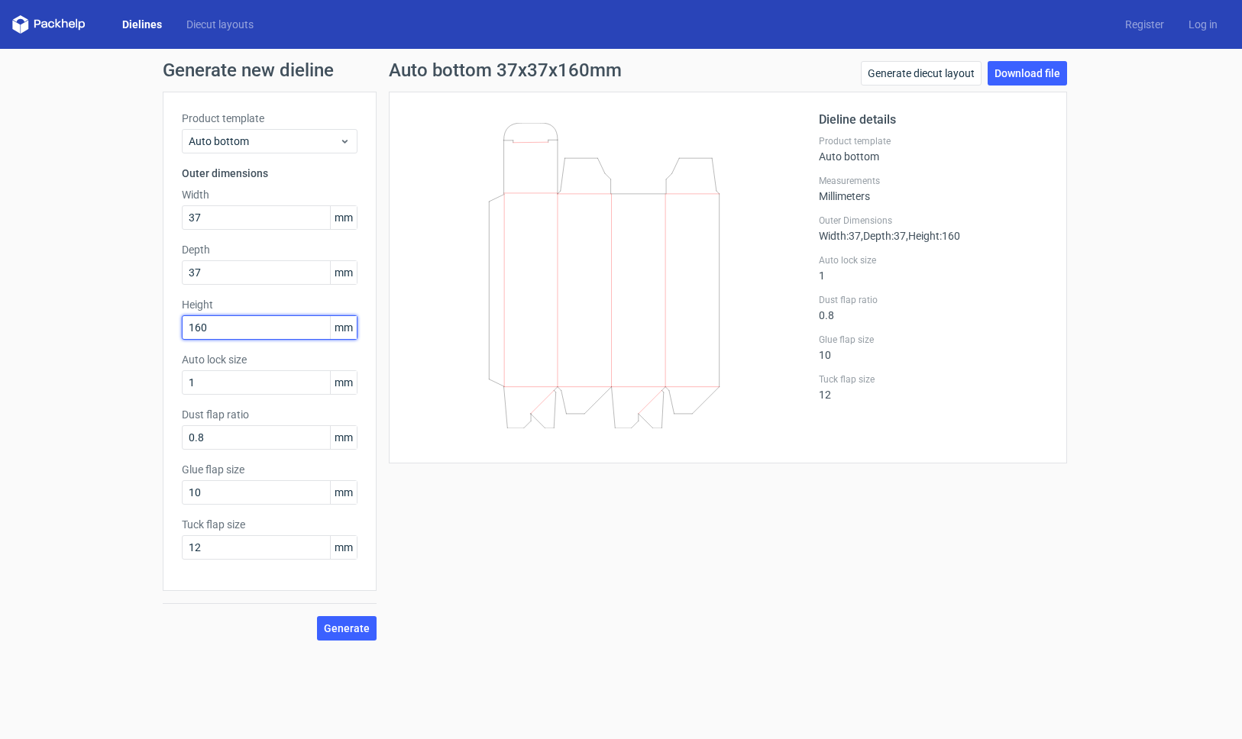
type input "160"
click at [232, 212] on input "37" at bounding box center [270, 217] width 176 height 24
type input "41"
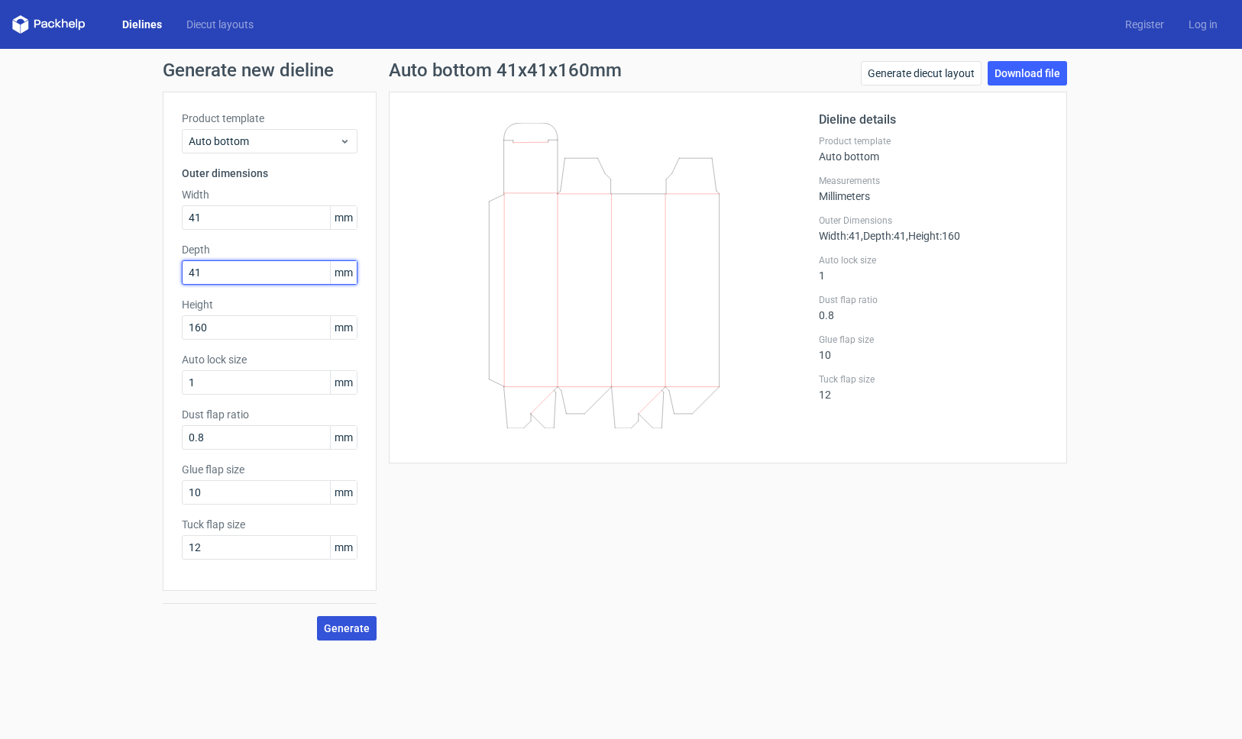
type input "41"
click at [358, 630] on span "Generate" at bounding box center [347, 628] width 46 height 11
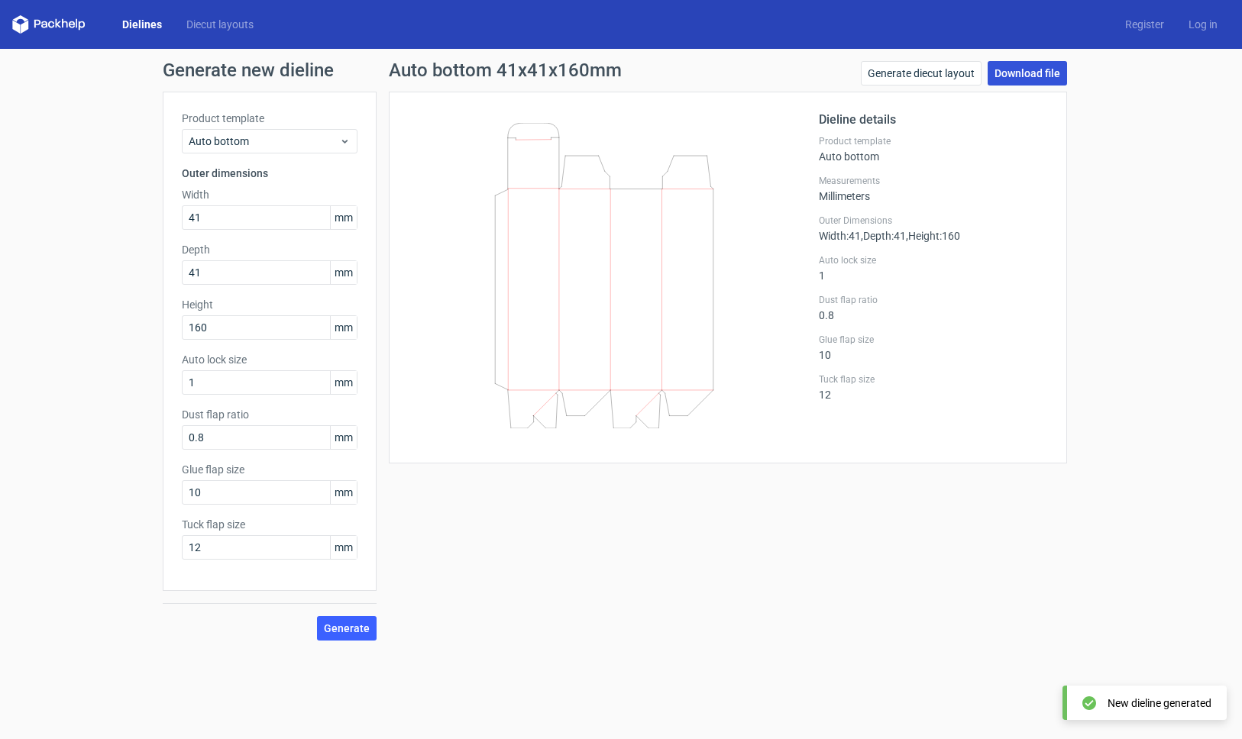
click at [1044, 76] on link "Download file" at bounding box center [1026, 73] width 79 height 24
click at [245, 212] on input "41" at bounding box center [270, 217] width 176 height 24
click at [244, 212] on input "41" at bounding box center [270, 217] width 176 height 24
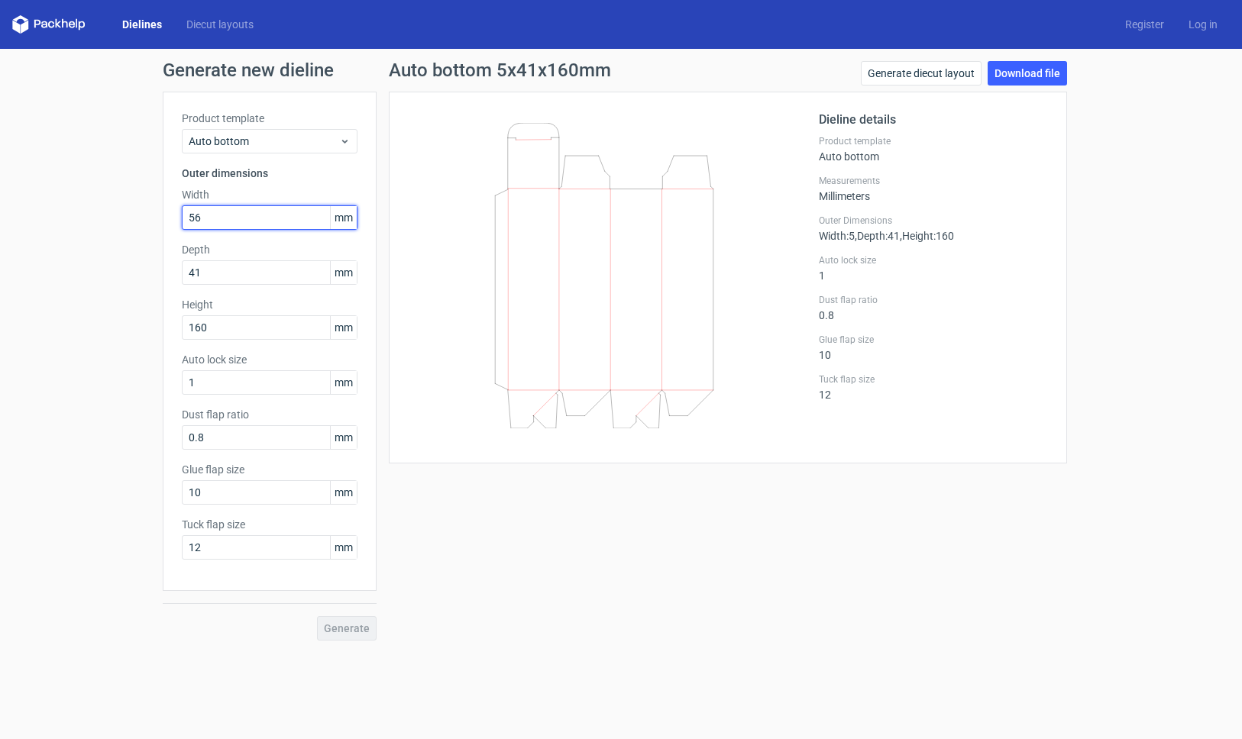
type input "56"
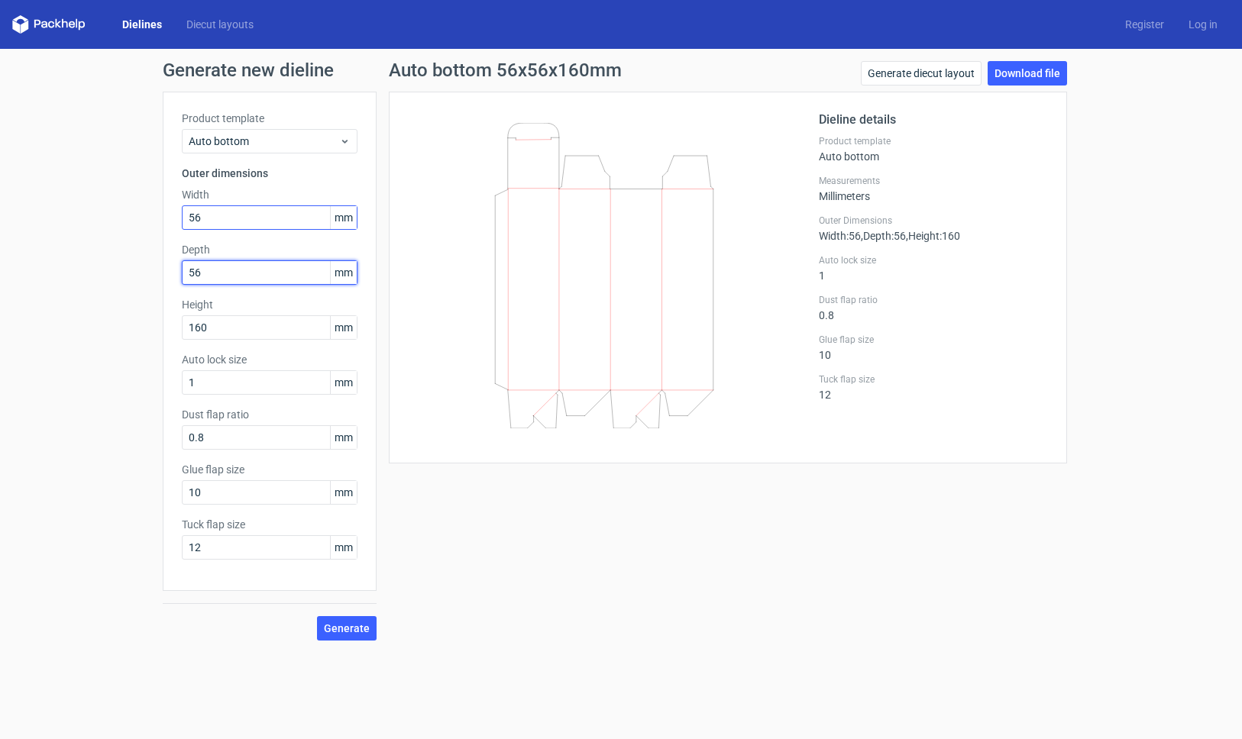
type input "56"
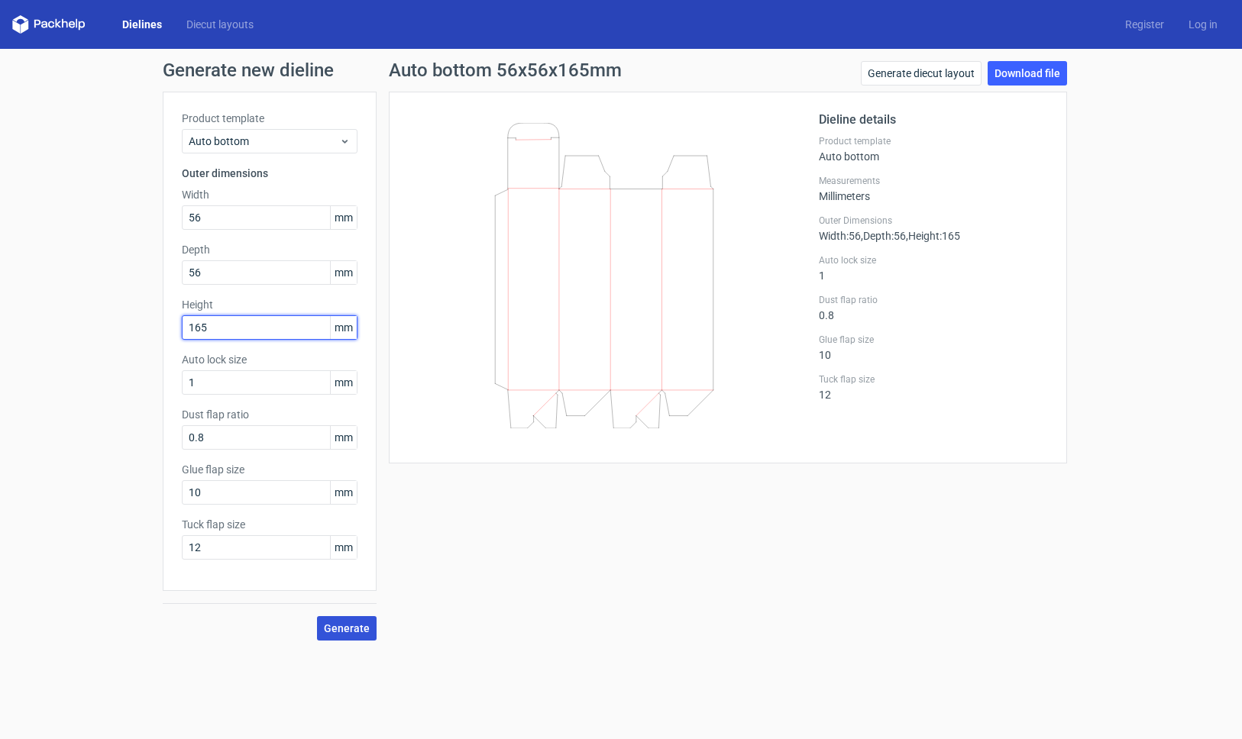
type input "165"
click at [351, 629] on span "Generate" at bounding box center [347, 628] width 46 height 11
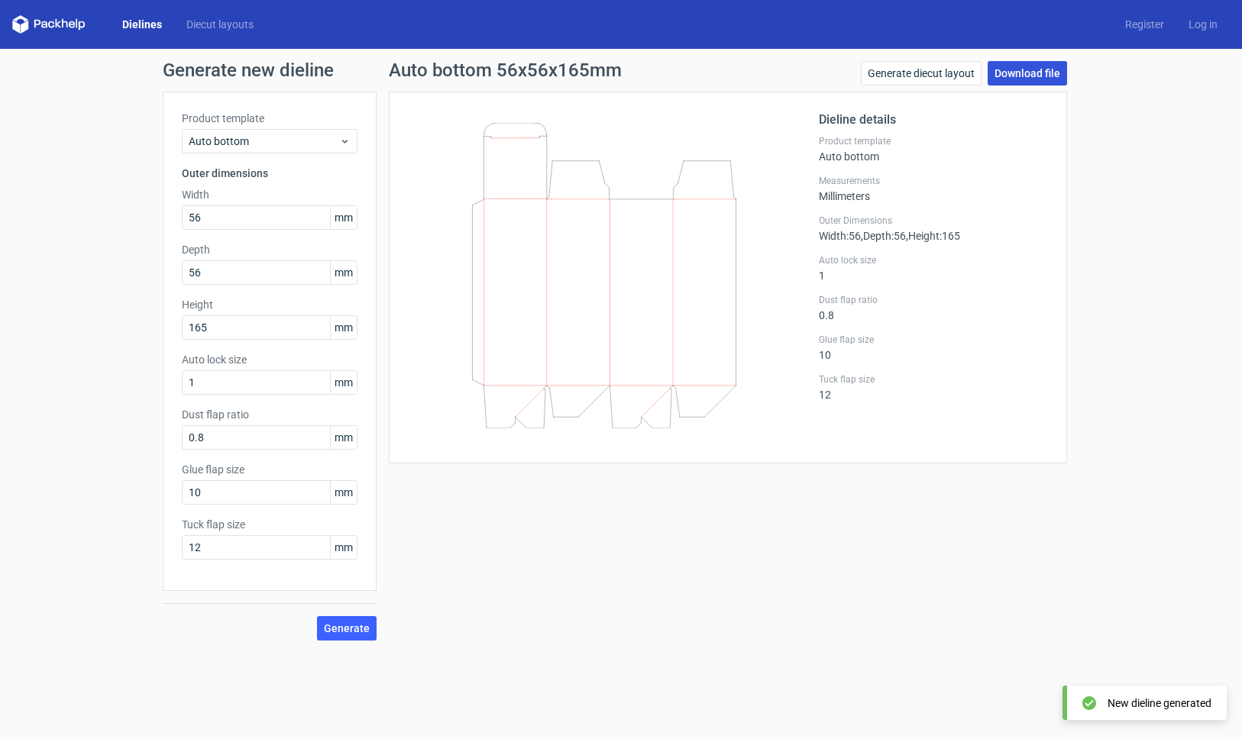
click at [1010, 73] on link "Download file" at bounding box center [1026, 73] width 79 height 24
click at [906, 72] on link "Generate diecut layout" at bounding box center [921, 73] width 121 height 24
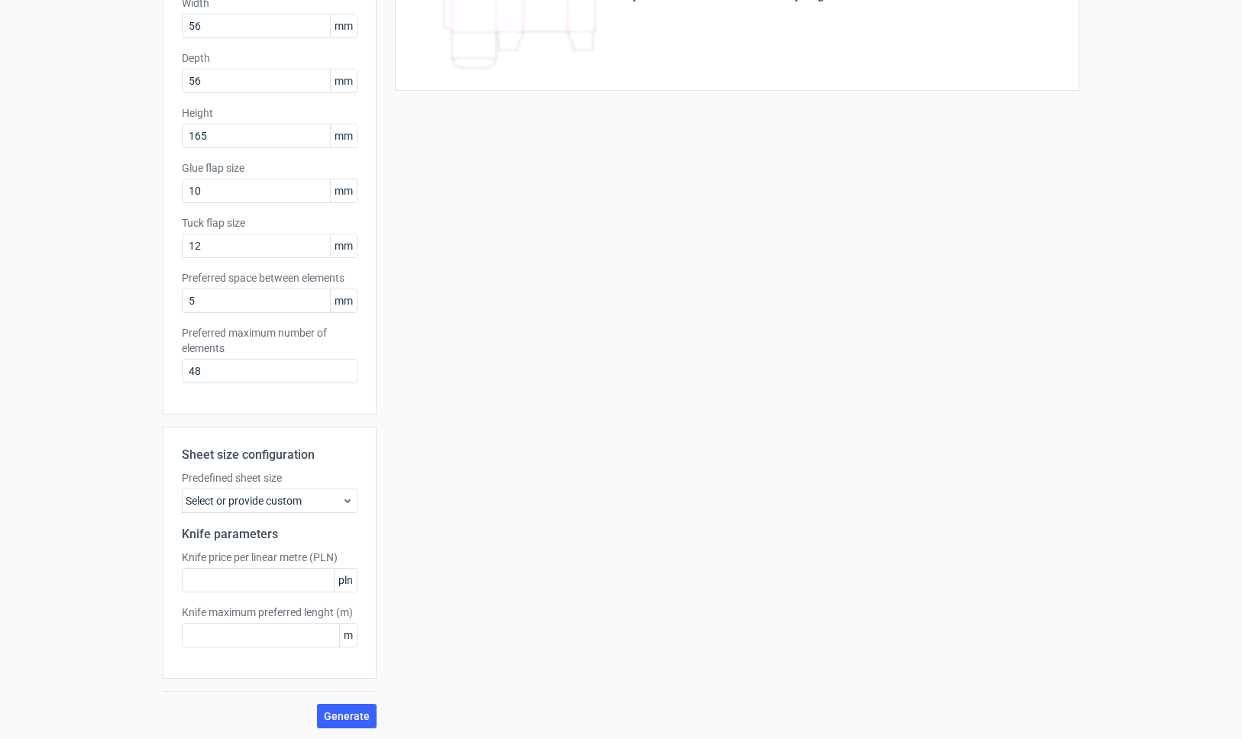
scroll to position [193, 0]
click at [299, 497] on div "Select or provide custom" at bounding box center [270, 499] width 176 height 24
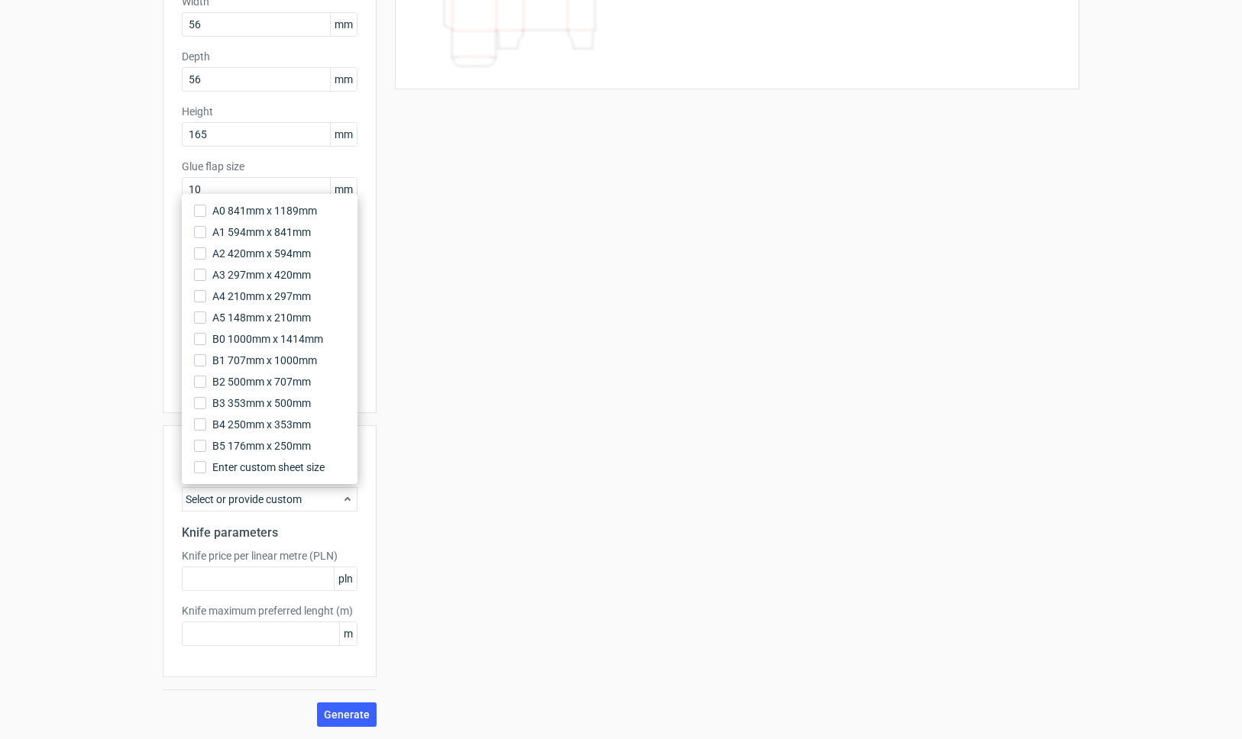
click at [557, 364] on div "Your diecut layouts will be listed here once you generate them Height Depth Wid…" at bounding box center [727, 312] width 703 height 829
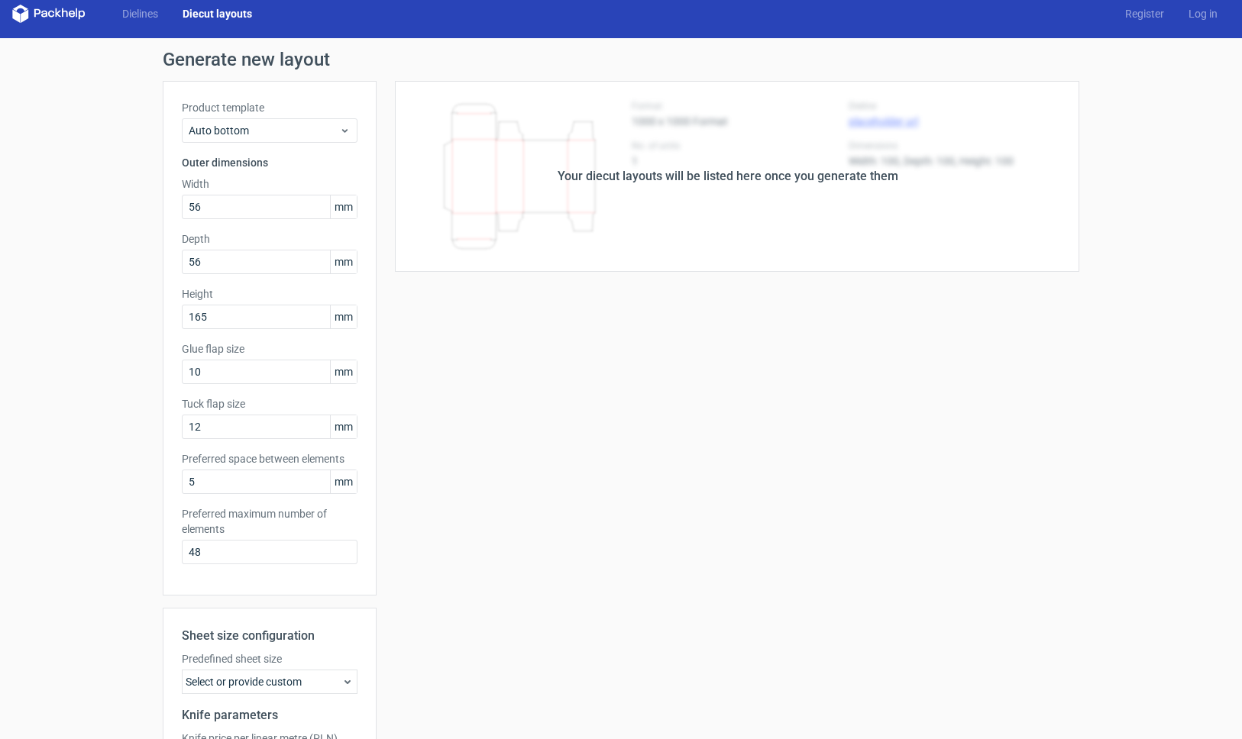
scroll to position [0, 0]
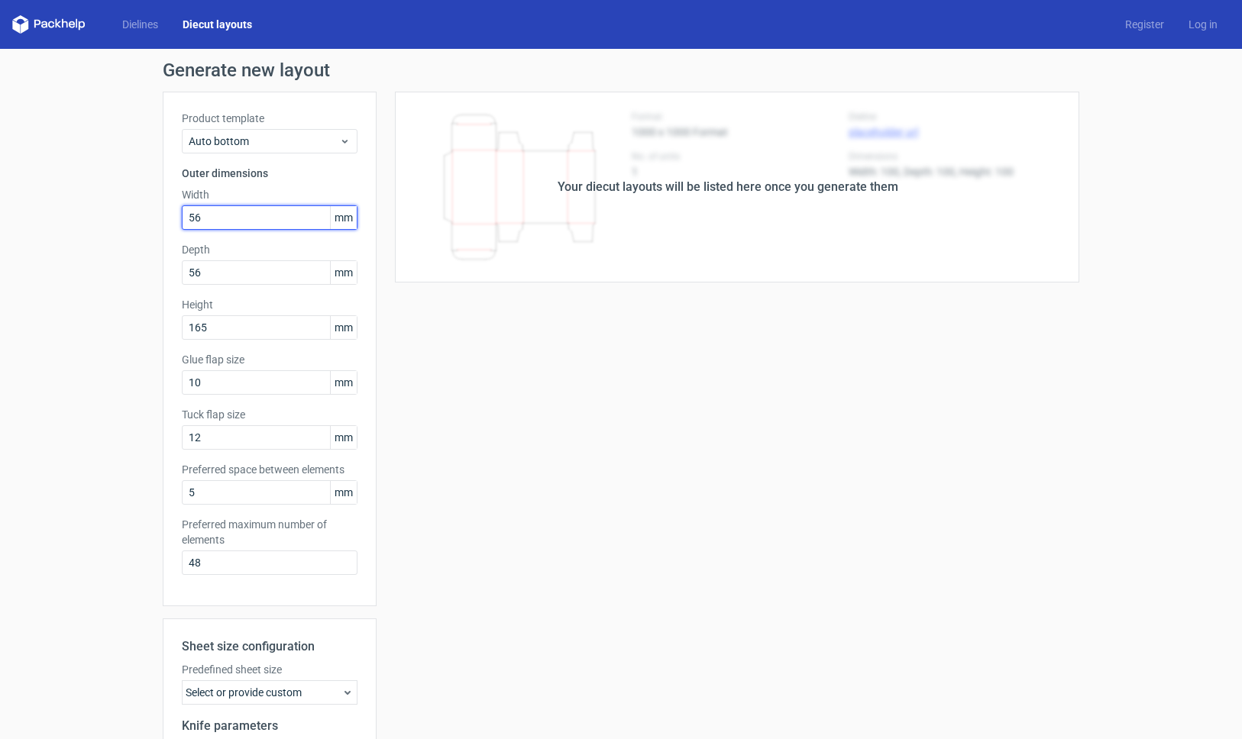
click at [288, 212] on input "56" at bounding box center [270, 217] width 176 height 24
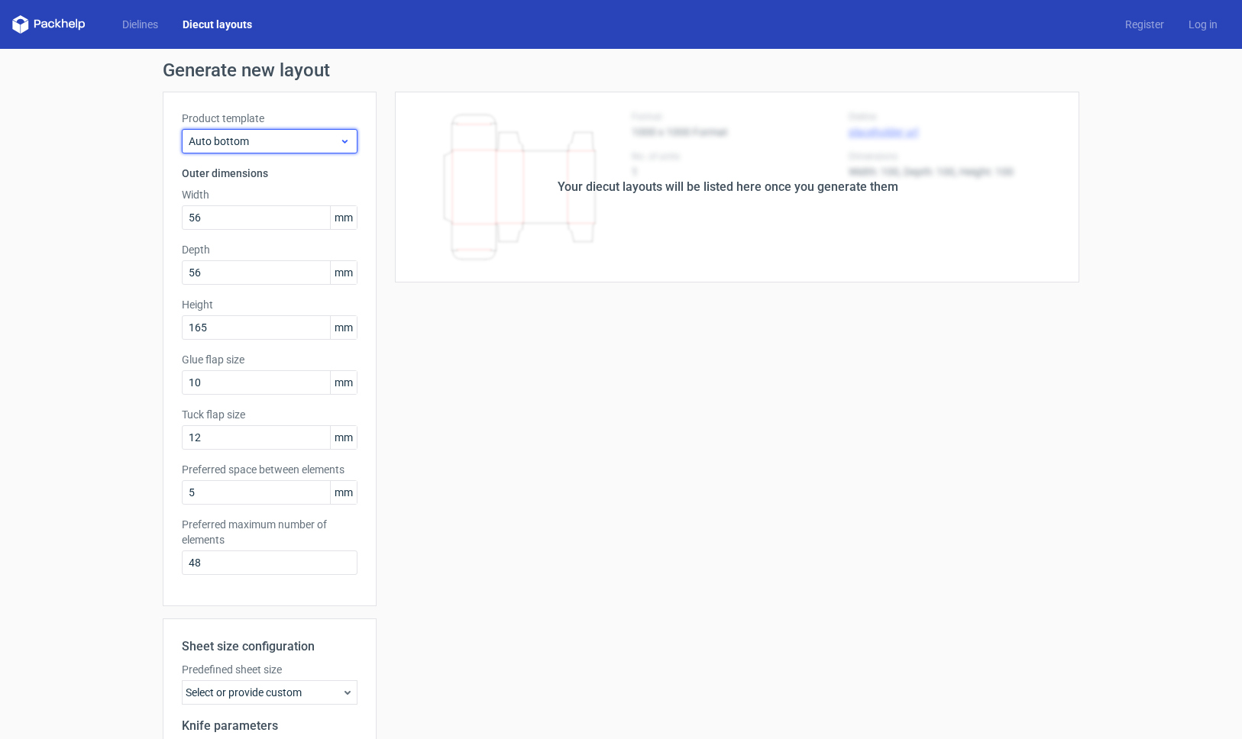
click at [306, 141] on span "Auto bottom" at bounding box center [264, 141] width 150 height 15
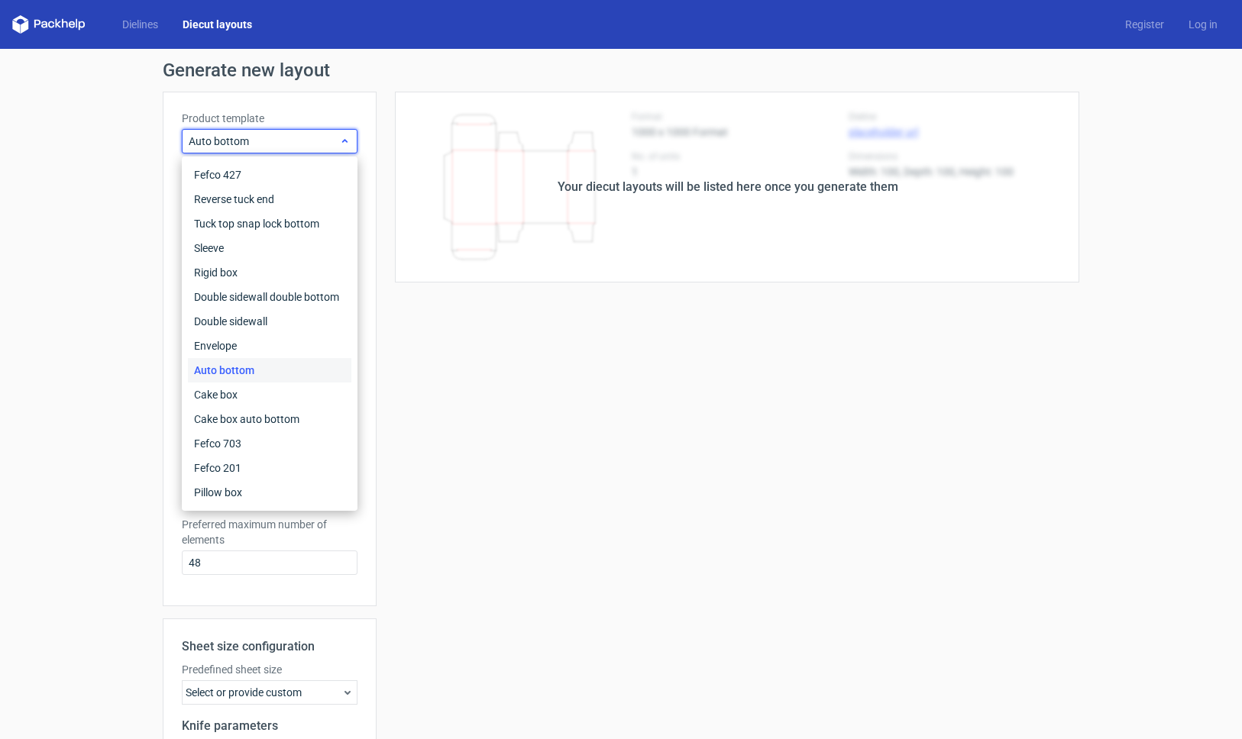
click at [306, 141] on span "Auto bottom" at bounding box center [264, 141] width 150 height 15
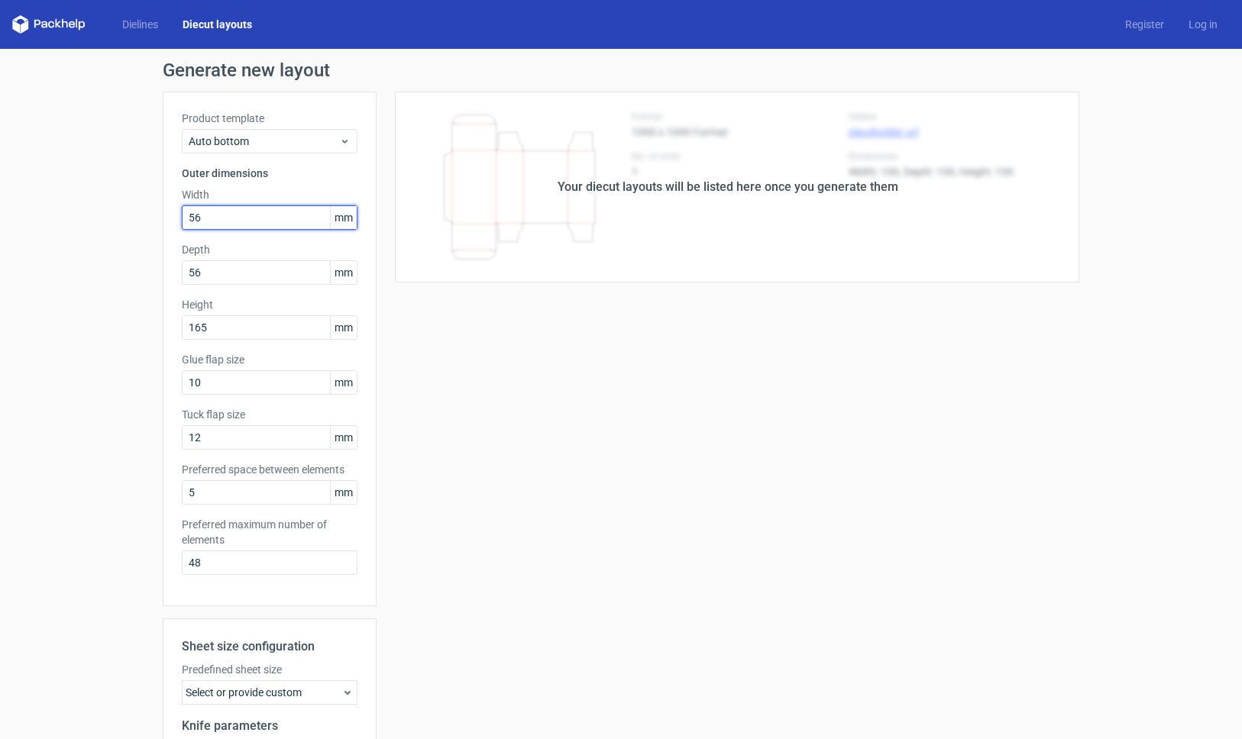
click at [286, 222] on input "56" at bounding box center [270, 217] width 176 height 24
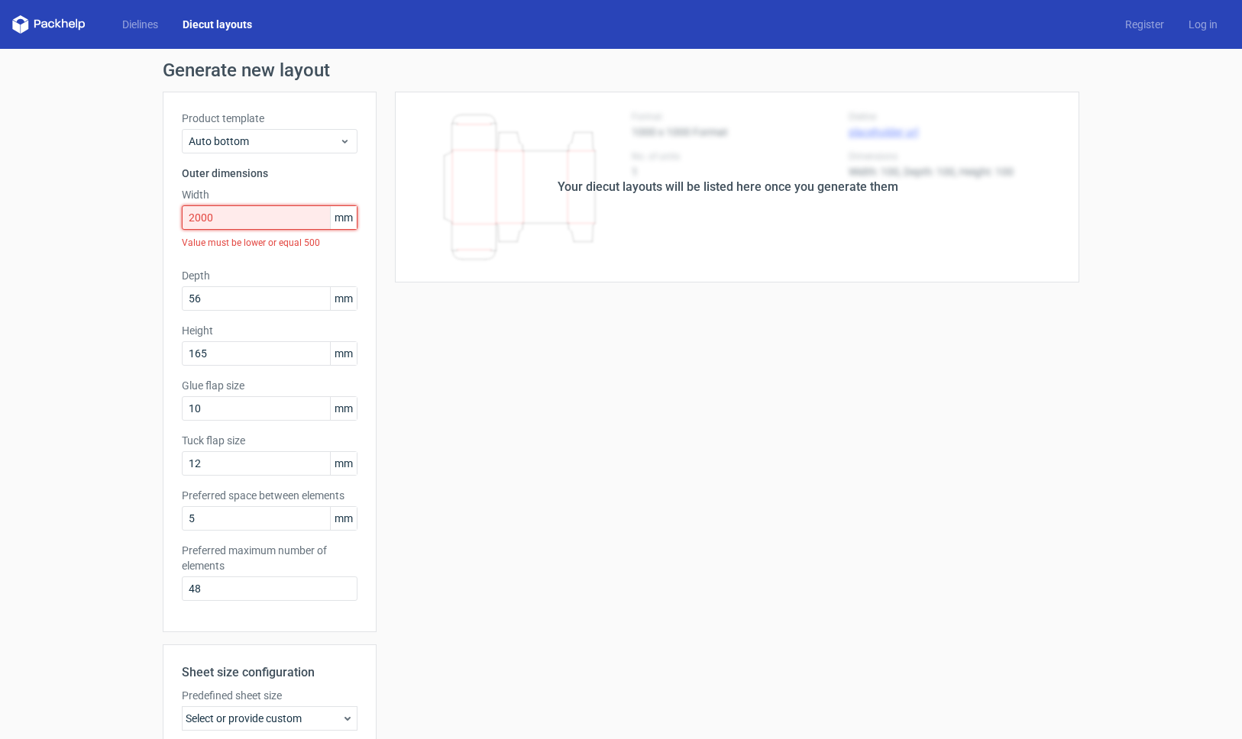
click at [276, 212] on input "2000" at bounding box center [270, 217] width 176 height 24
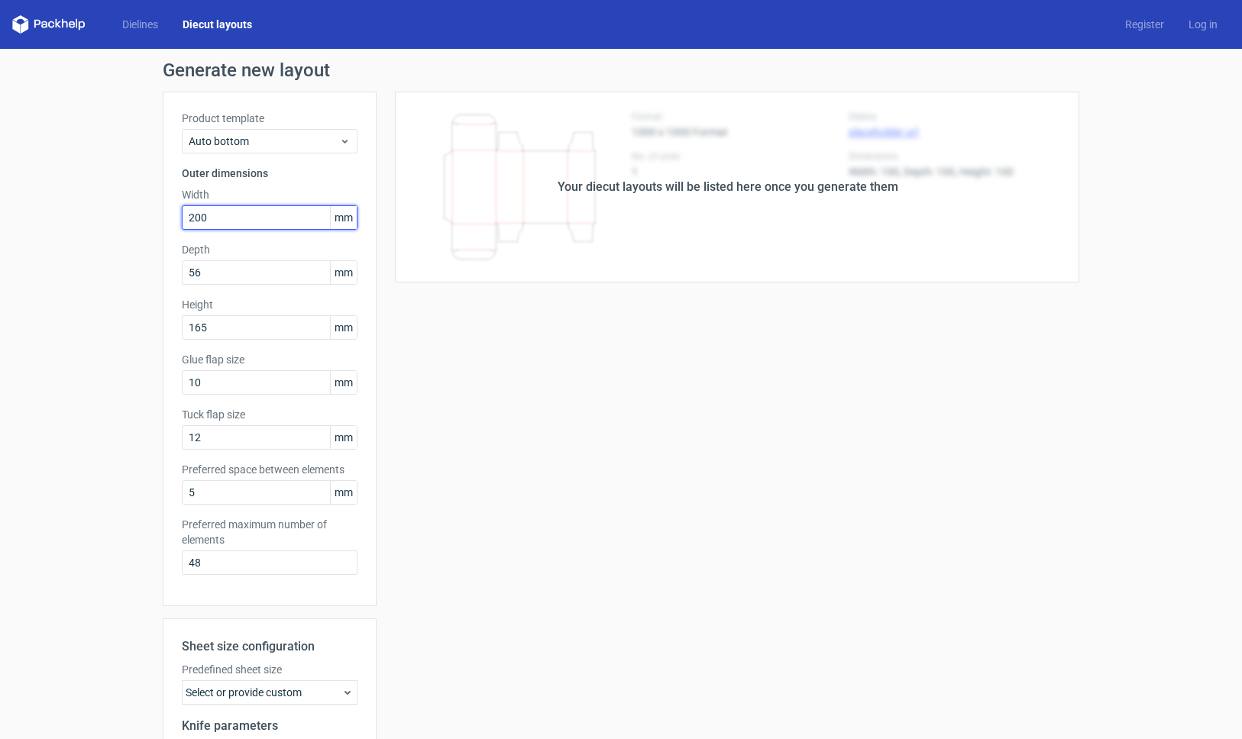
type input "200"
type input "120"
type input "85"
type input "12"
click at [224, 25] on link "Diecut layouts" at bounding box center [217, 24] width 94 height 15
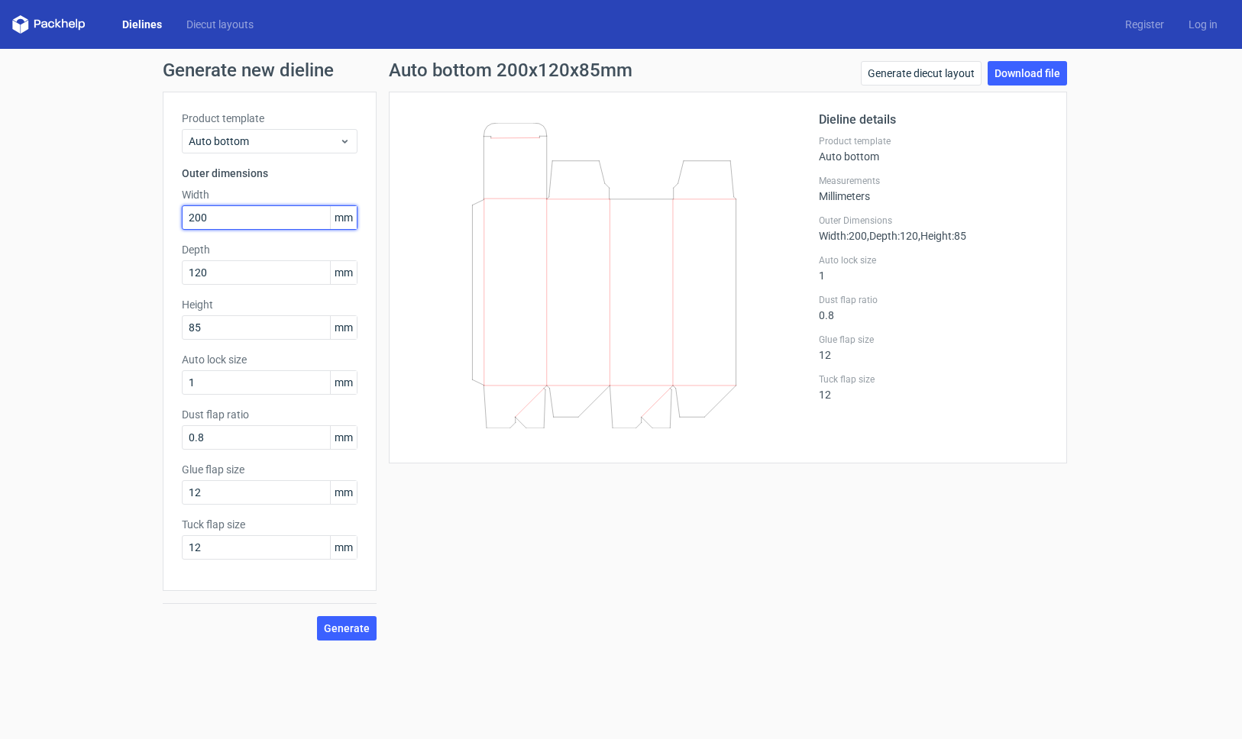
click at [254, 214] on input "200" at bounding box center [270, 217] width 176 height 24
click at [367, 632] on span "Generate" at bounding box center [347, 628] width 46 height 11
click at [939, 76] on link "Generate diecut layout" at bounding box center [921, 73] width 121 height 24
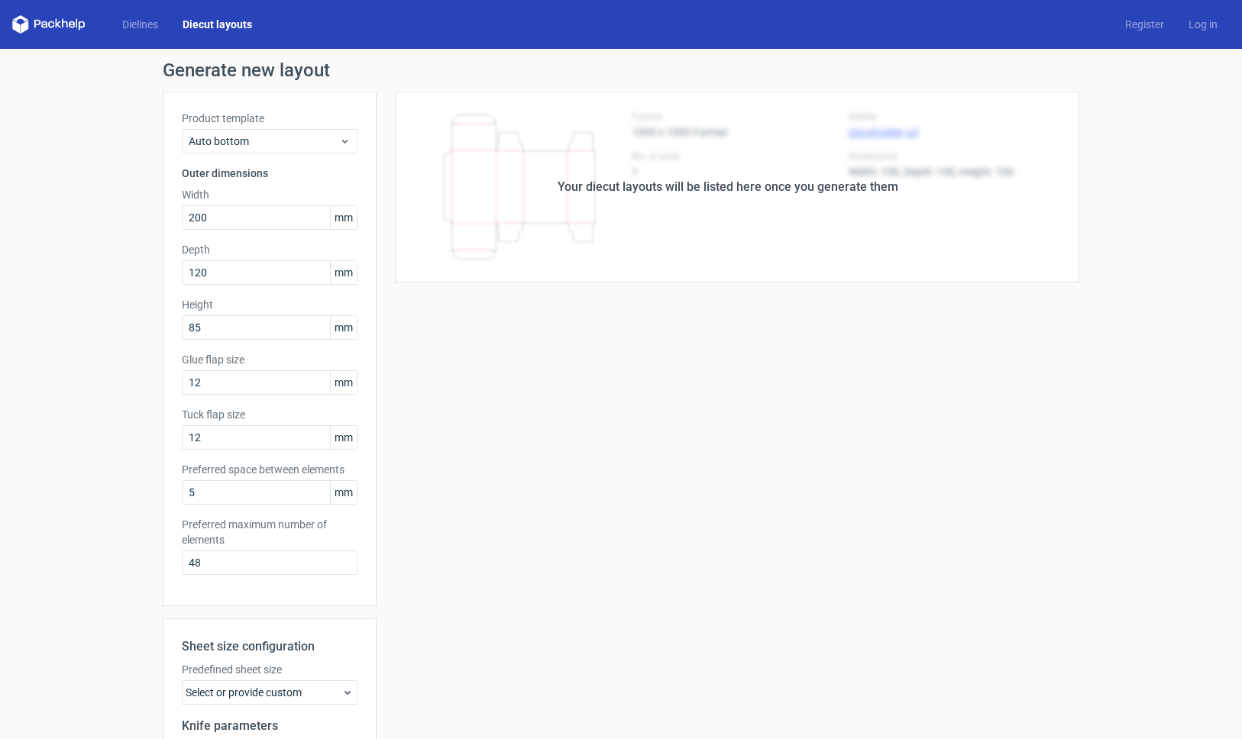
click at [322, 696] on div "Select or provide custom" at bounding box center [270, 692] width 176 height 24
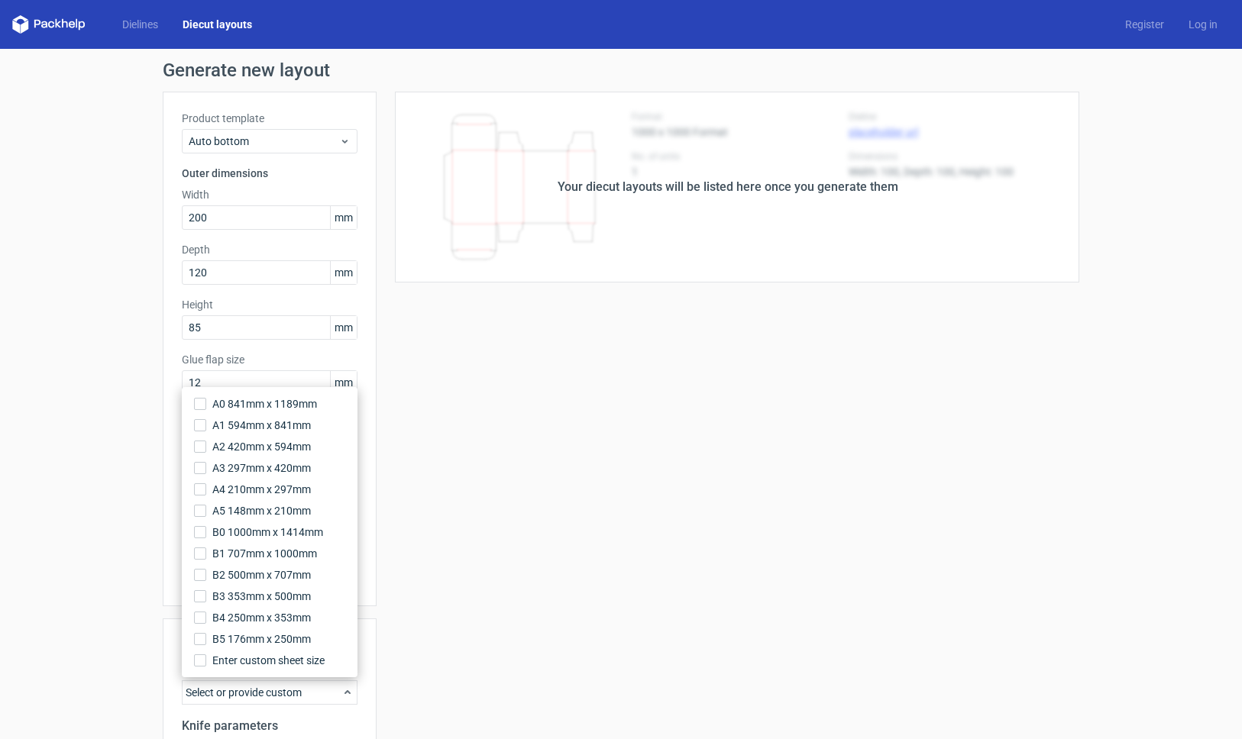
click at [441, 641] on div "Your diecut layouts will be listed here once you generate them Height Depth Wid…" at bounding box center [727, 506] width 703 height 829
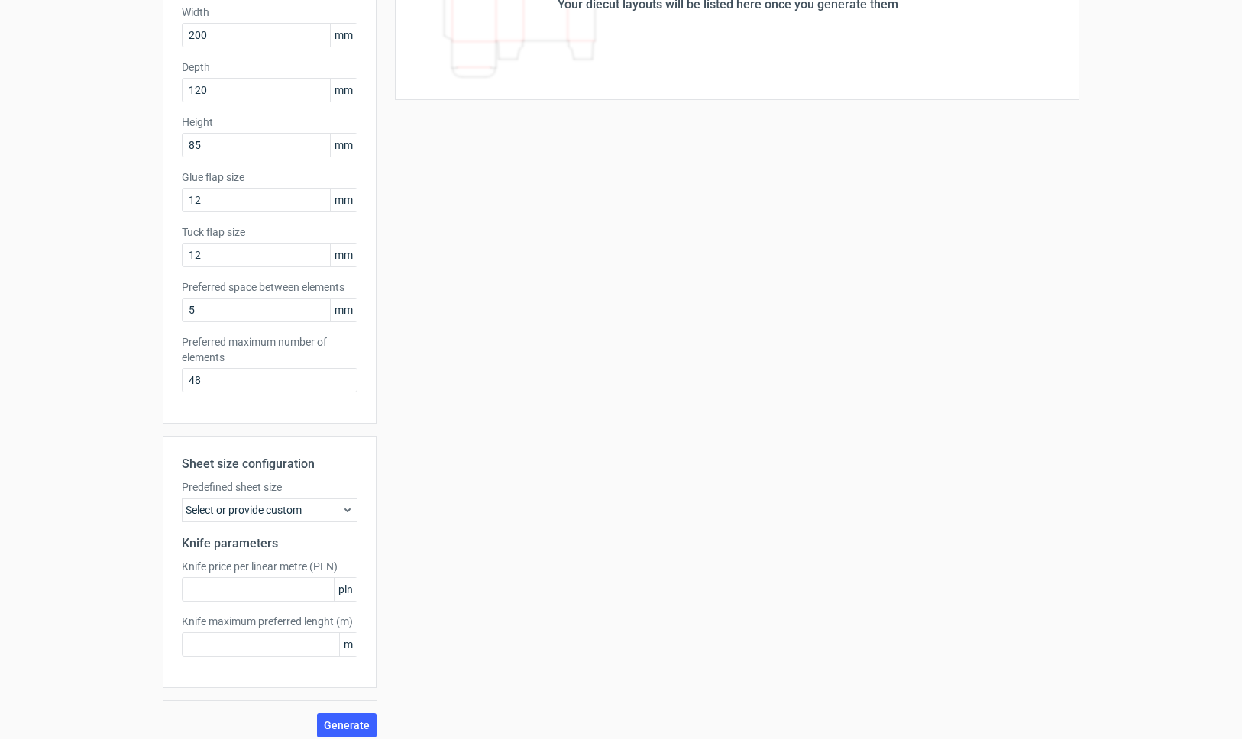
scroll to position [193, 0]
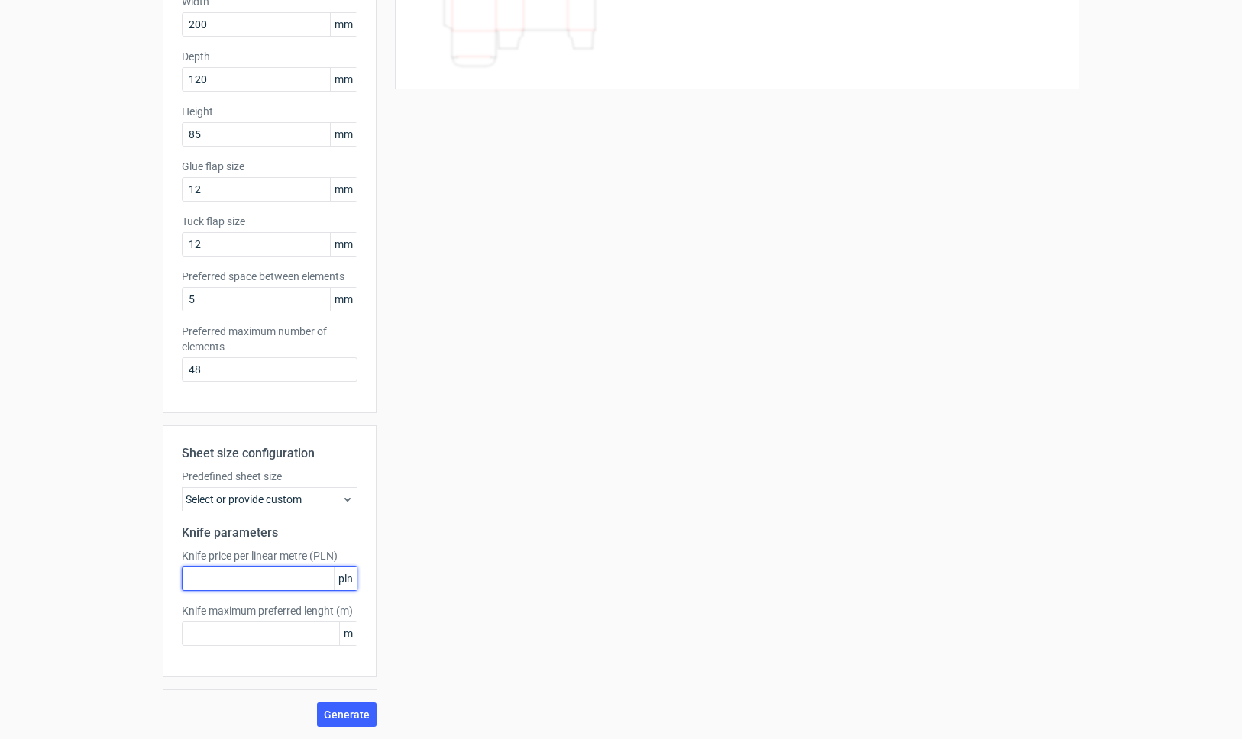
click at [280, 574] on input "text" at bounding box center [270, 579] width 176 height 24
type input "2"
click at [341, 707] on button "Generate" at bounding box center [347, 715] width 60 height 24
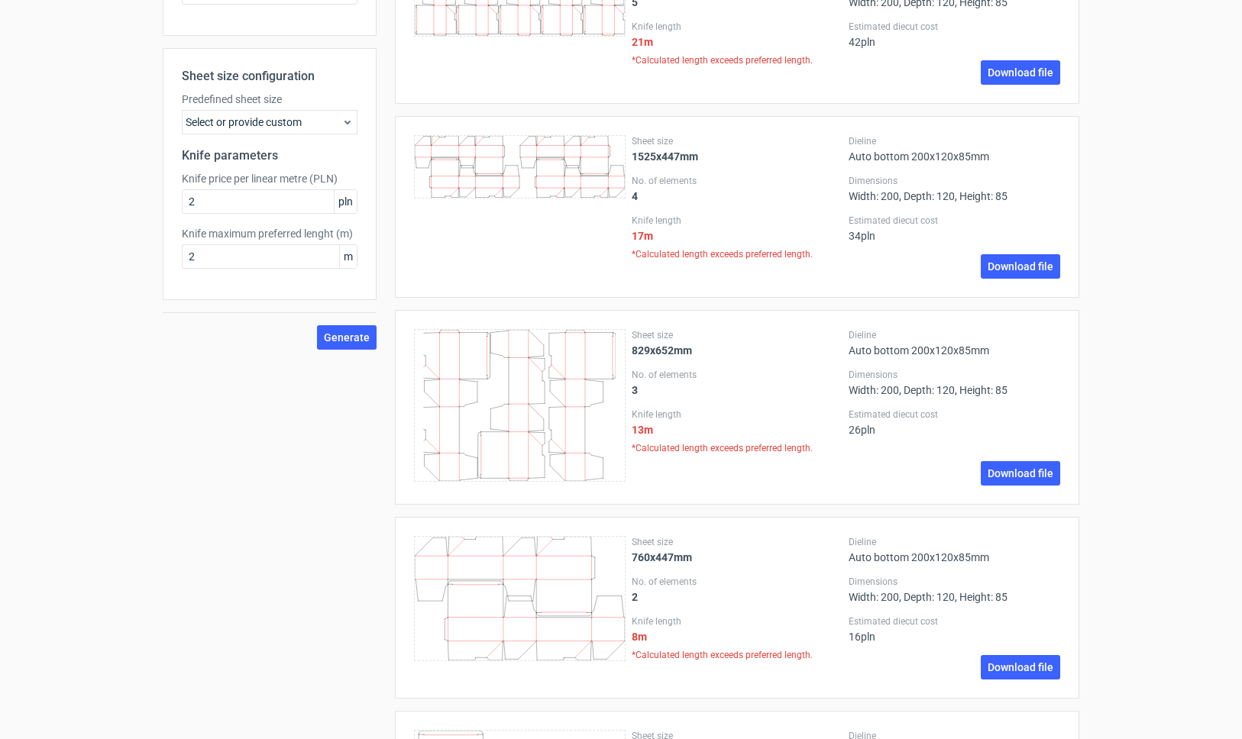
scroll to position [505, 0]
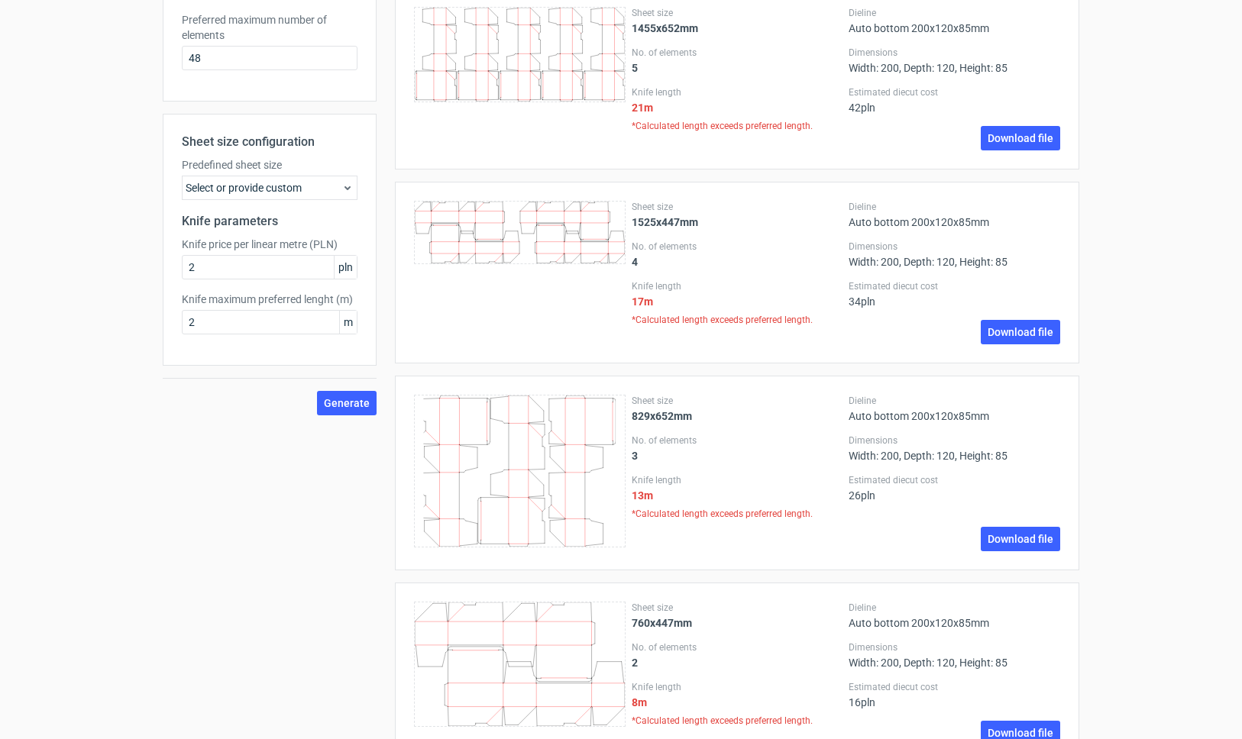
click at [344, 192] on icon at bounding box center [347, 188] width 12 height 12
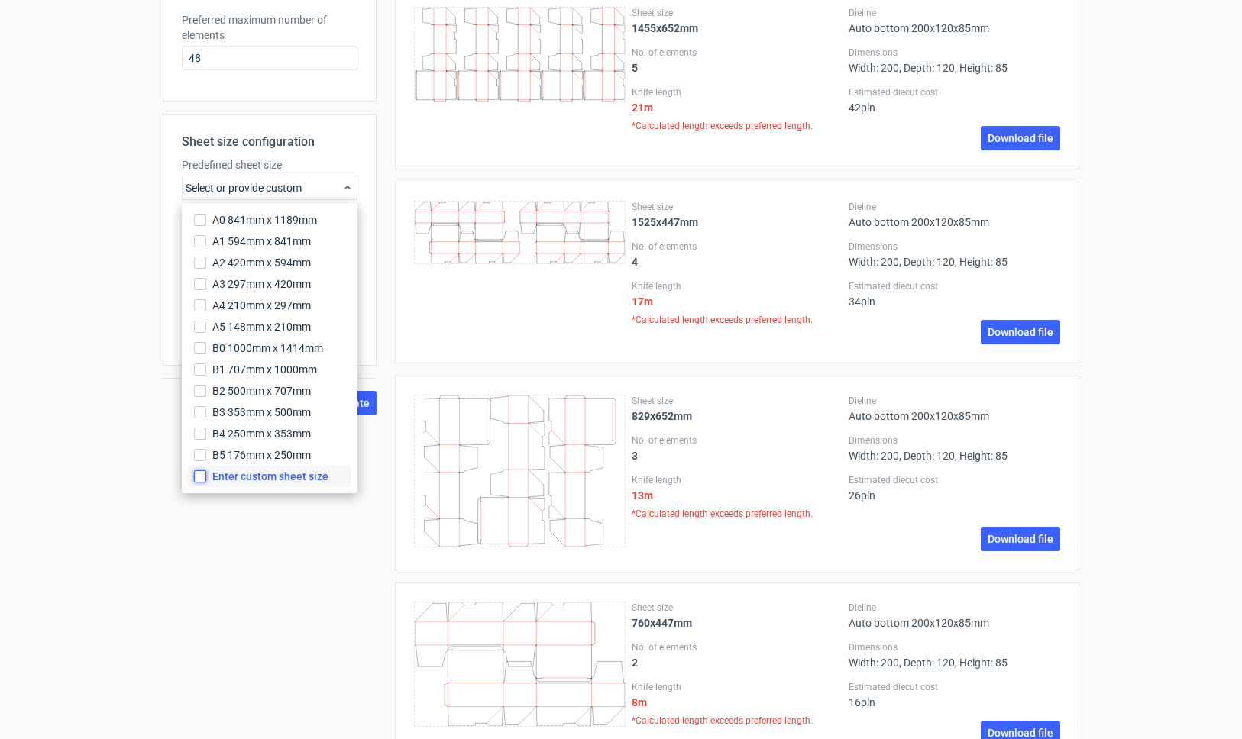
click at [196, 478] on input "Enter custom sheet size" at bounding box center [200, 476] width 12 height 12
click at [297, 570] on div "Product template Auto bottom Outer dimensions Width 200 mm Depth 120 mm Height …" at bounding box center [270, 279] width 214 height 1384
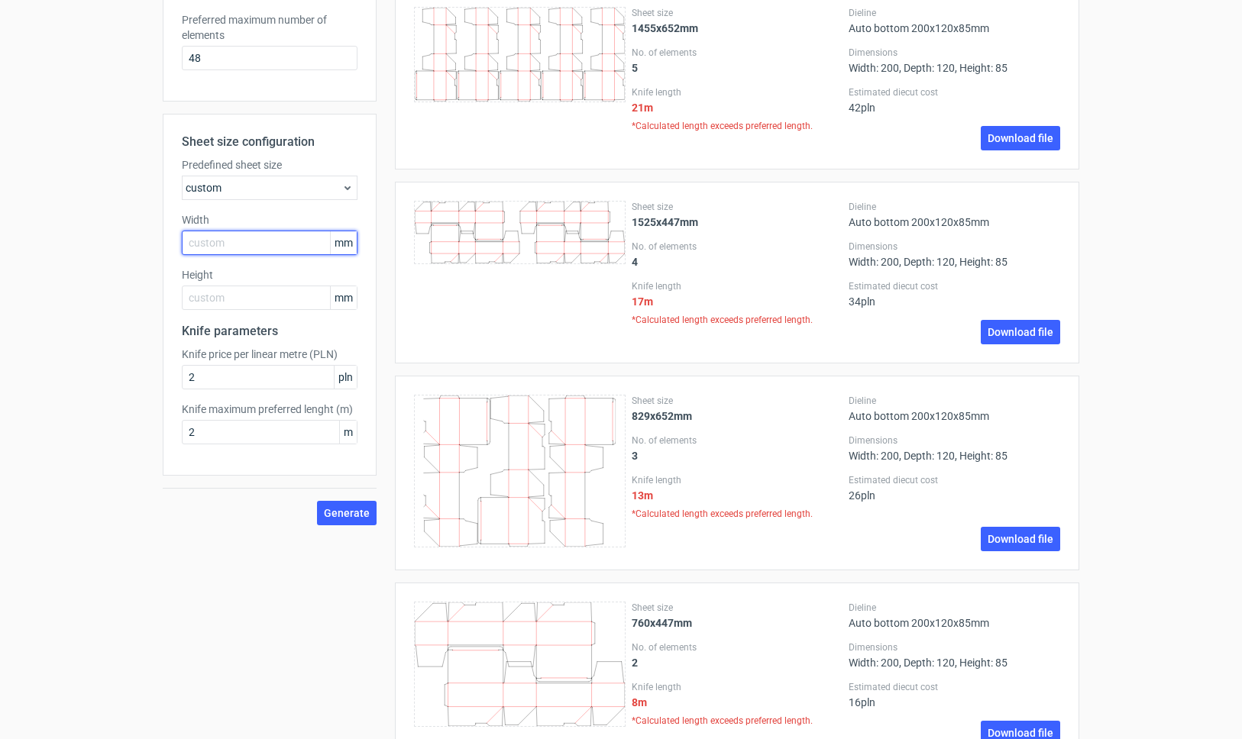
click at [218, 243] on input "text" at bounding box center [270, 243] width 176 height 24
type input "665"
type input "485"
click at [363, 516] on span "Generate" at bounding box center [347, 513] width 46 height 11
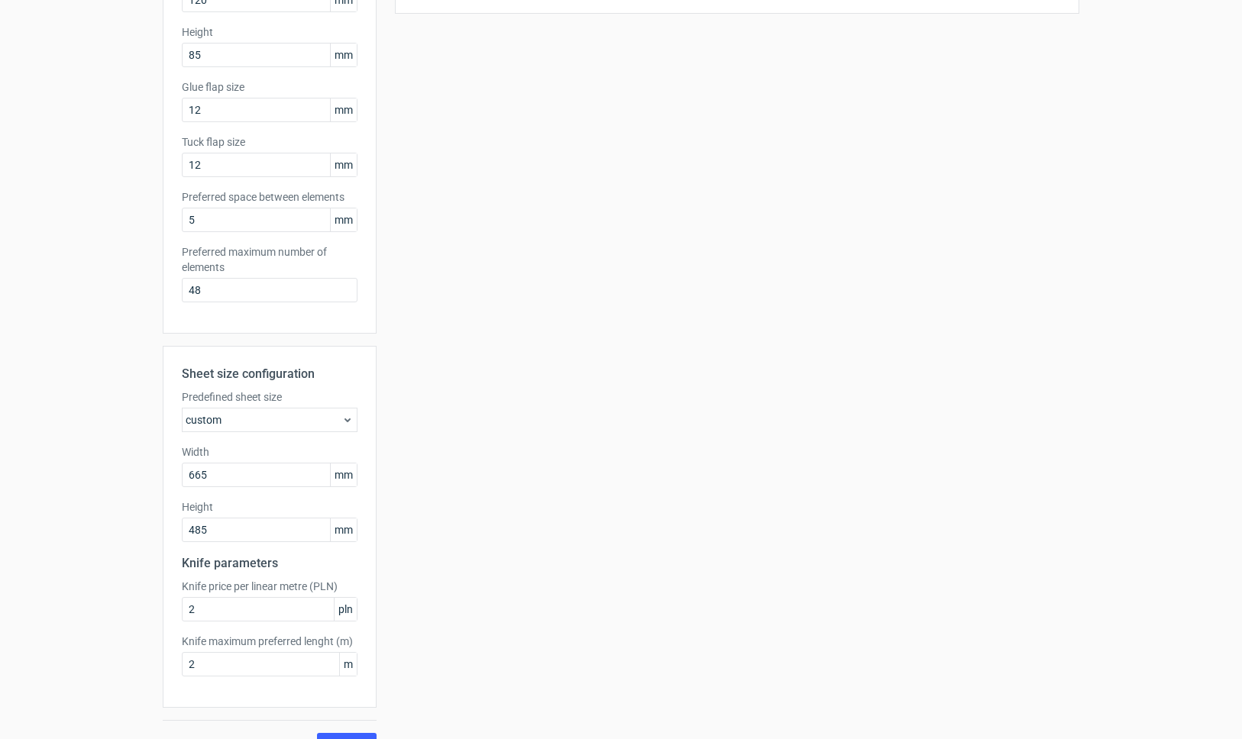
scroll to position [303, 0]
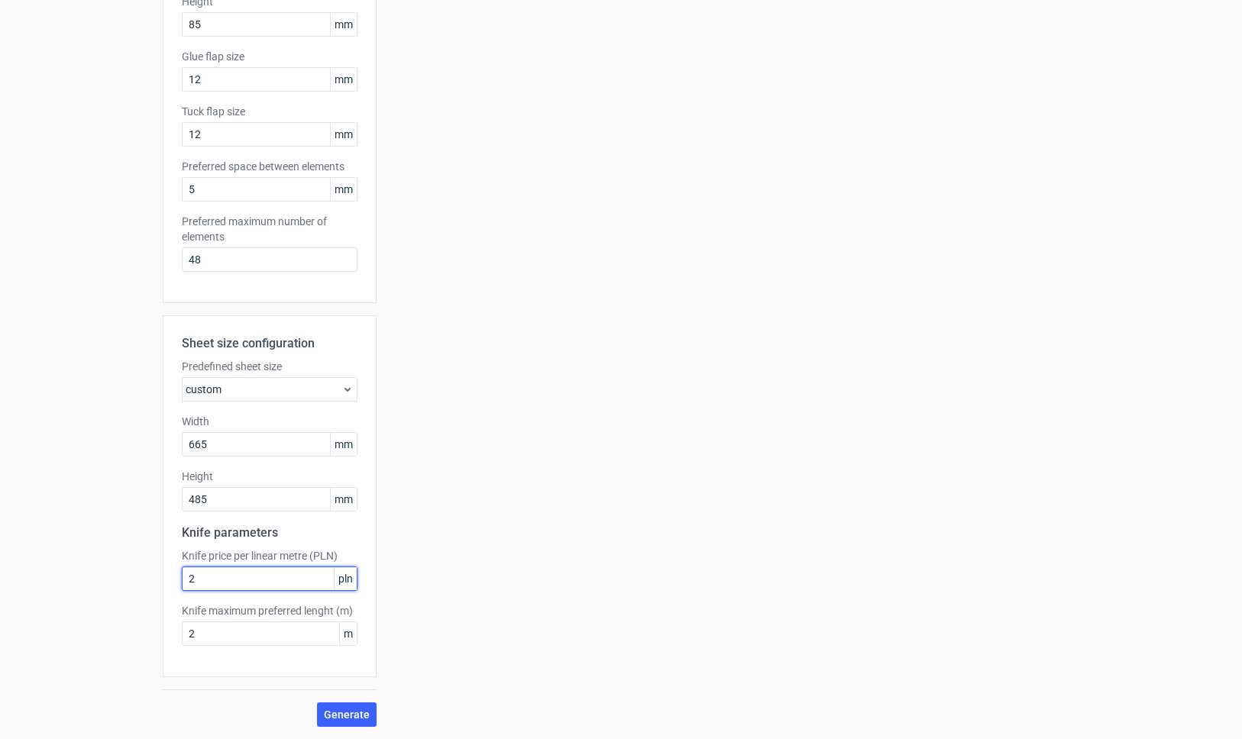
drag, startPoint x: 219, startPoint y: 583, endPoint x: 117, endPoint y: 583, distance: 102.3
click at [113, 583] on div "Generate new layout Product template Auto bottom Outer dimensions Width 200 mm …" at bounding box center [621, 243] width 1242 height 994
type input "1"
drag, startPoint x: 199, startPoint y: 627, endPoint x: 137, endPoint y: 627, distance: 62.6
click at [137, 627] on div "Generate new layout Product template Auto bottom Outer dimensions Width 200 mm …" at bounding box center [621, 243] width 1242 height 994
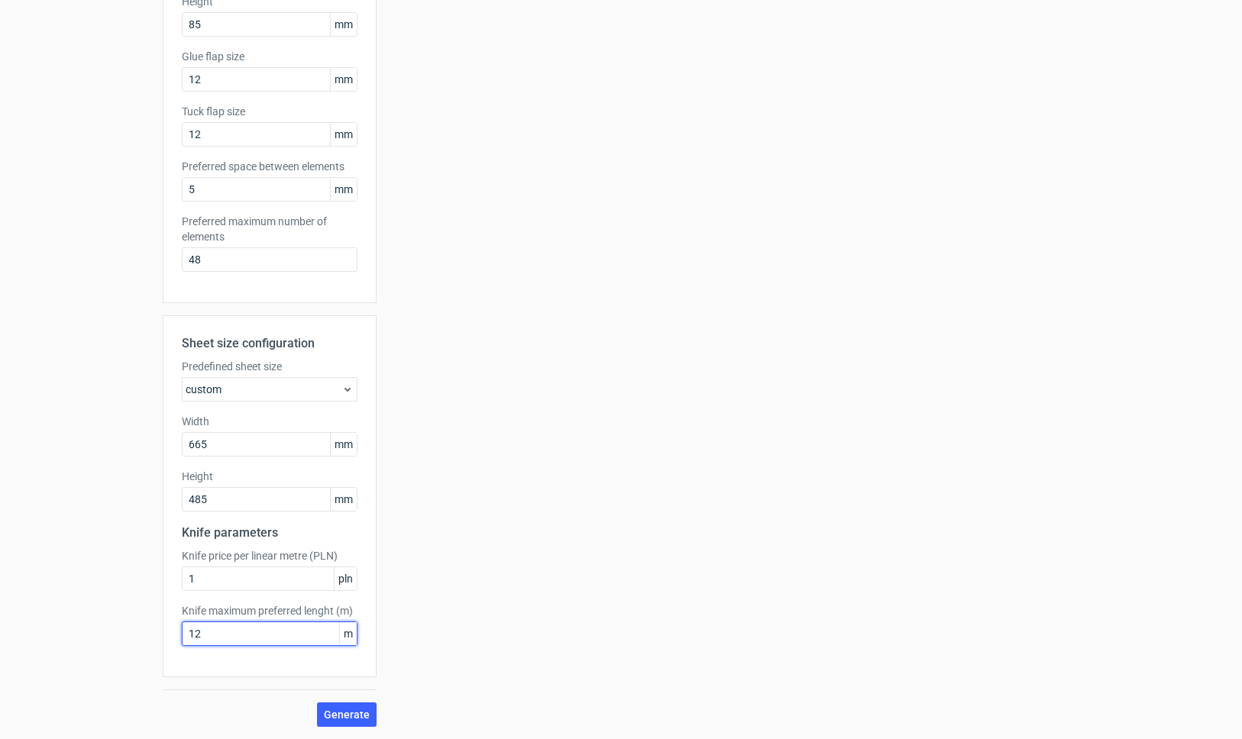
click at [235, 638] on input "12" at bounding box center [270, 634] width 176 height 24
type input "1"
click at [349, 713] on span "Generate" at bounding box center [347, 714] width 46 height 11
